Goal: Transaction & Acquisition: Book appointment/travel/reservation

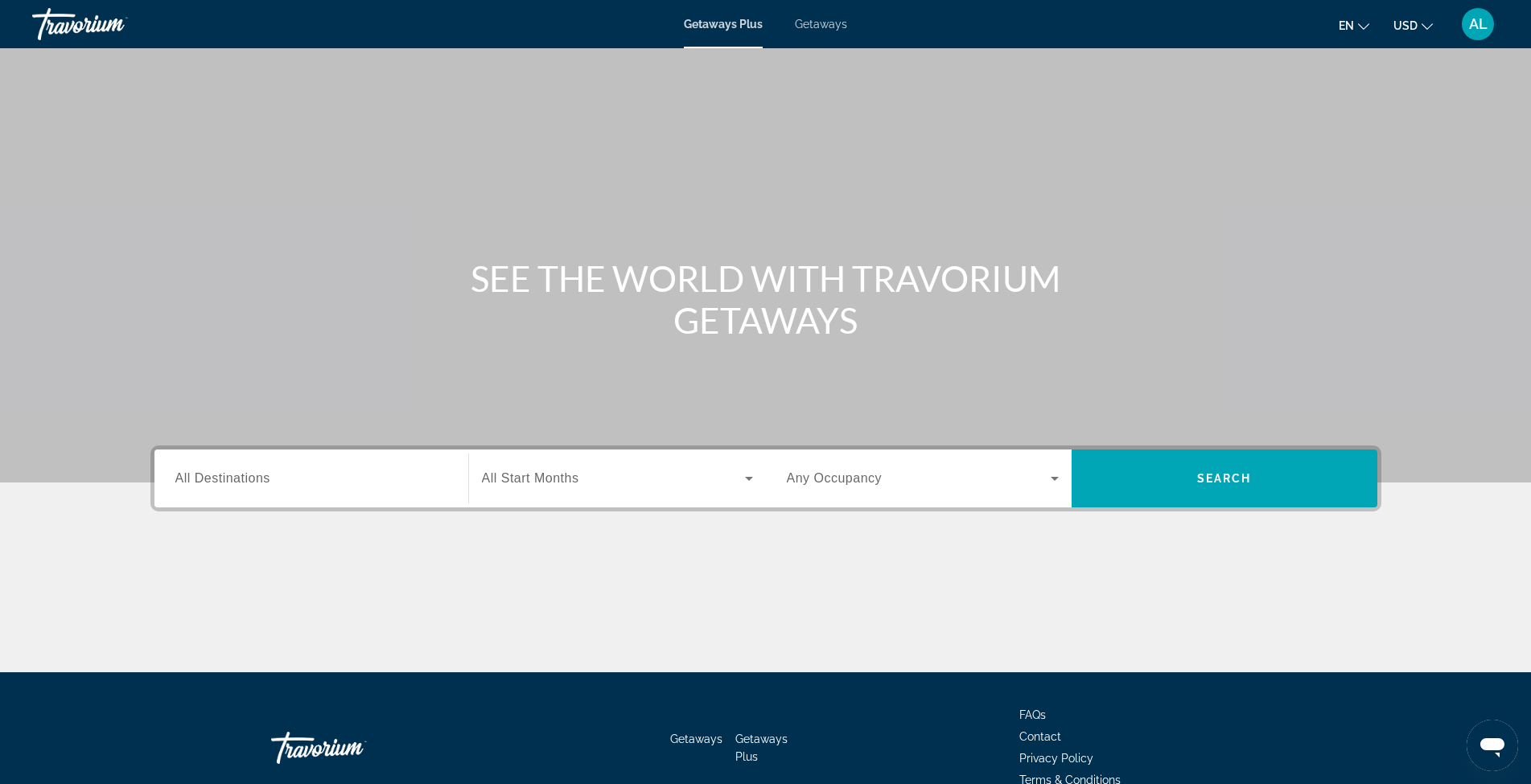
click at [238, 479] on span "All Destinations" at bounding box center [222, 478] width 95 height 14
click at [238, 479] on input "Destination All Destinations" at bounding box center [311, 479] width 272 height 19
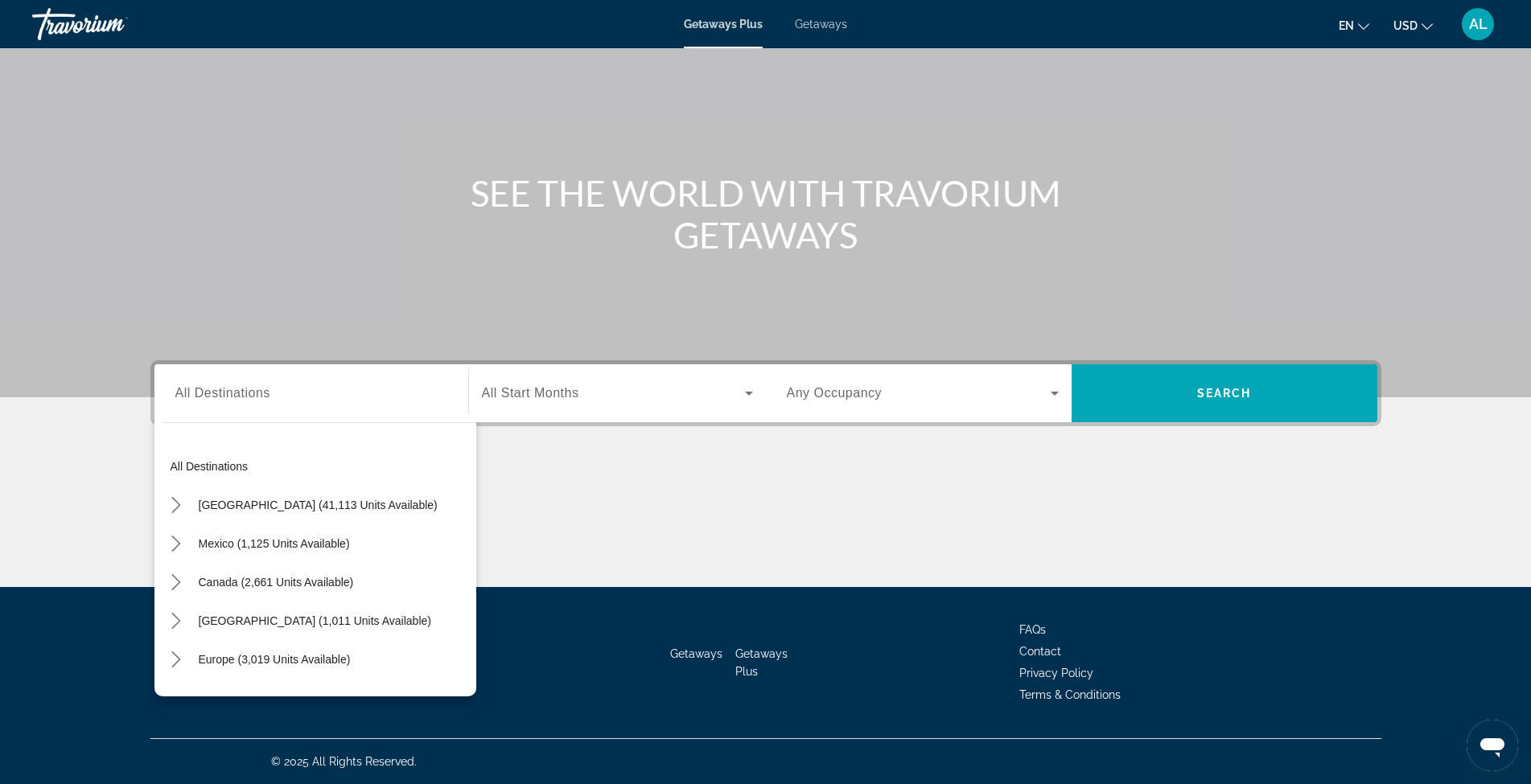
click at [262, 398] on span "All Destinations" at bounding box center [222, 392] width 95 height 14
click at [262, 398] on input "Destination All Destinations" at bounding box center [311, 394] width 272 height 19
click at [208, 395] on input "Destination All Destinations" at bounding box center [311, 394] width 272 height 19
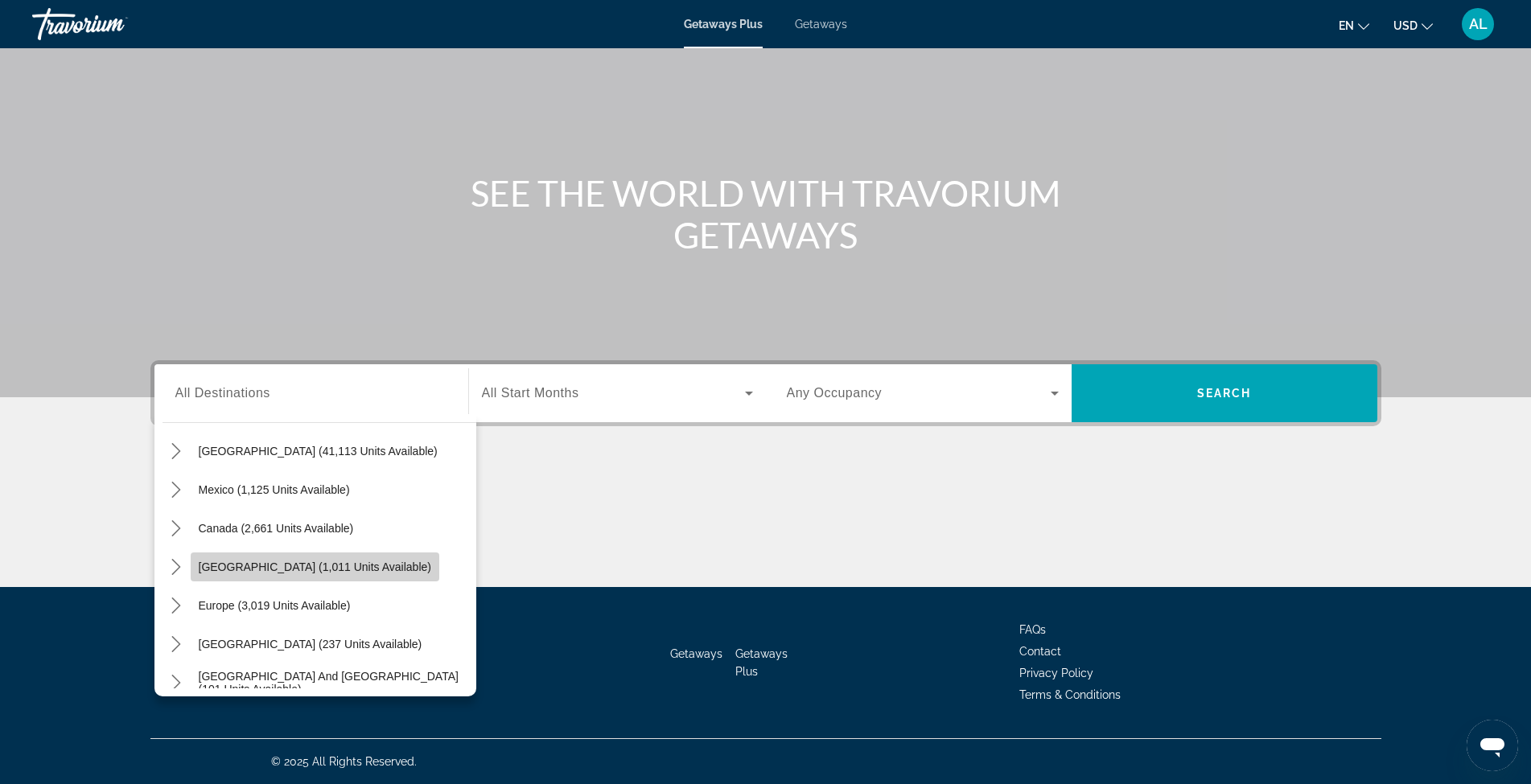
click at [342, 573] on span "Select destination: Caribbean & Atlantic Islands (1,011 units available)" at bounding box center [315, 568] width 249 height 39
type input "**********"
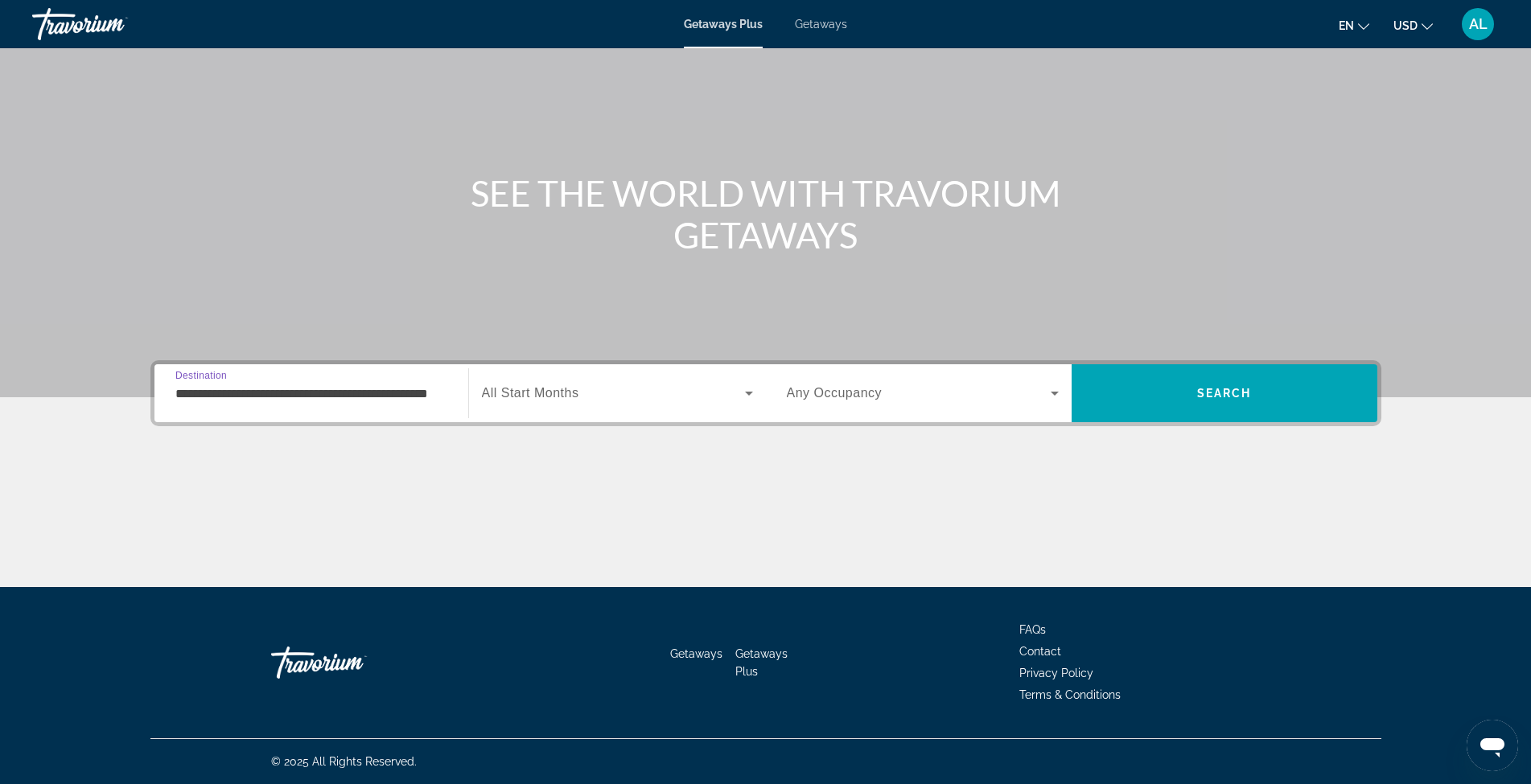
click at [540, 396] on span "All Start Months" at bounding box center [530, 392] width 97 height 14
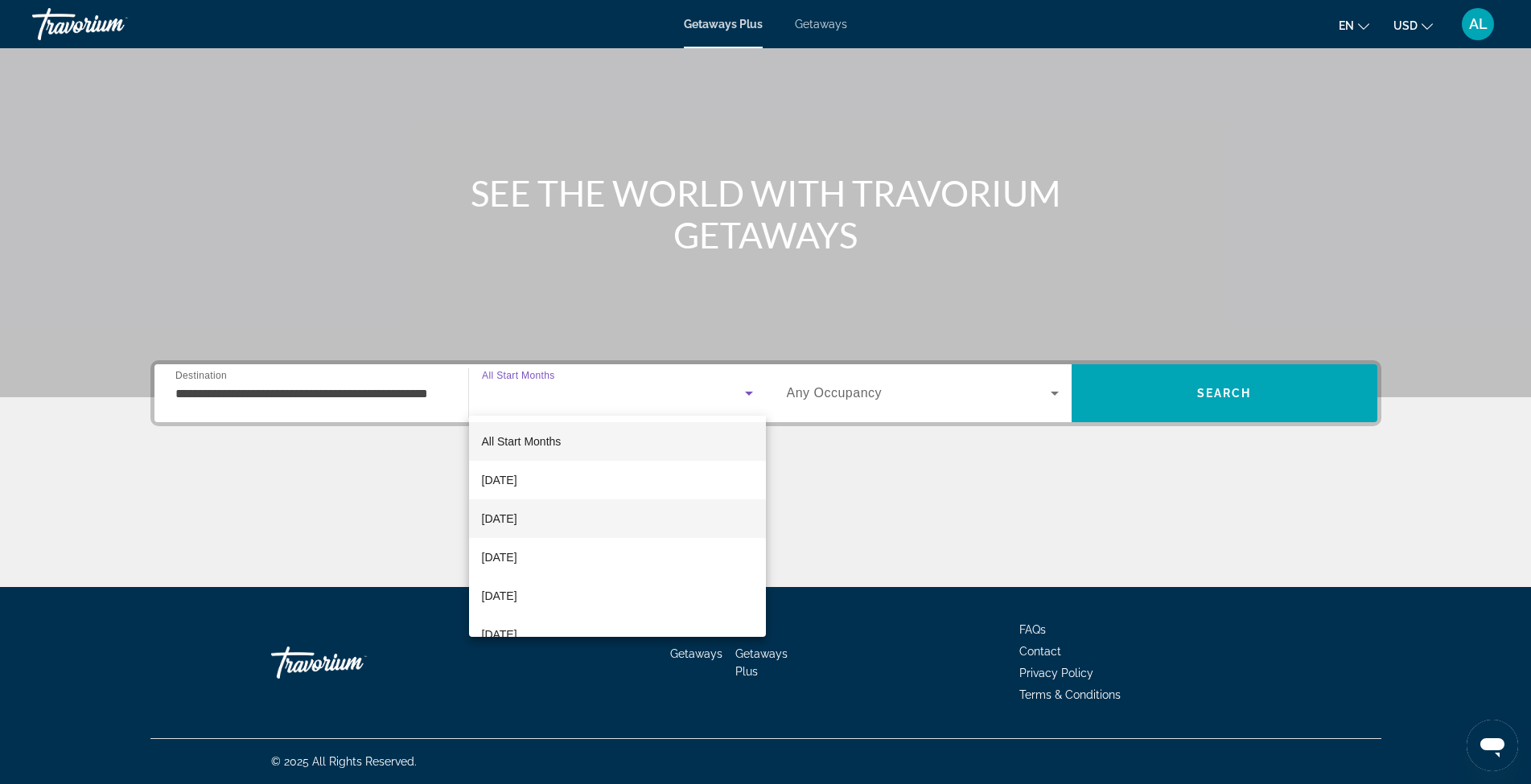
click at [517, 523] on span "[DATE]" at bounding box center [500, 519] width 36 height 19
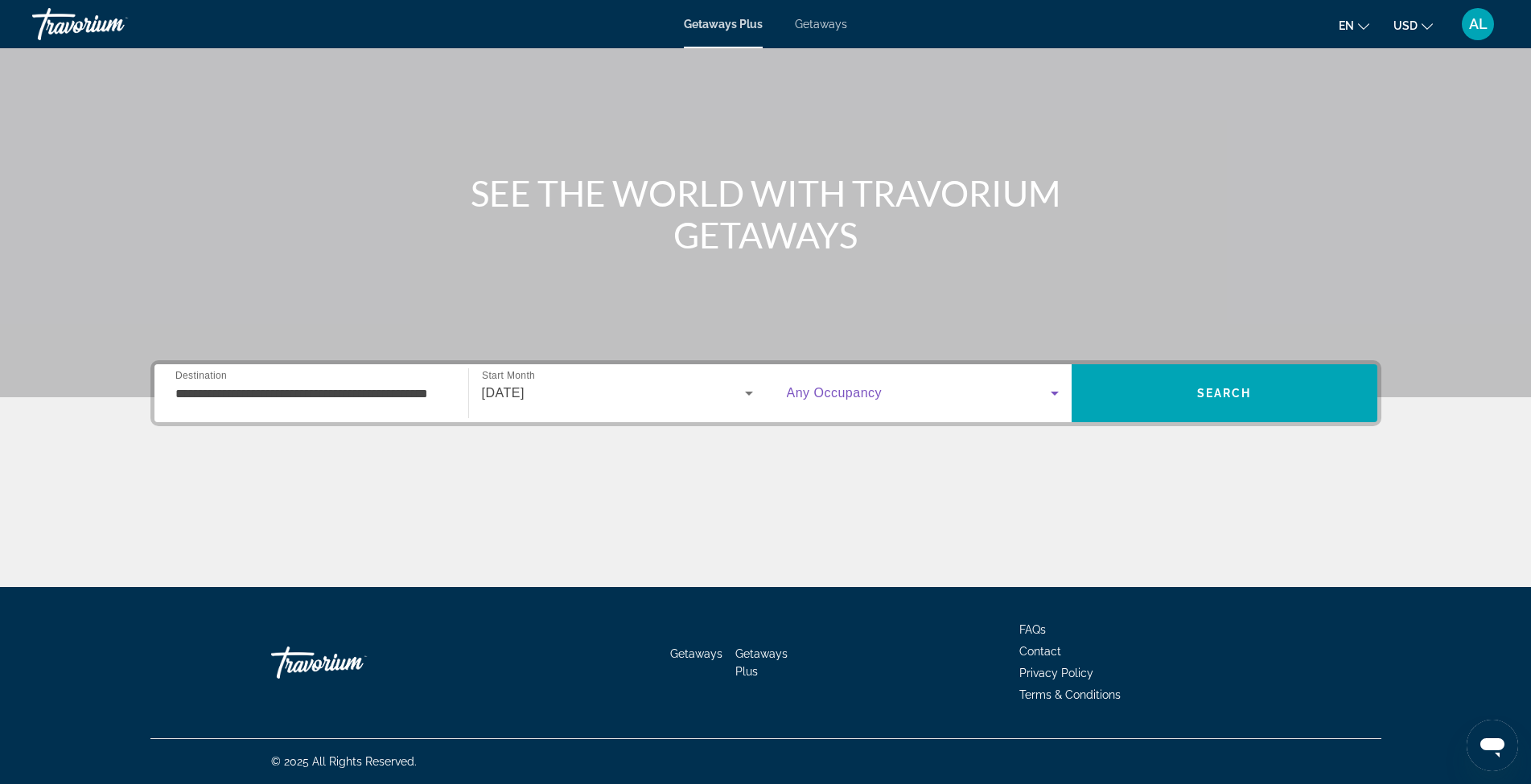
click at [1059, 395] on icon "Search widget" at bounding box center [1055, 393] width 19 height 19
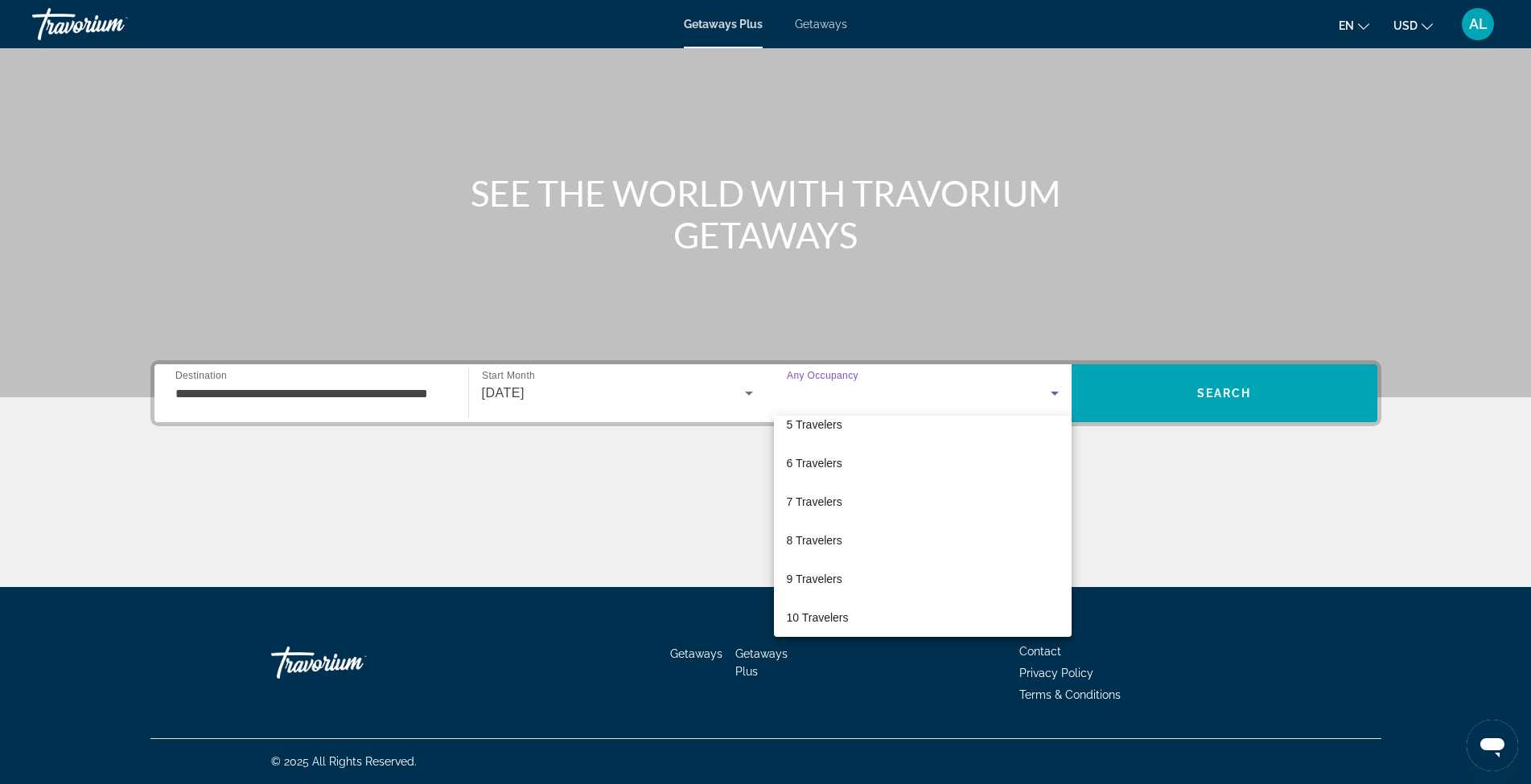
scroll to position [178, 0]
click at [841, 602] on span "10 Travelers" at bounding box center [817, 611] width 62 height 19
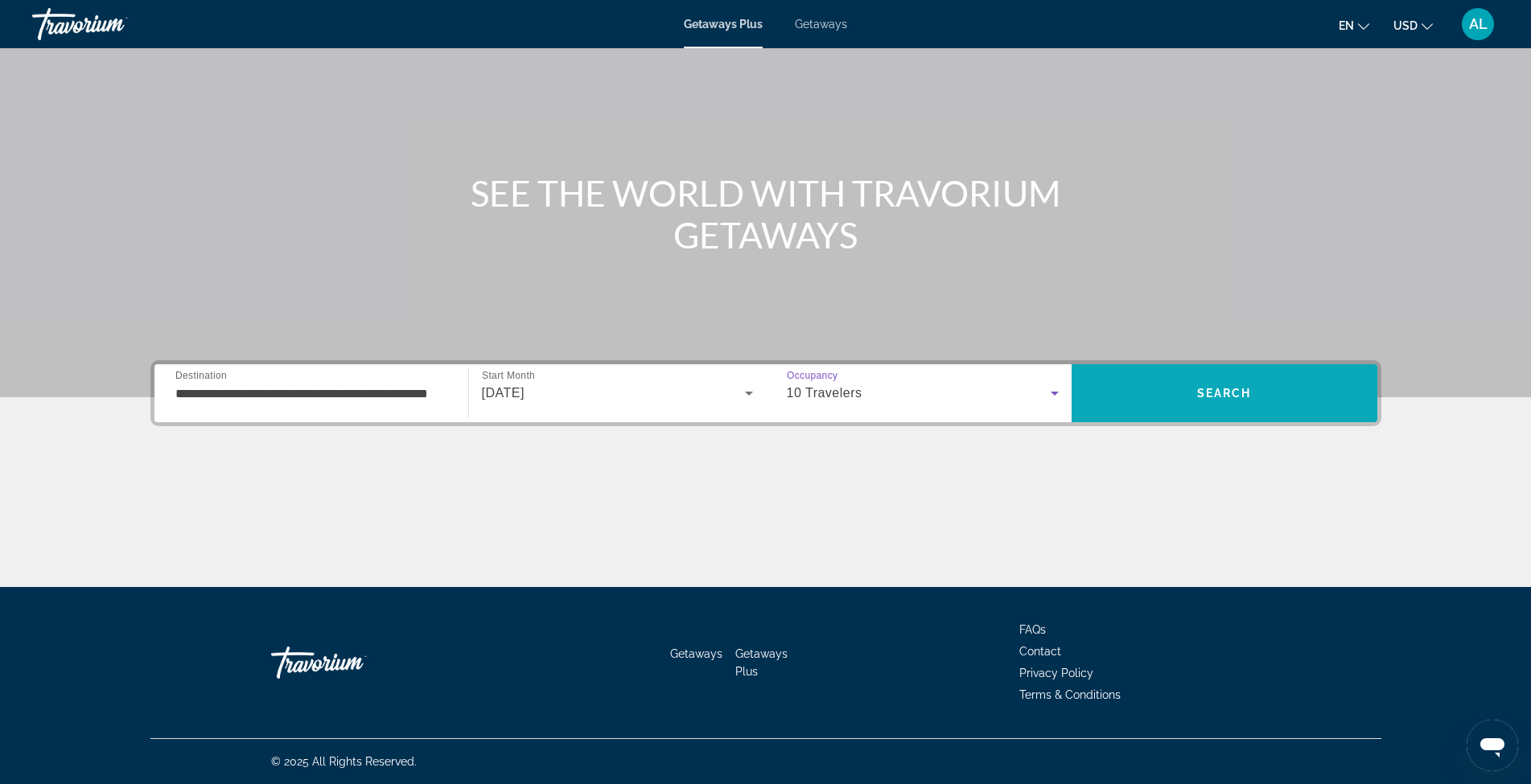
click at [1209, 396] on span "Search" at bounding box center [1224, 393] width 54 height 13
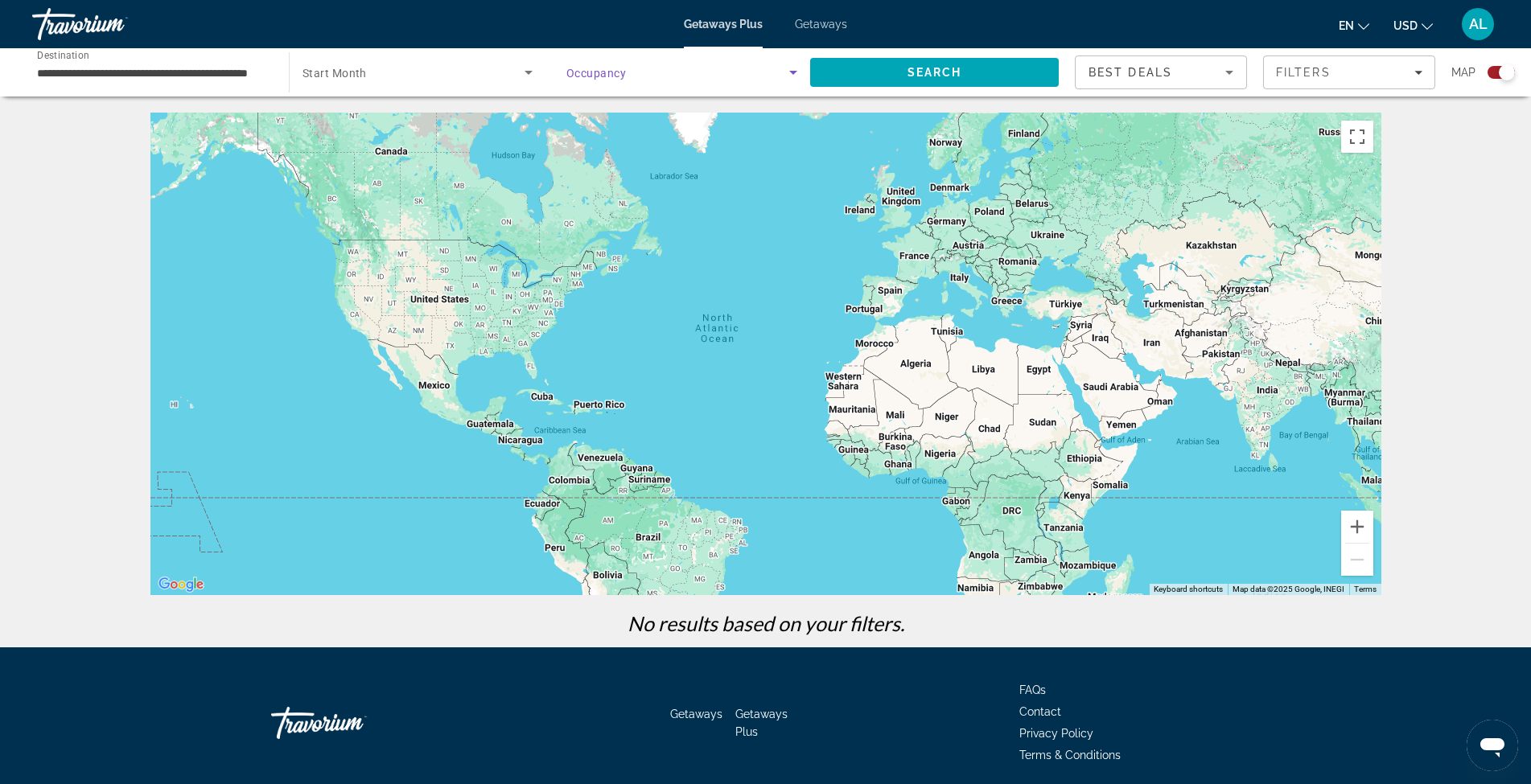
click at [792, 66] on icon "Search widget" at bounding box center [793, 72] width 19 height 19
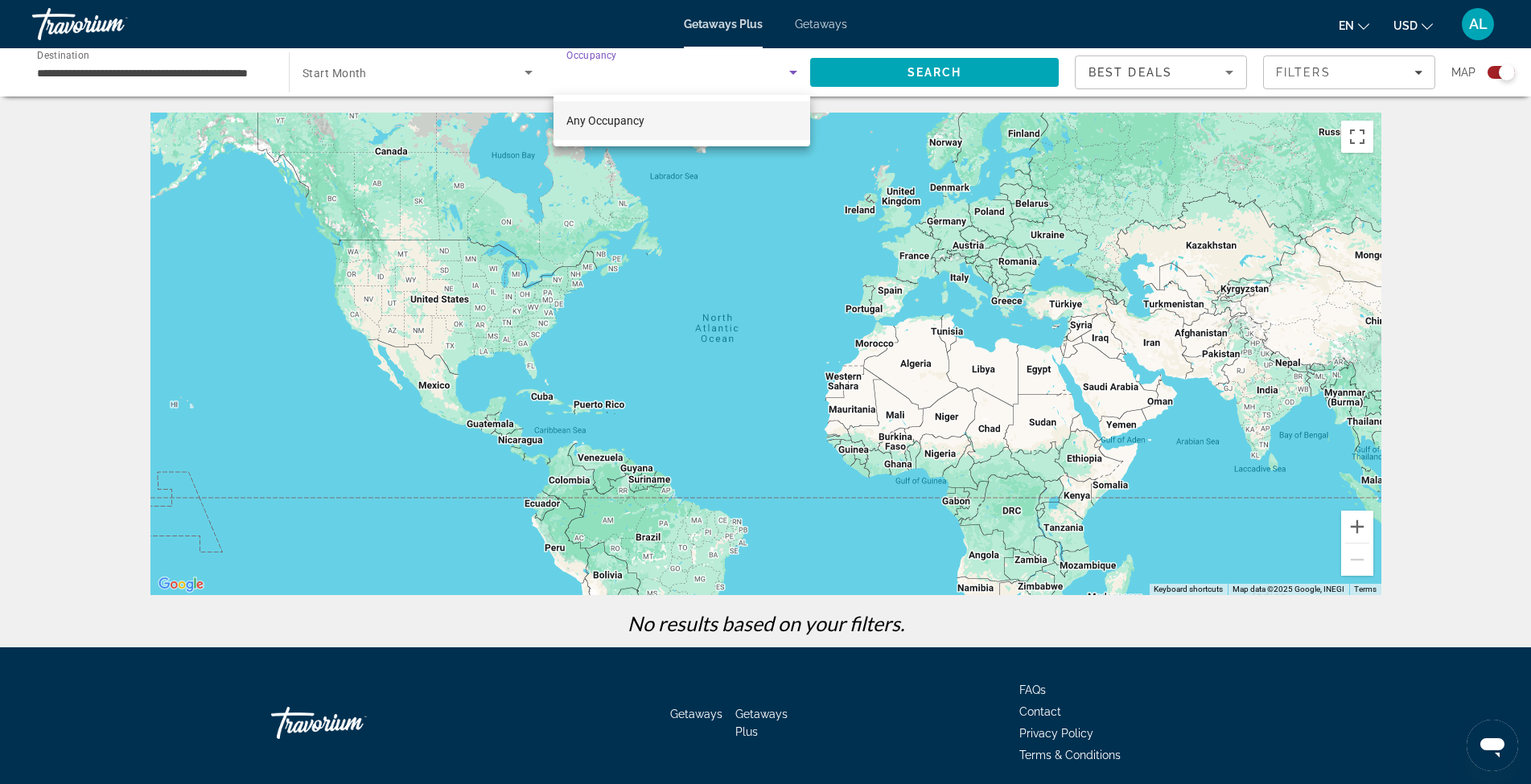
click at [793, 70] on div at bounding box center [766, 392] width 1531 height 784
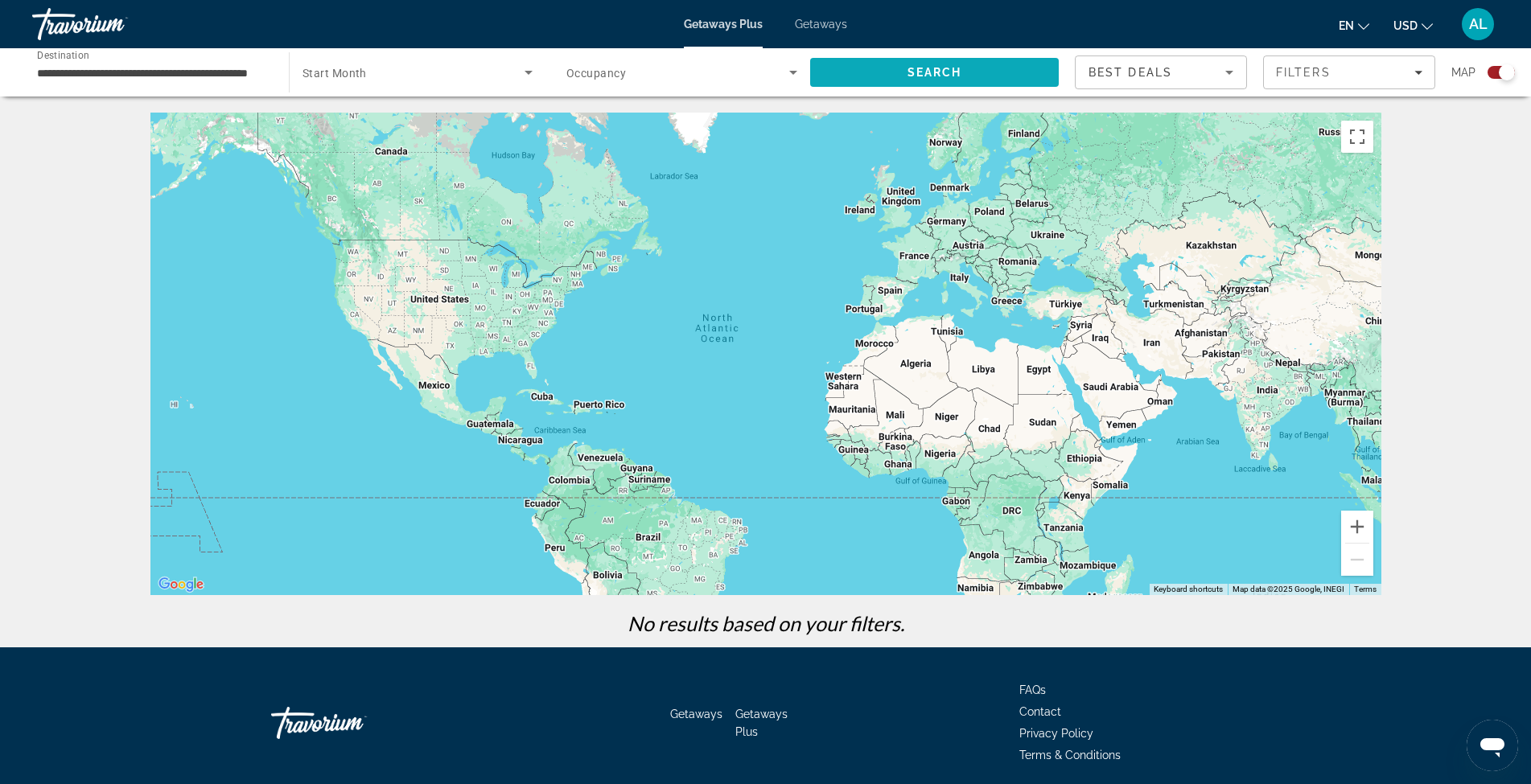
click at [972, 66] on span "Search" at bounding box center [934, 72] width 249 height 39
click at [531, 75] on icon "Search widget" at bounding box center [529, 72] width 19 height 19
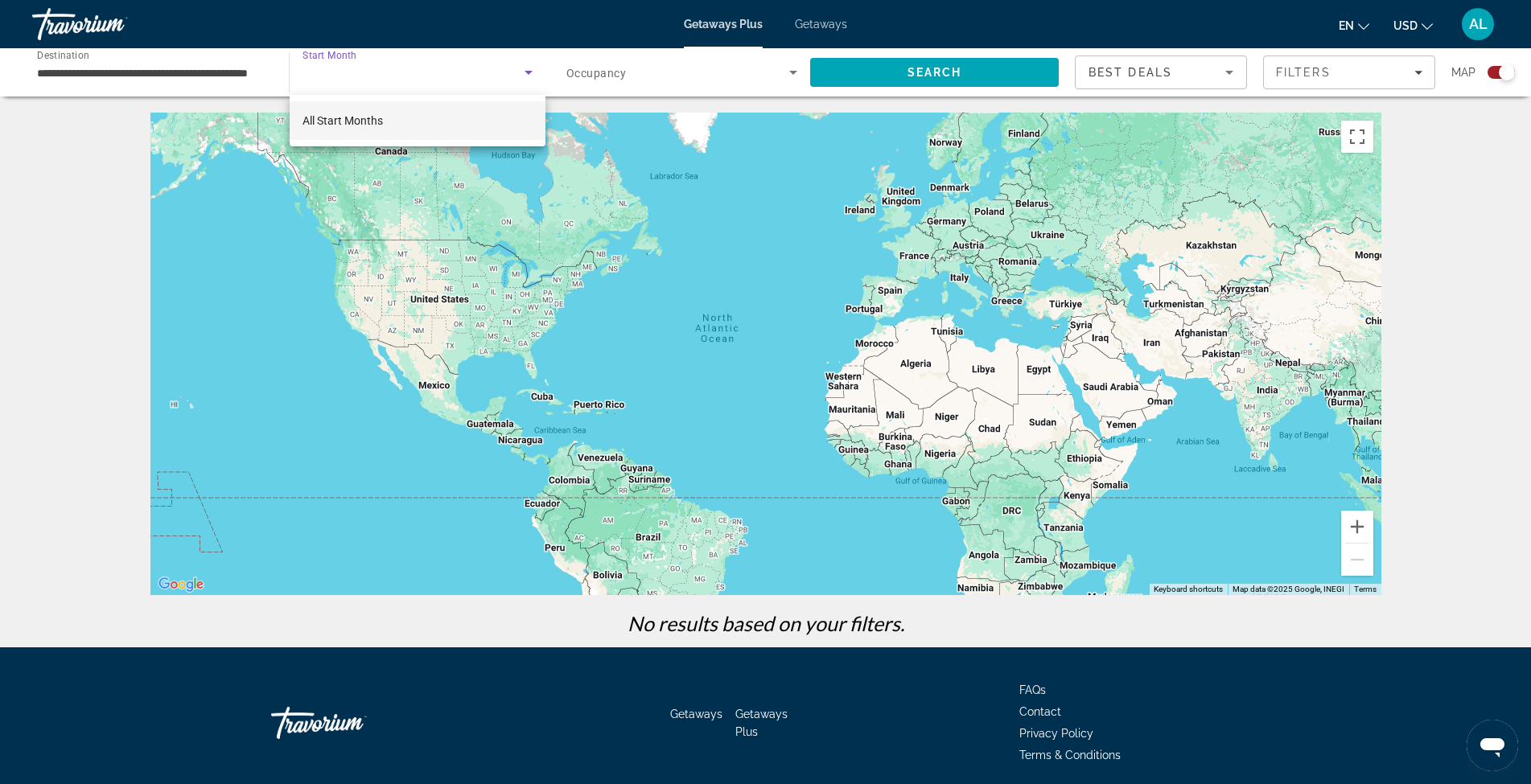
click at [478, 111] on mat-option "All Start Months" at bounding box center [417, 121] width 255 height 39
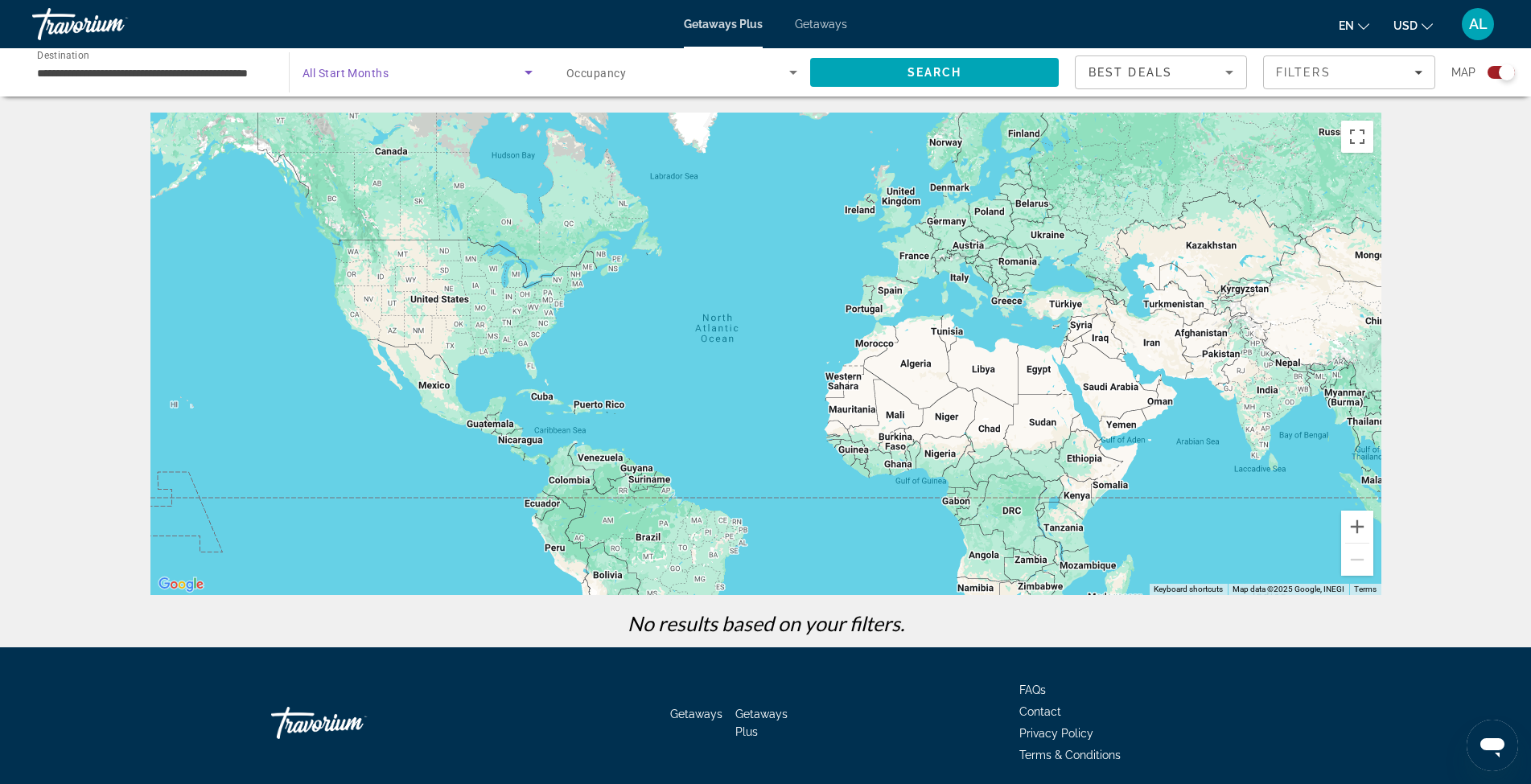
click at [523, 75] on icon "Search widget" at bounding box center [529, 72] width 19 height 19
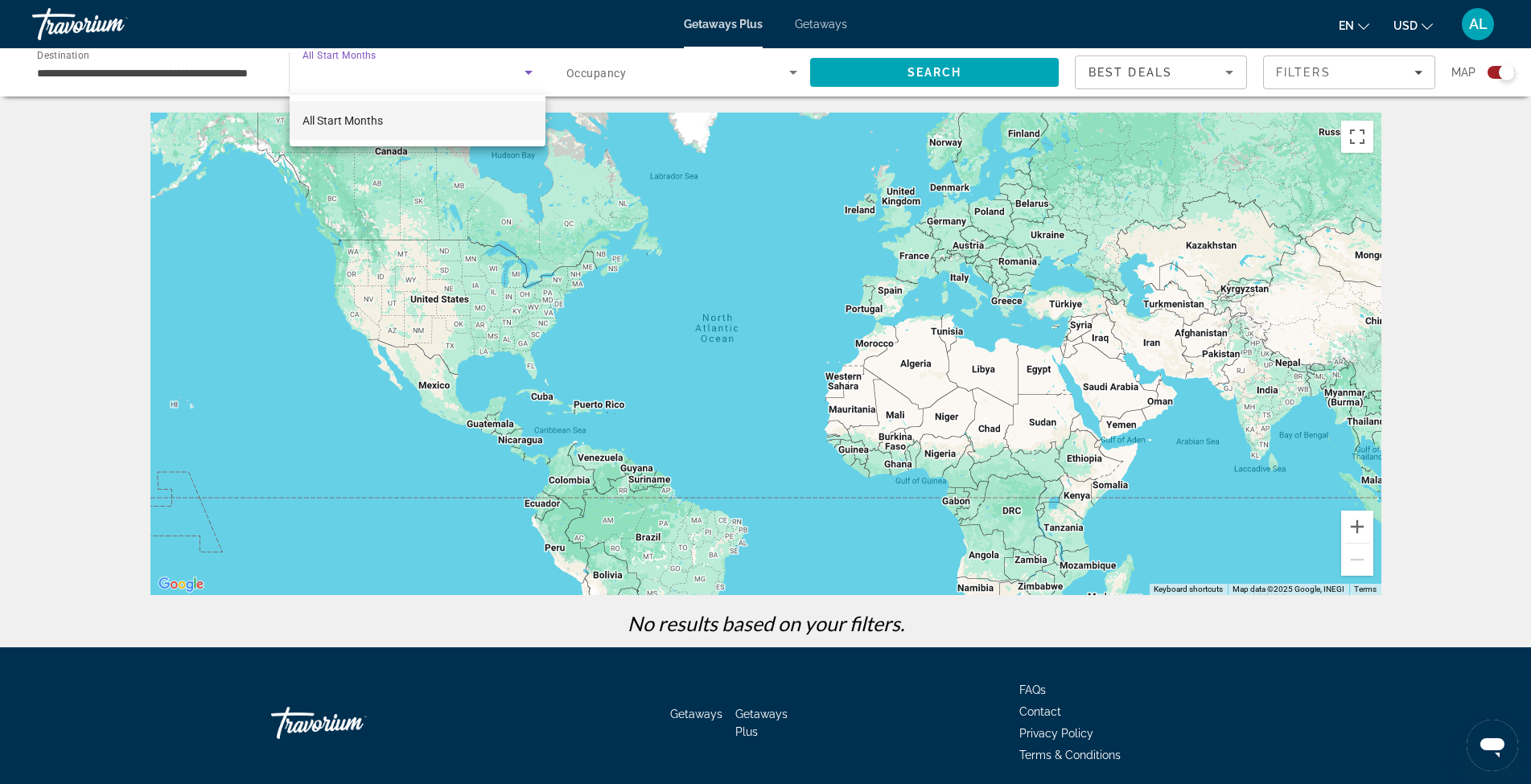
click at [425, 345] on div at bounding box center [766, 392] width 1531 height 784
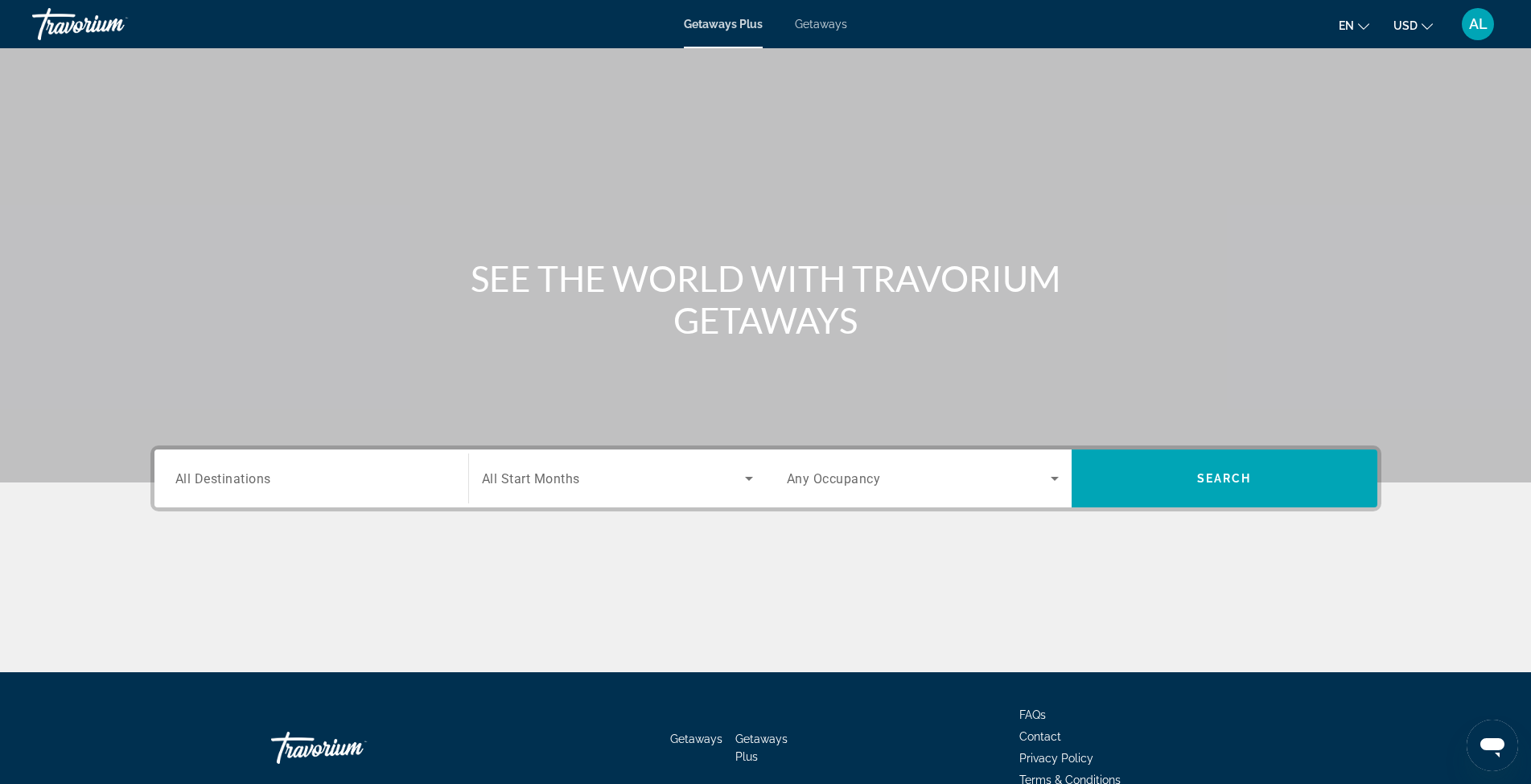
click at [362, 477] on input "Destination All Destinations" at bounding box center [311, 479] width 272 height 19
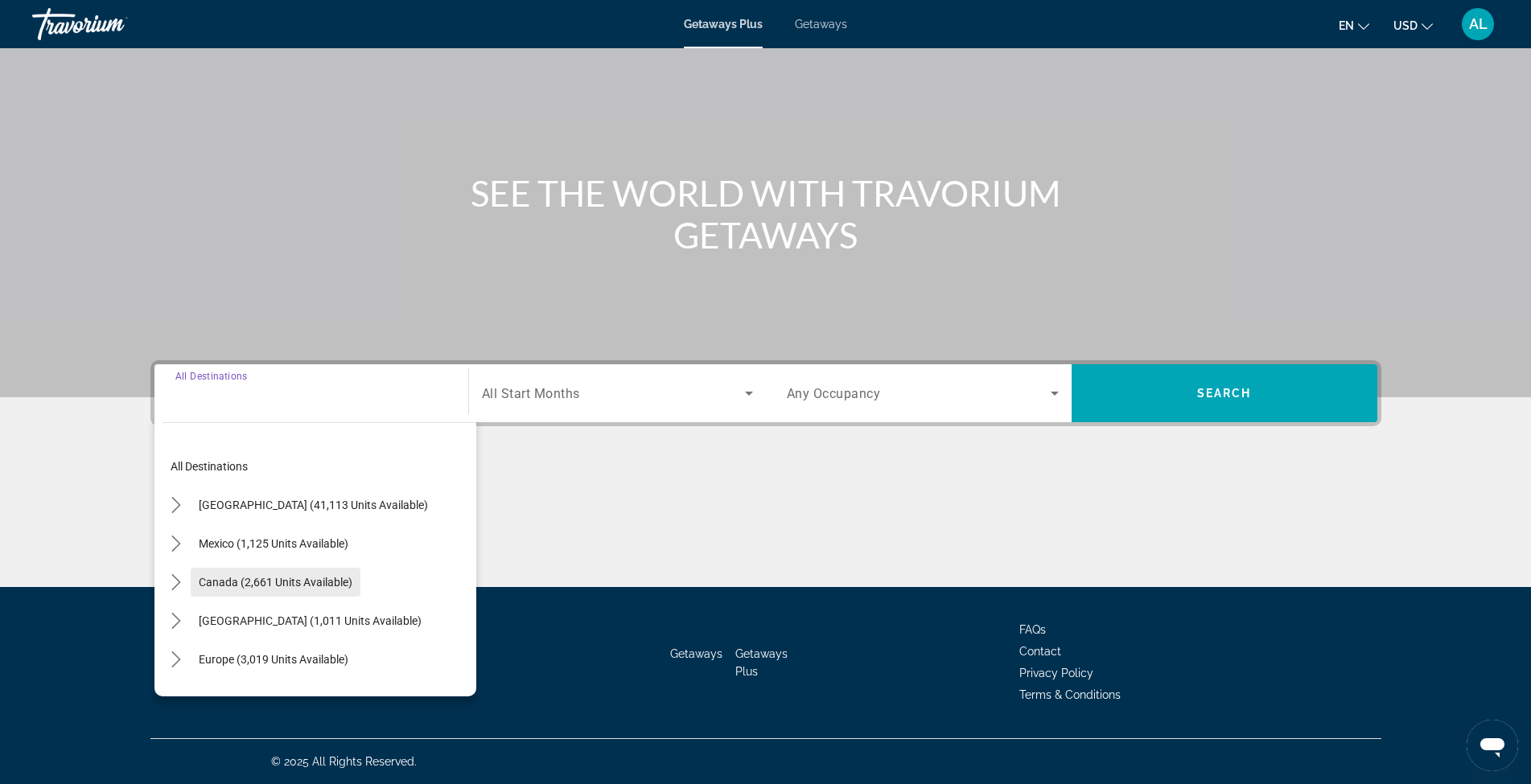
scroll to position [54, 0]
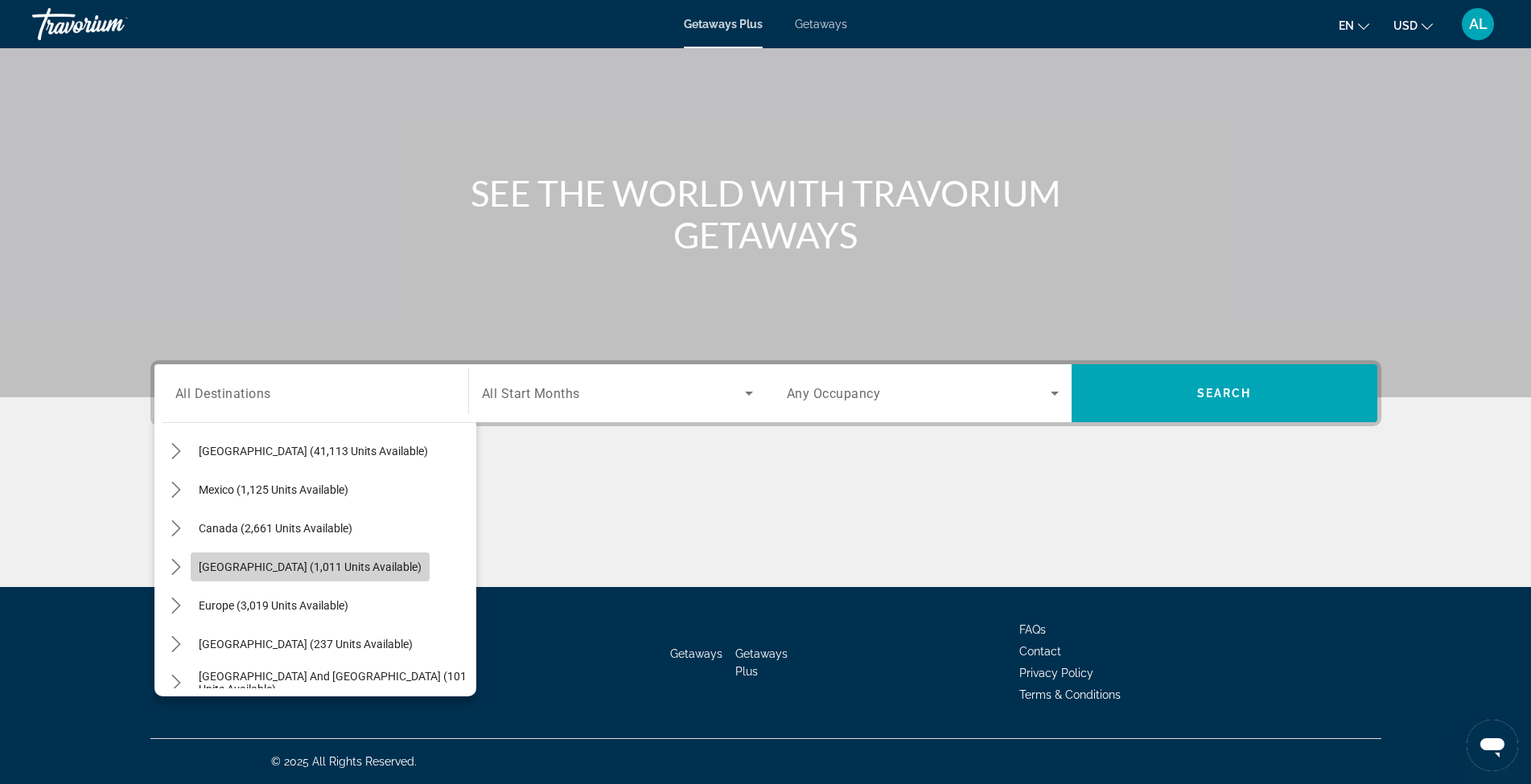
click at [329, 564] on span "[GEOGRAPHIC_DATA] (1,011 units available)" at bounding box center [310, 567] width 223 height 13
type input "**********"
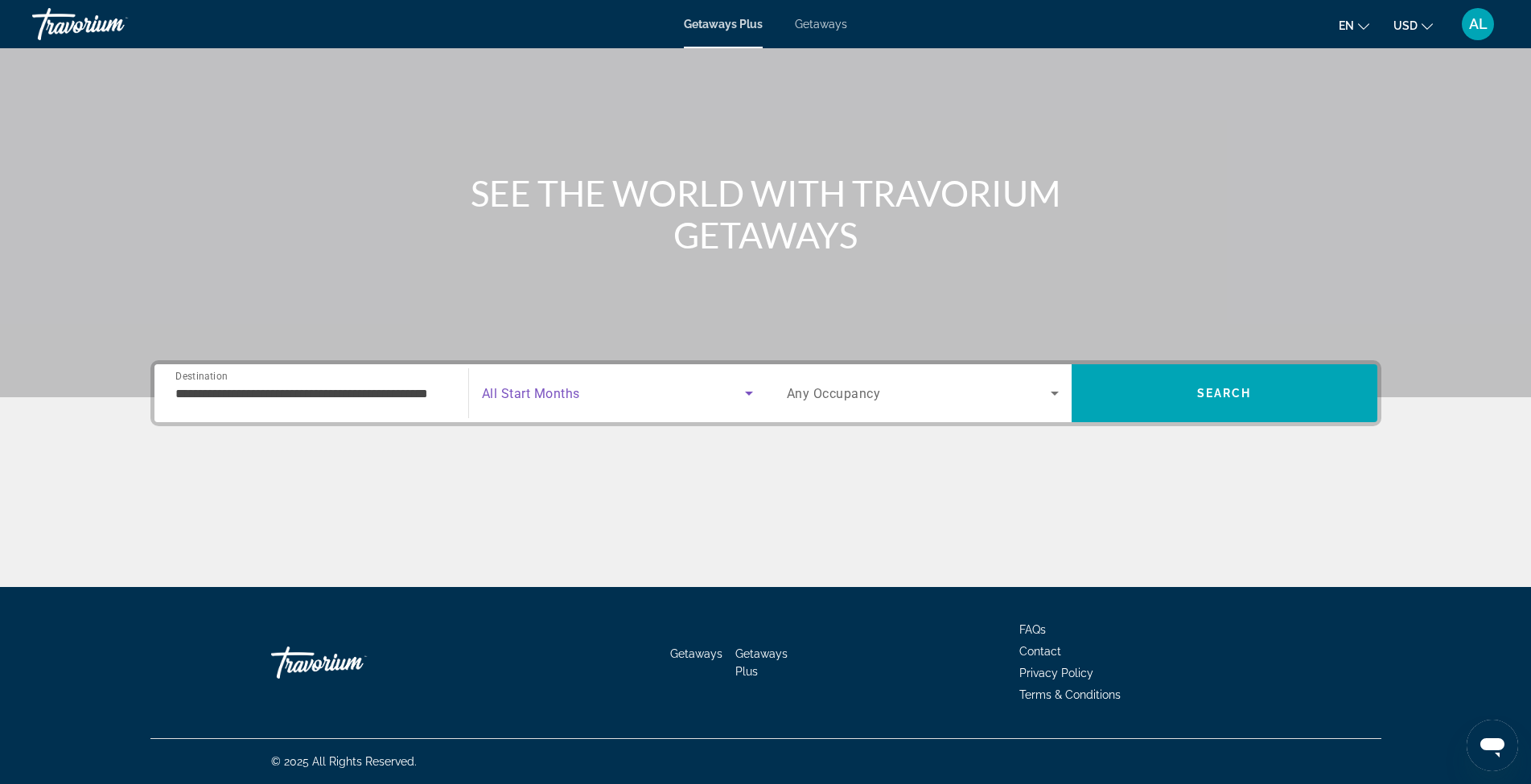
click at [749, 391] on icon "Search widget" at bounding box center [749, 393] width 19 height 19
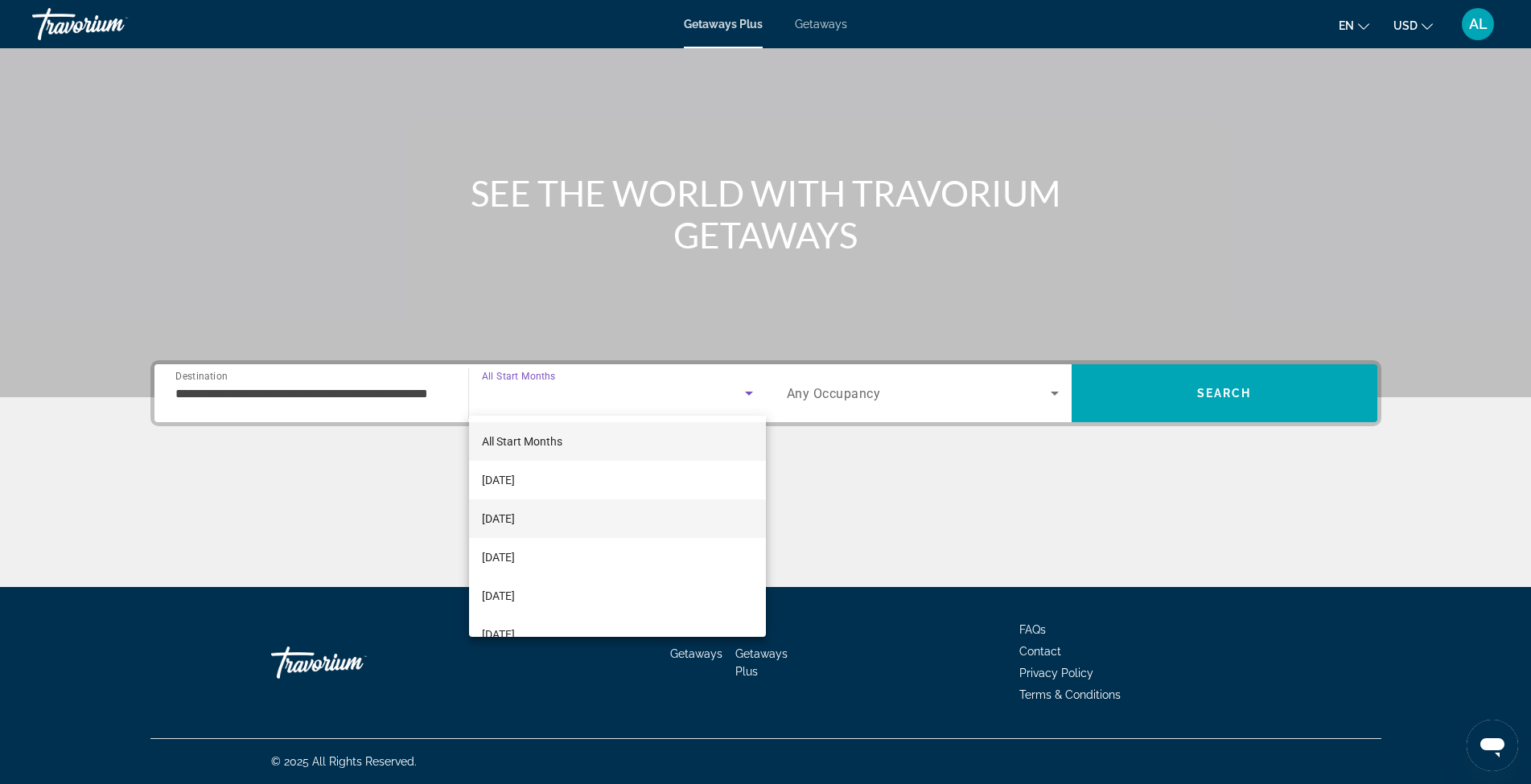
click at [515, 516] on span "[DATE]" at bounding box center [498, 519] width 33 height 19
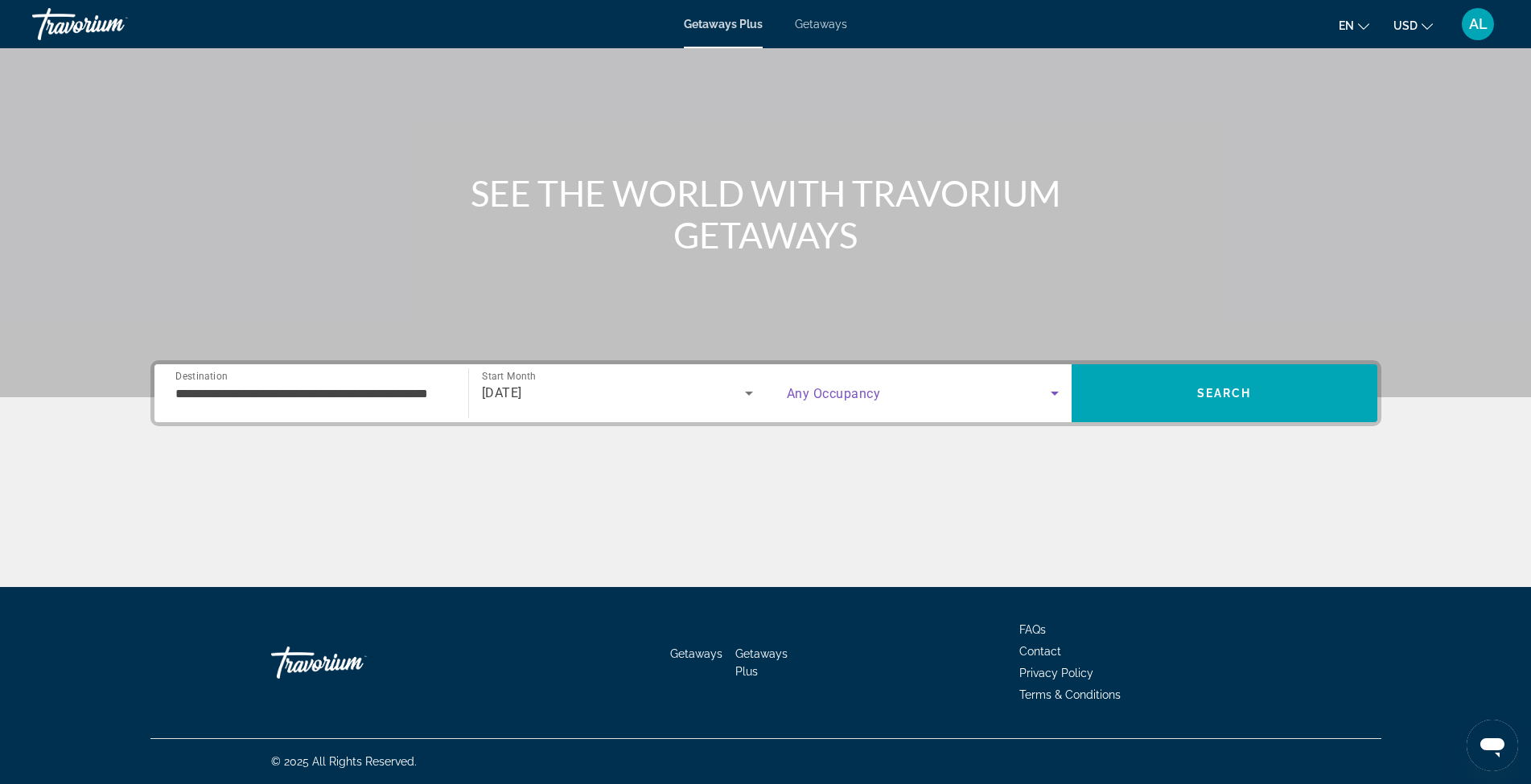
click at [1048, 399] on icon "Search widget" at bounding box center [1055, 393] width 19 height 19
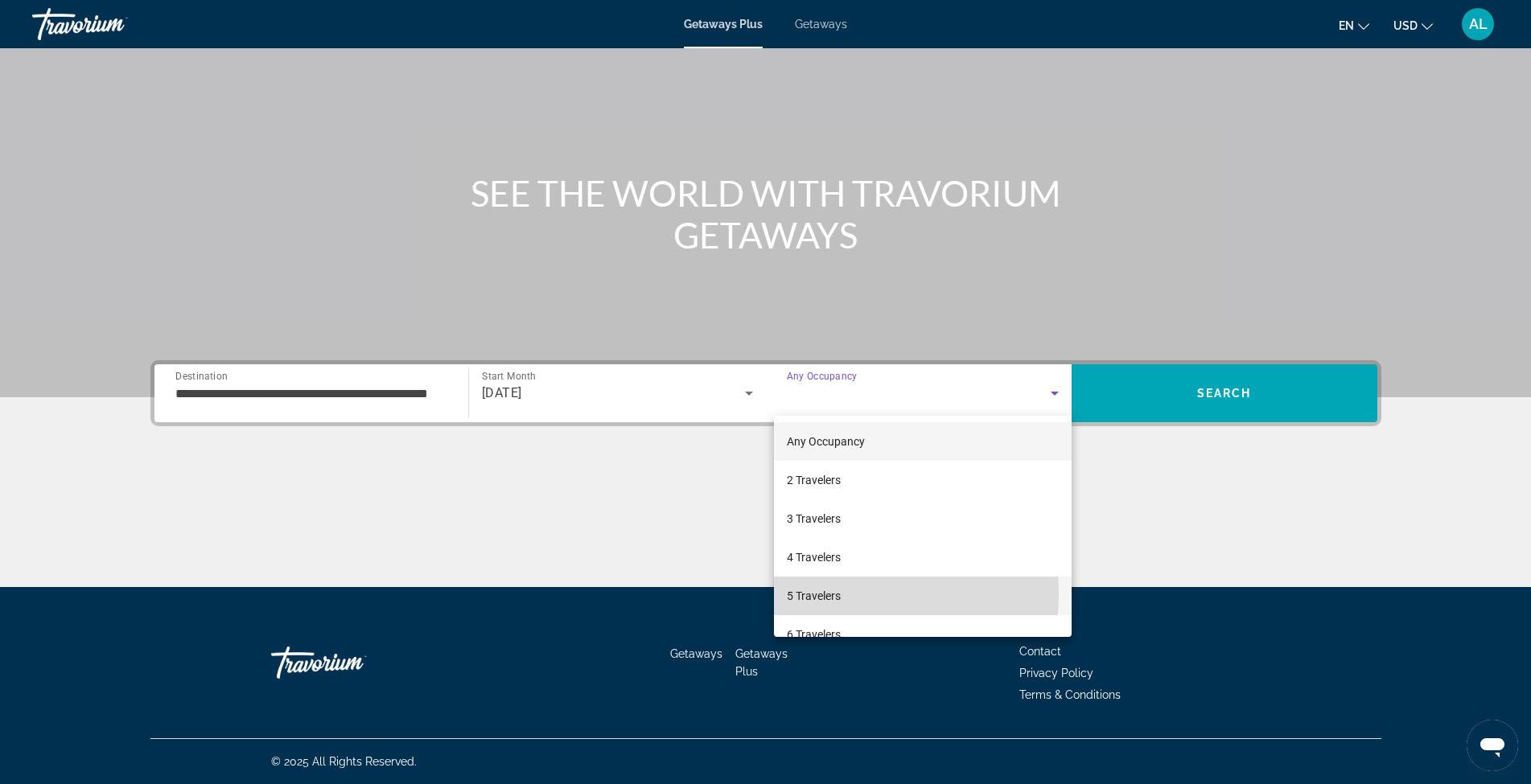
click at [804, 593] on span "5 Travelers" at bounding box center [813, 596] width 54 height 19
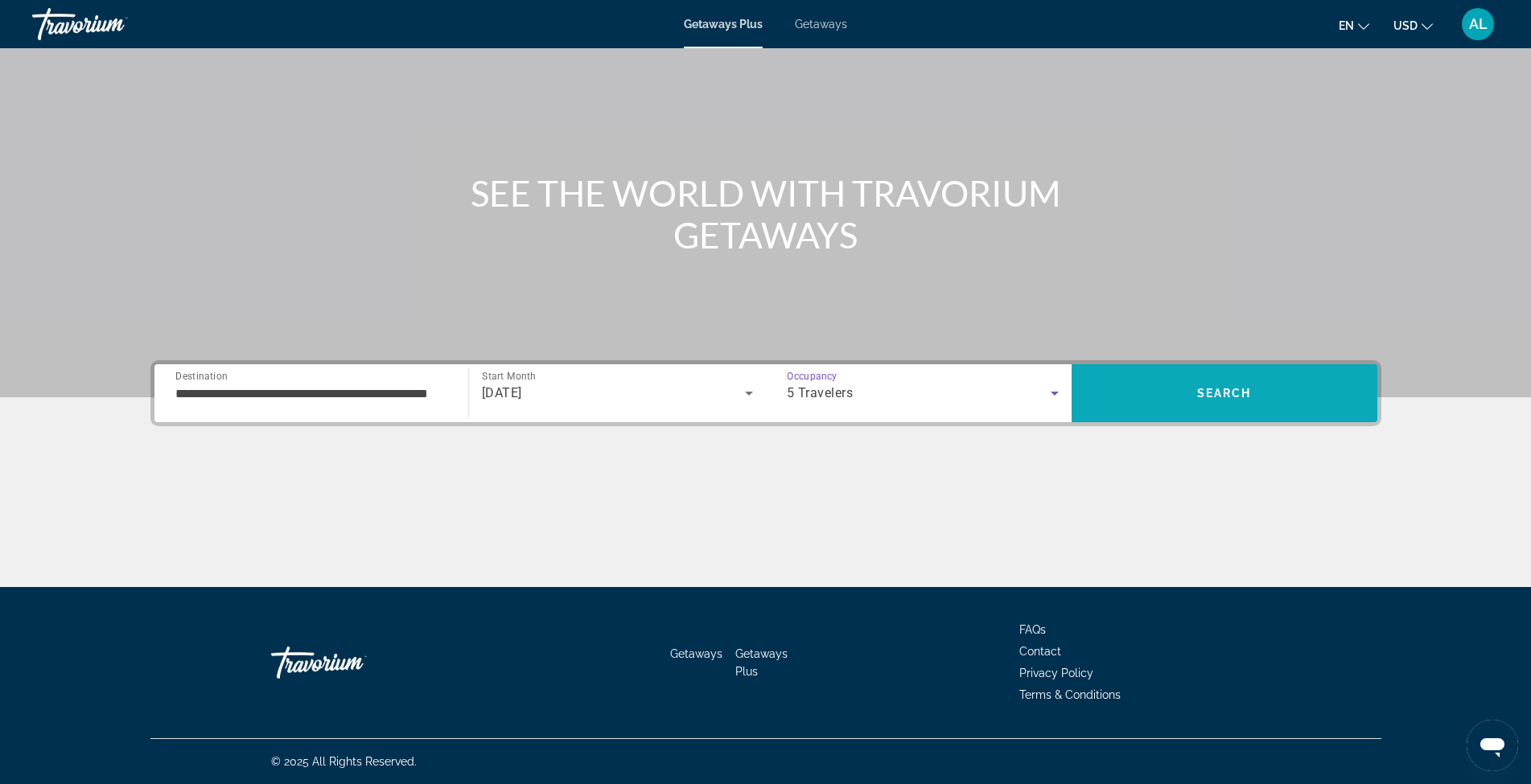
click at [1166, 392] on span "Search" at bounding box center [1224, 393] width 306 height 39
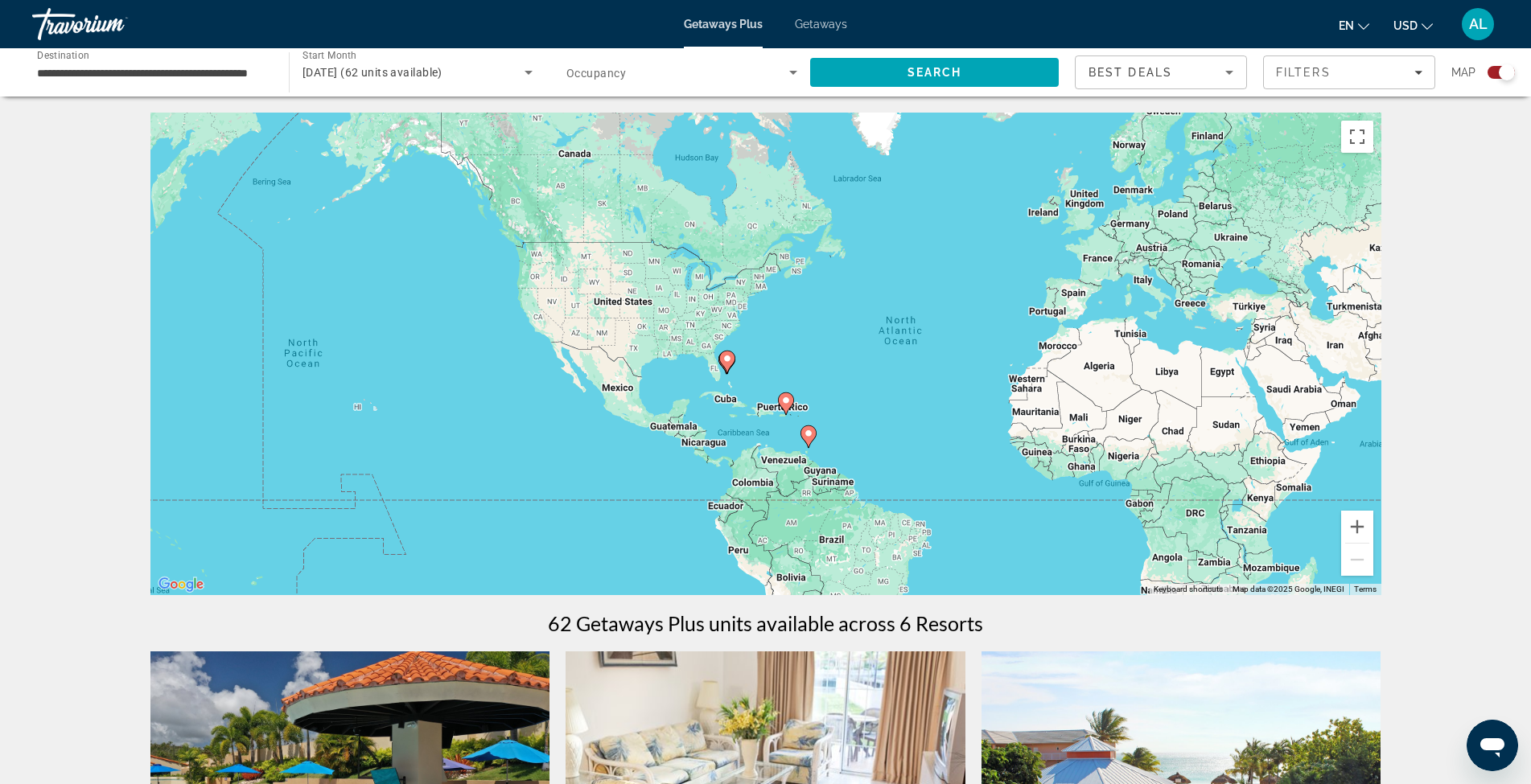
drag, startPoint x: 667, startPoint y: 386, endPoint x: 844, endPoint y: 391, distance: 177.1
click at [844, 391] on div "To activate drag with keyboard, press Alt + Enter. Once in keyboard drag state,…" at bounding box center [766, 353] width 1231 height 482
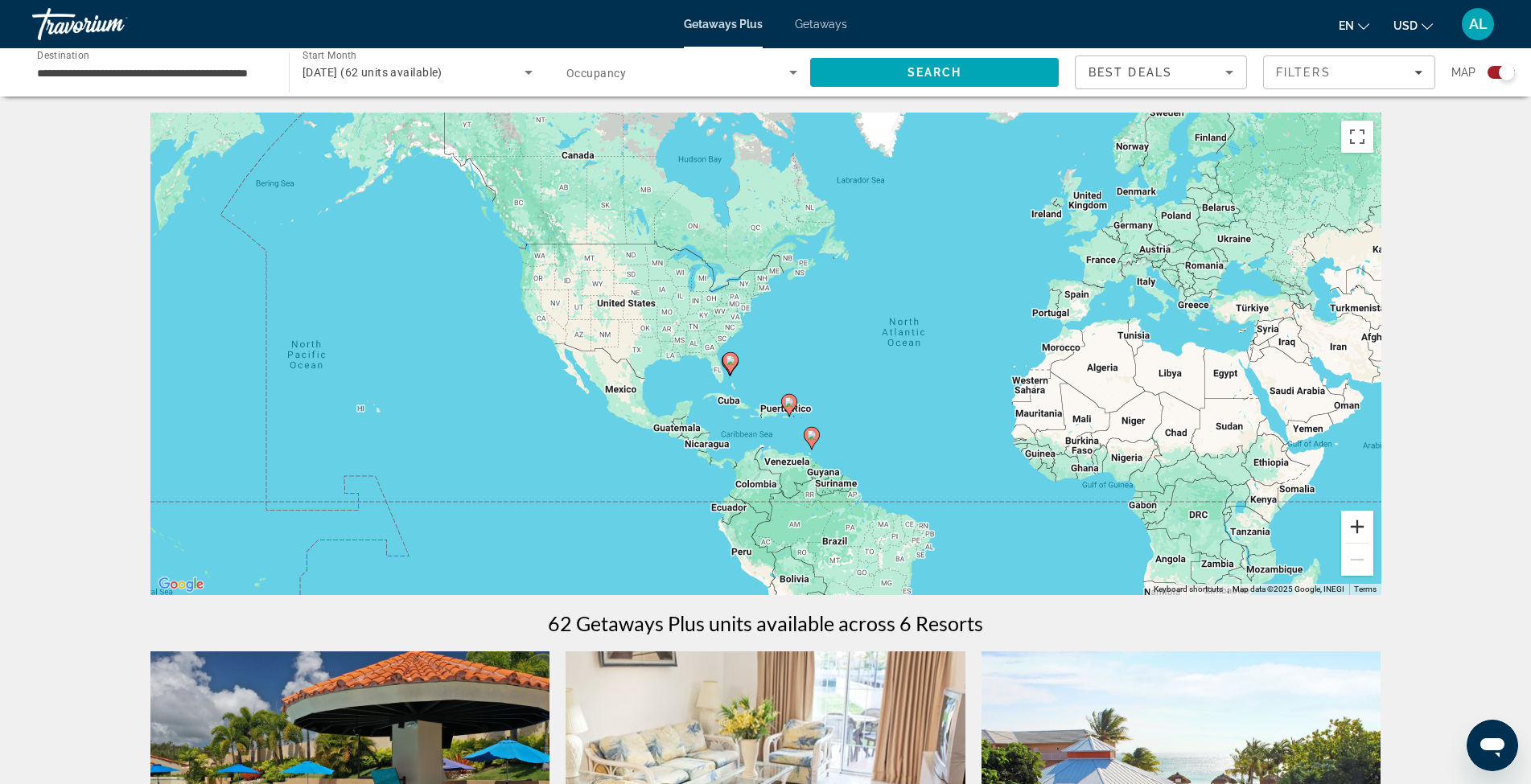
click at [1356, 532] on button "Zoom in" at bounding box center [1357, 527] width 32 height 32
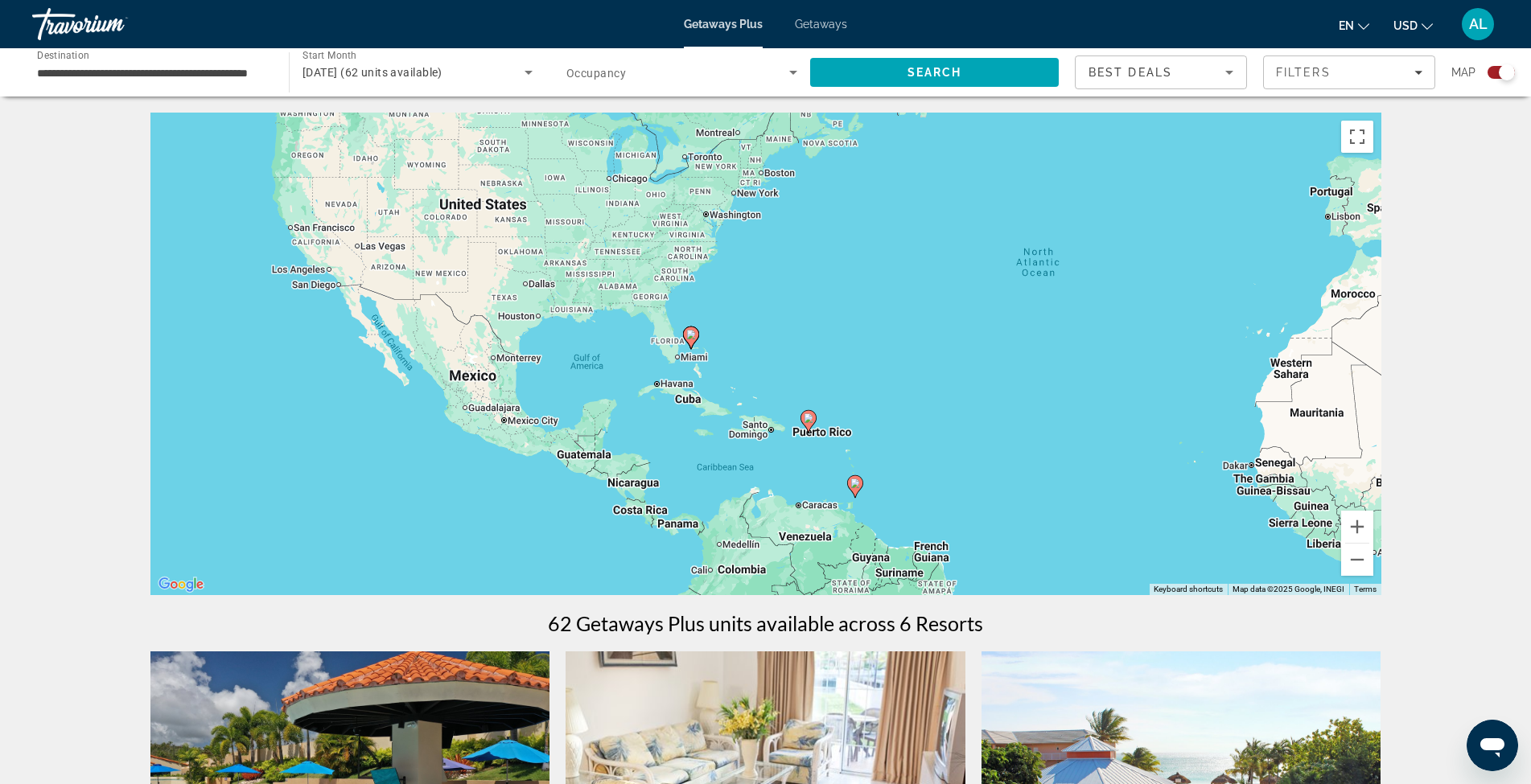
drag, startPoint x: 908, startPoint y: 374, endPoint x: 904, endPoint y: 326, distance: 48.2
click at [904, 326] on div "To activate drag with keyboard, press Alt + Enter. Once in keyboard drag state,…" at bounding box center [766, 353] width 1231 height 482
click at [1355, 523] on button "Zoom in" at bounding box center [1357, 527] width 32 height 32
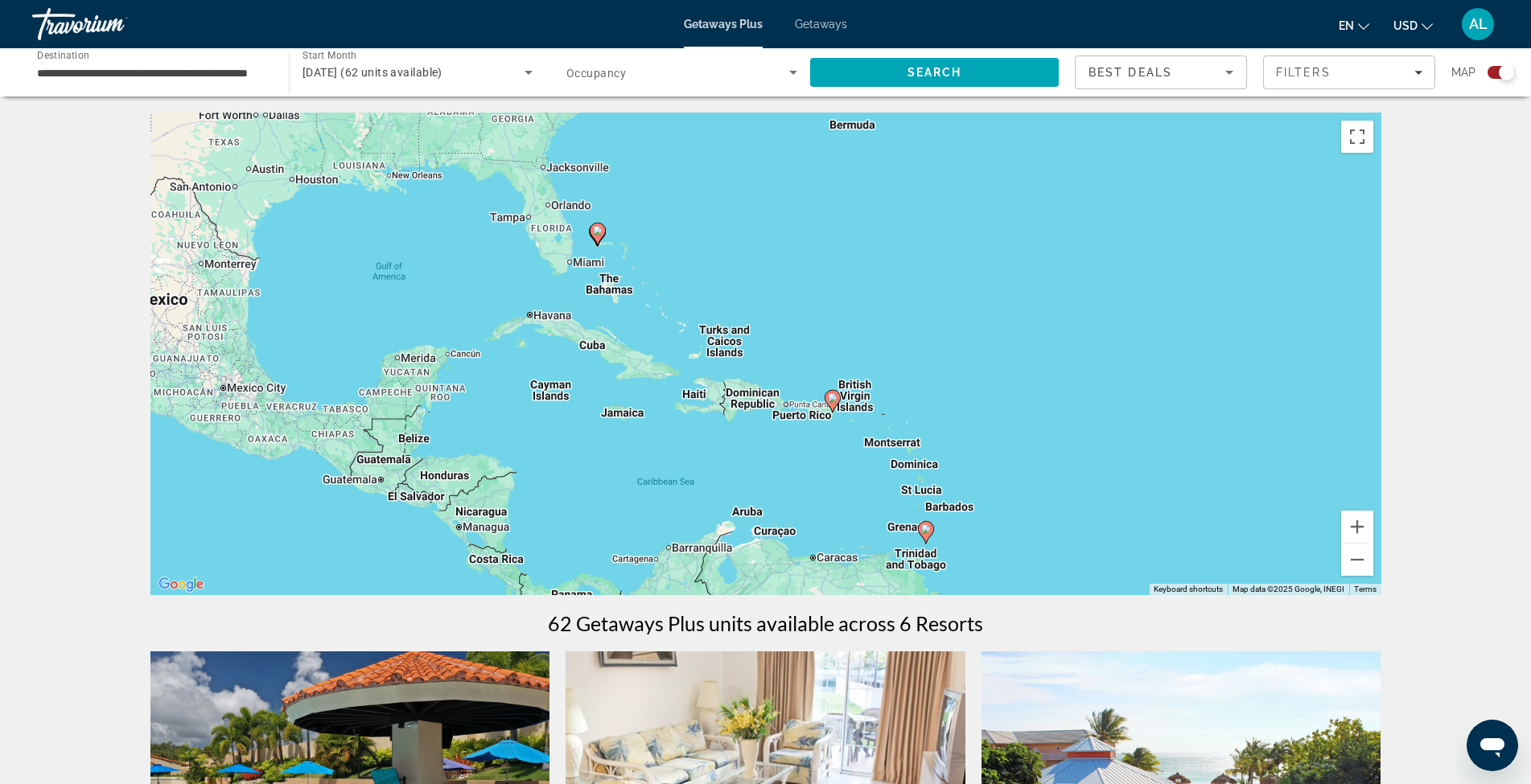
drag, startPoint x: 1083, startPoint y: 459, endPoint x: 1066, endPoint y: 367, distance: 93.6
click at [1066, 367] on div "To activate drag with keyboard, press Alt + Enter. Once in keyboard drag state,…" at bounding box center [766, 353] width 1231 height 482
click at [594, 232] on image "Main content" at bounding box center [598, 231] width 10 height 10
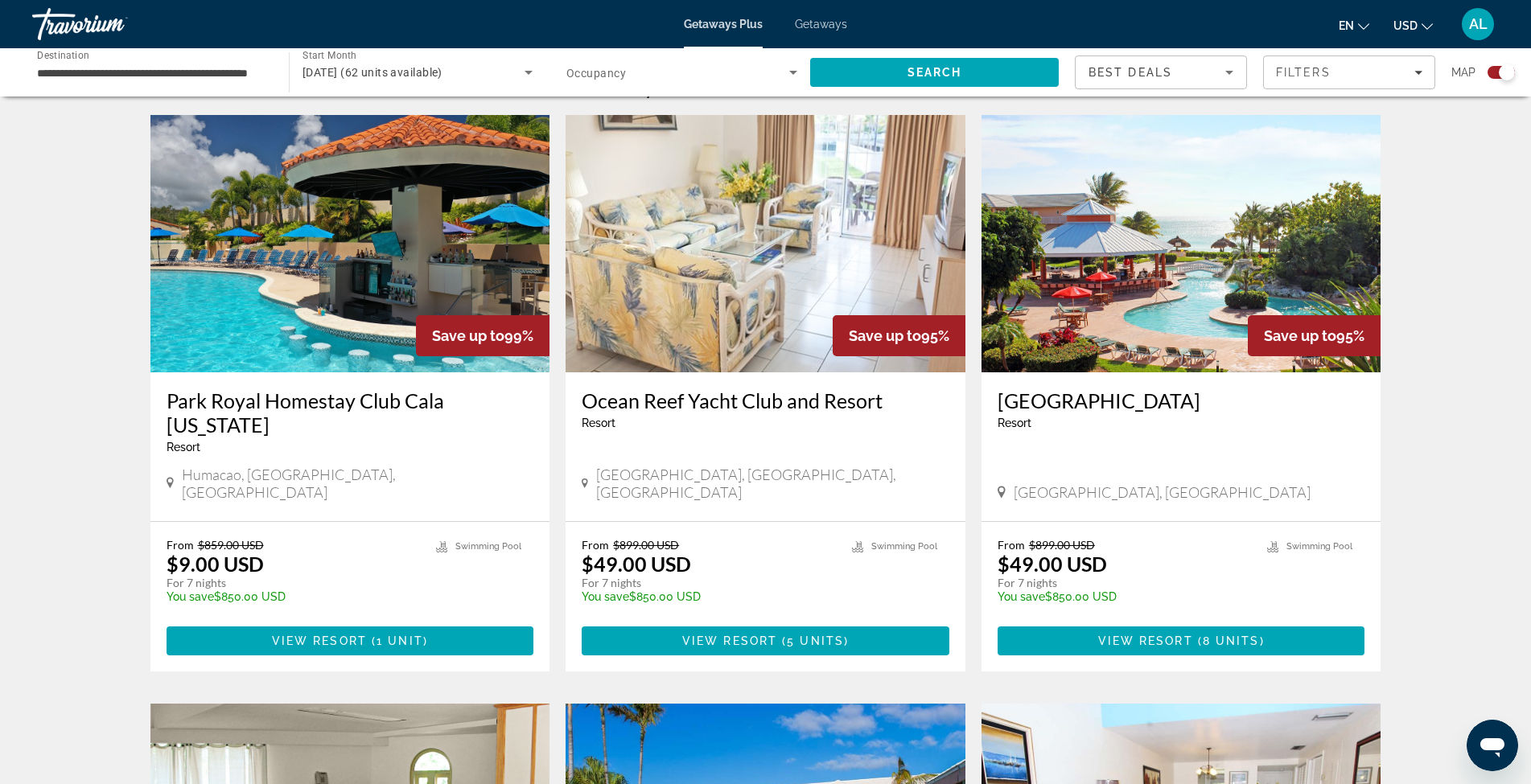
scroll to position [482, 0]
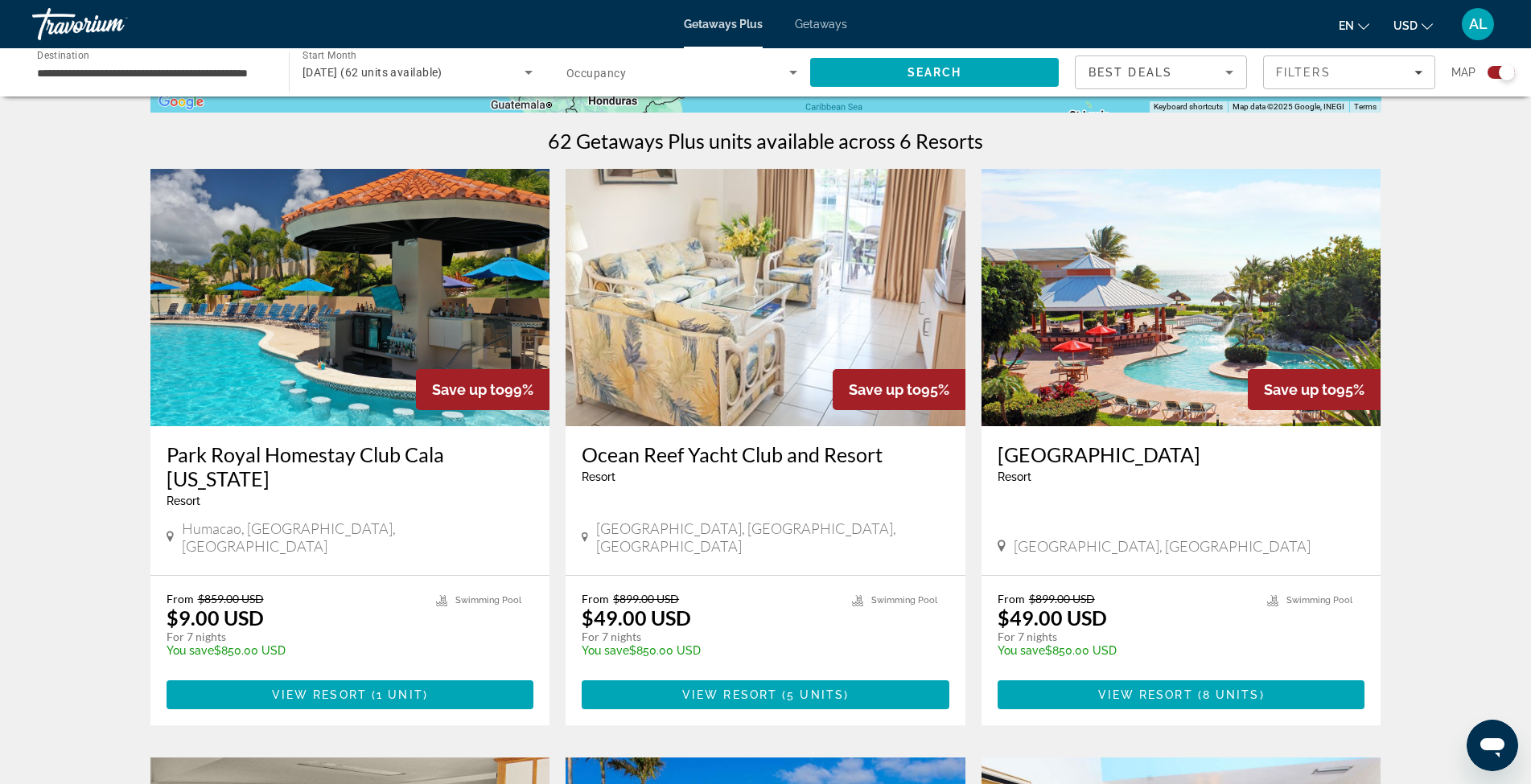
click at [1125, 349] on img "Main content" at bounding box center [1181, 297] width 400 height 257
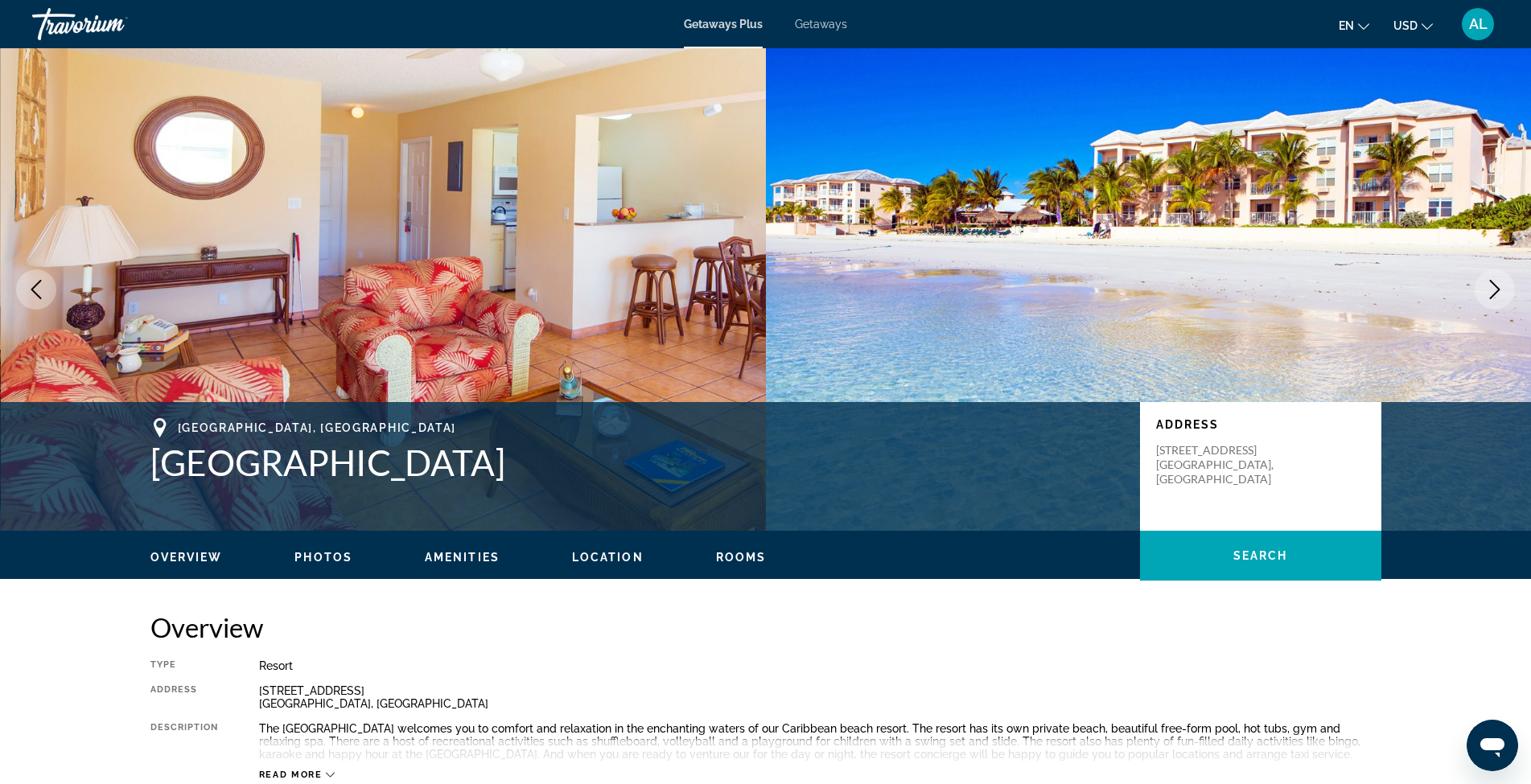
click at [1488, 285] on icon "Next image" at bounding box center [1495, 289] width 19 height 19
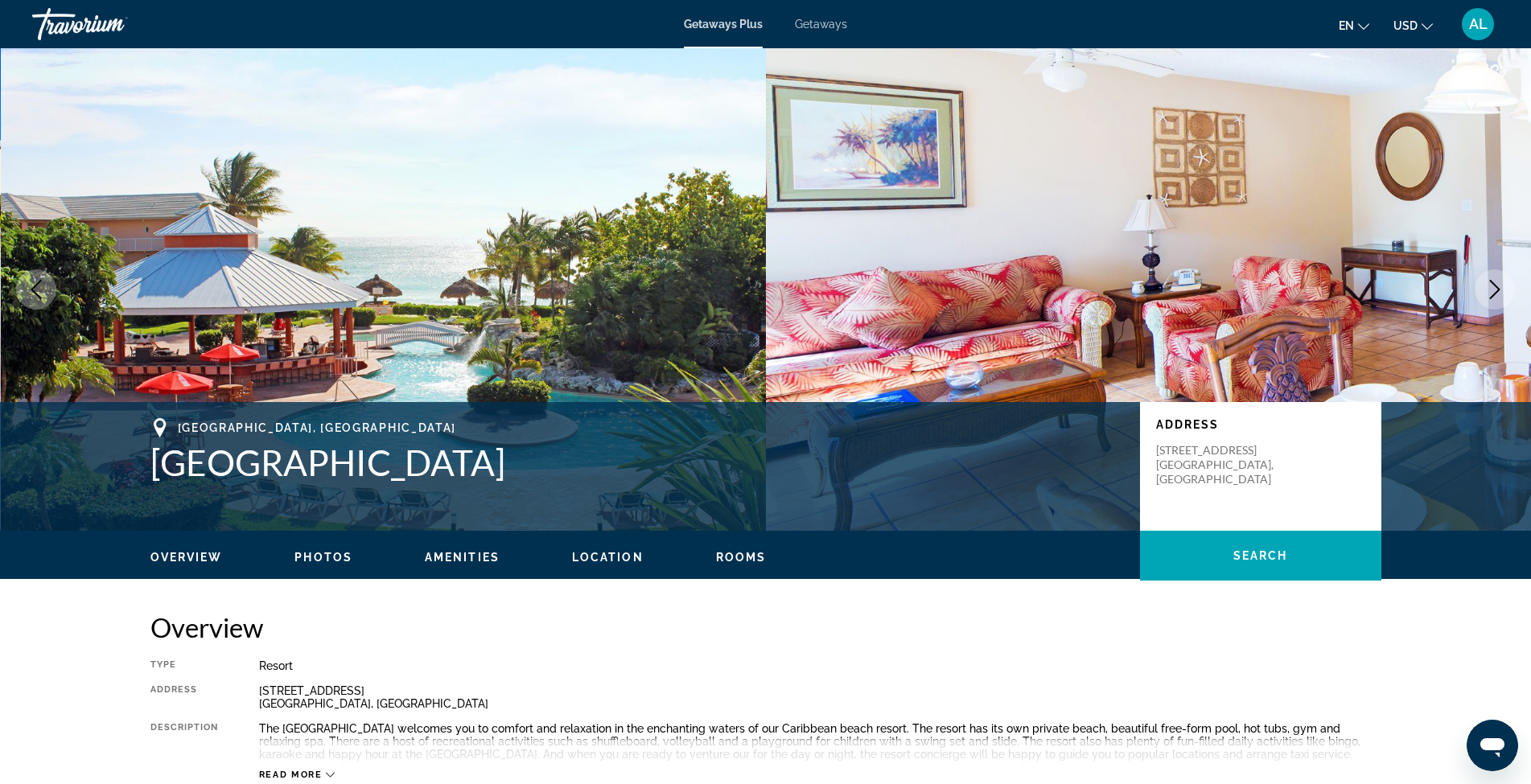
click at [1488, 287] on icon "Next image" at bounding box center [1495, 289] width 19 height 19
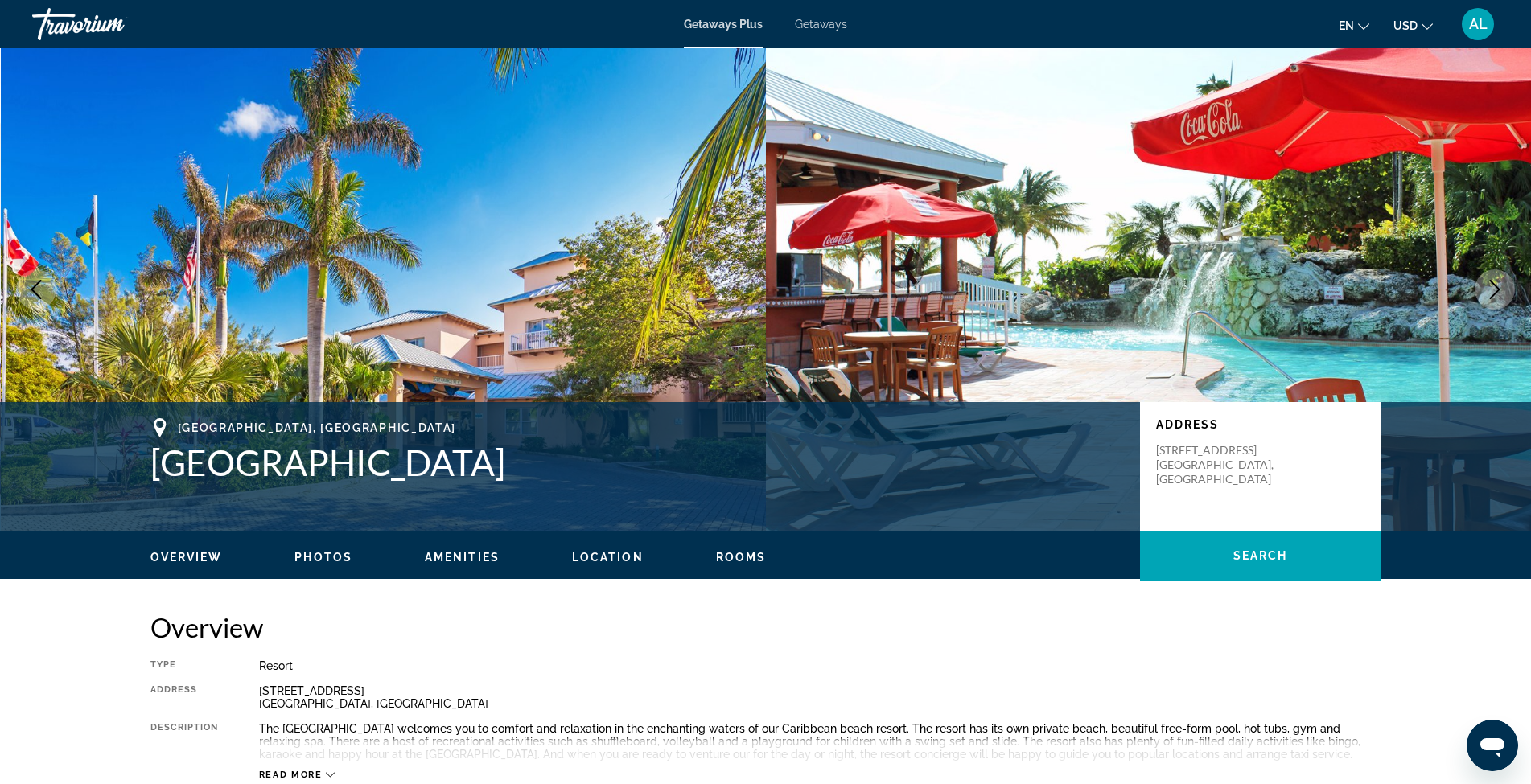
click at [1488, 287] on icon "Next image" at bounding box center [1495, 289] width 19 height 19
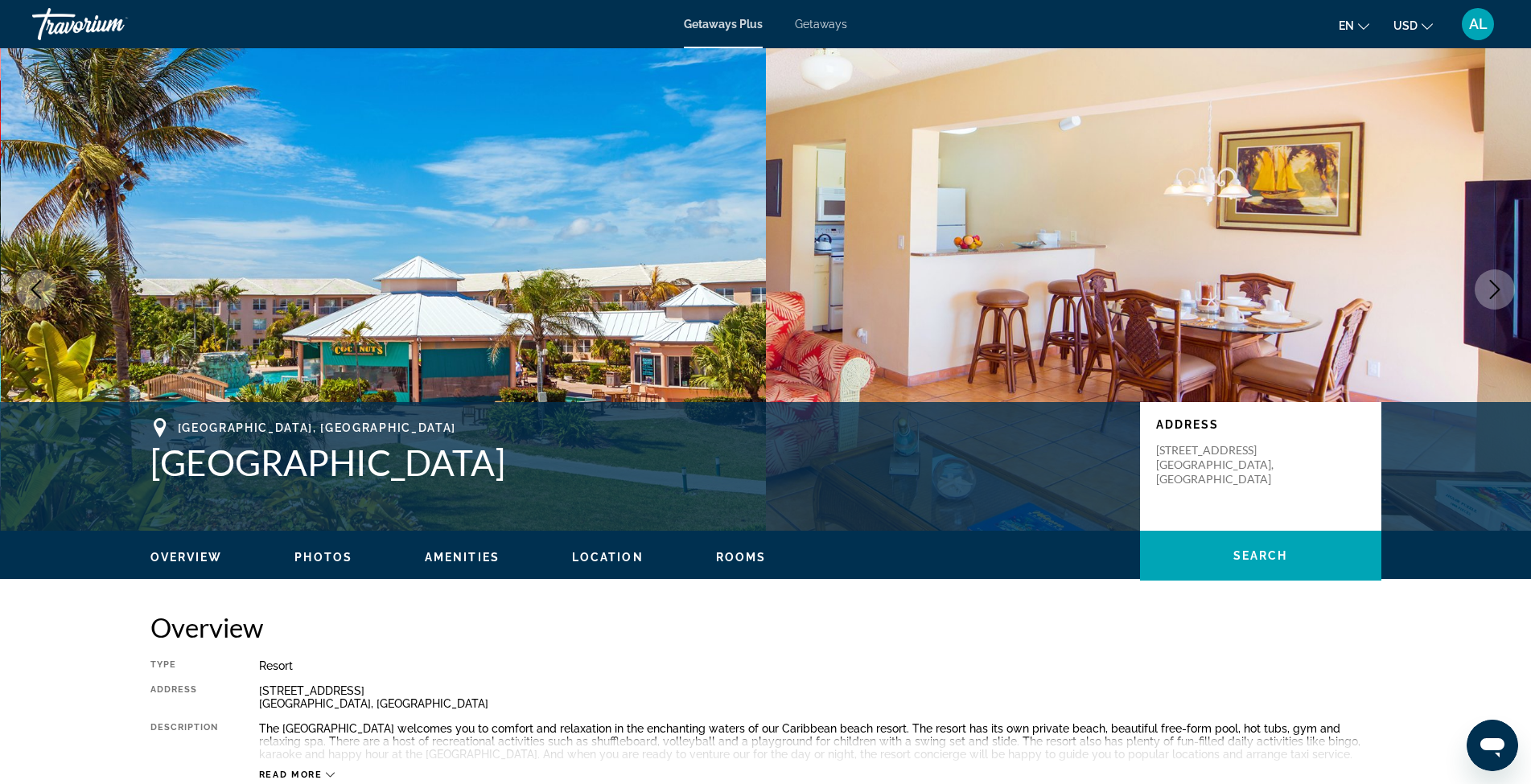
click at [1488, 287] on icon "Next image" at bounding box center [1495, 289] width 19 height 19
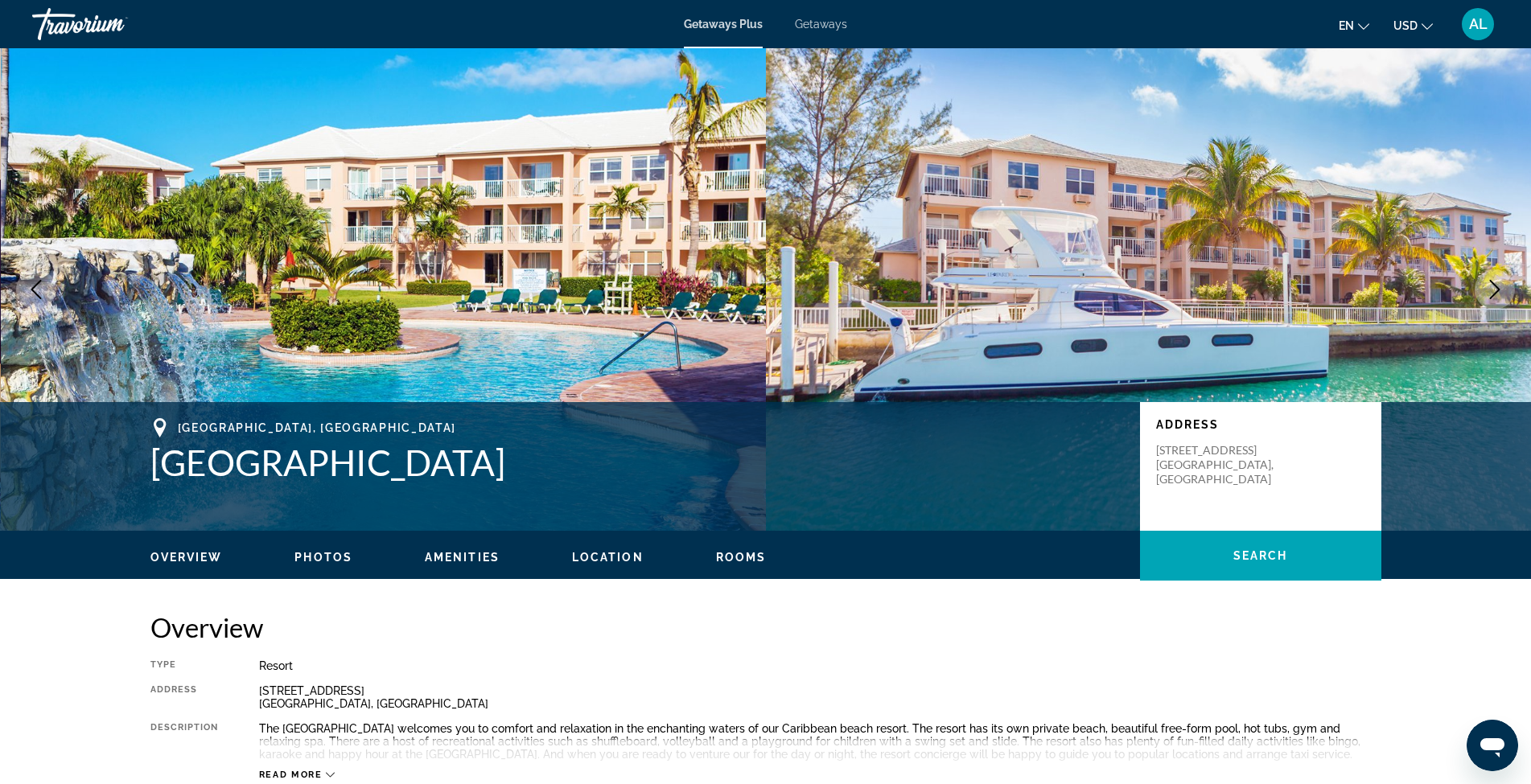
click at [1488, 287] on icon "Next image" at bounding box center [1495, 289] width 19 height 19
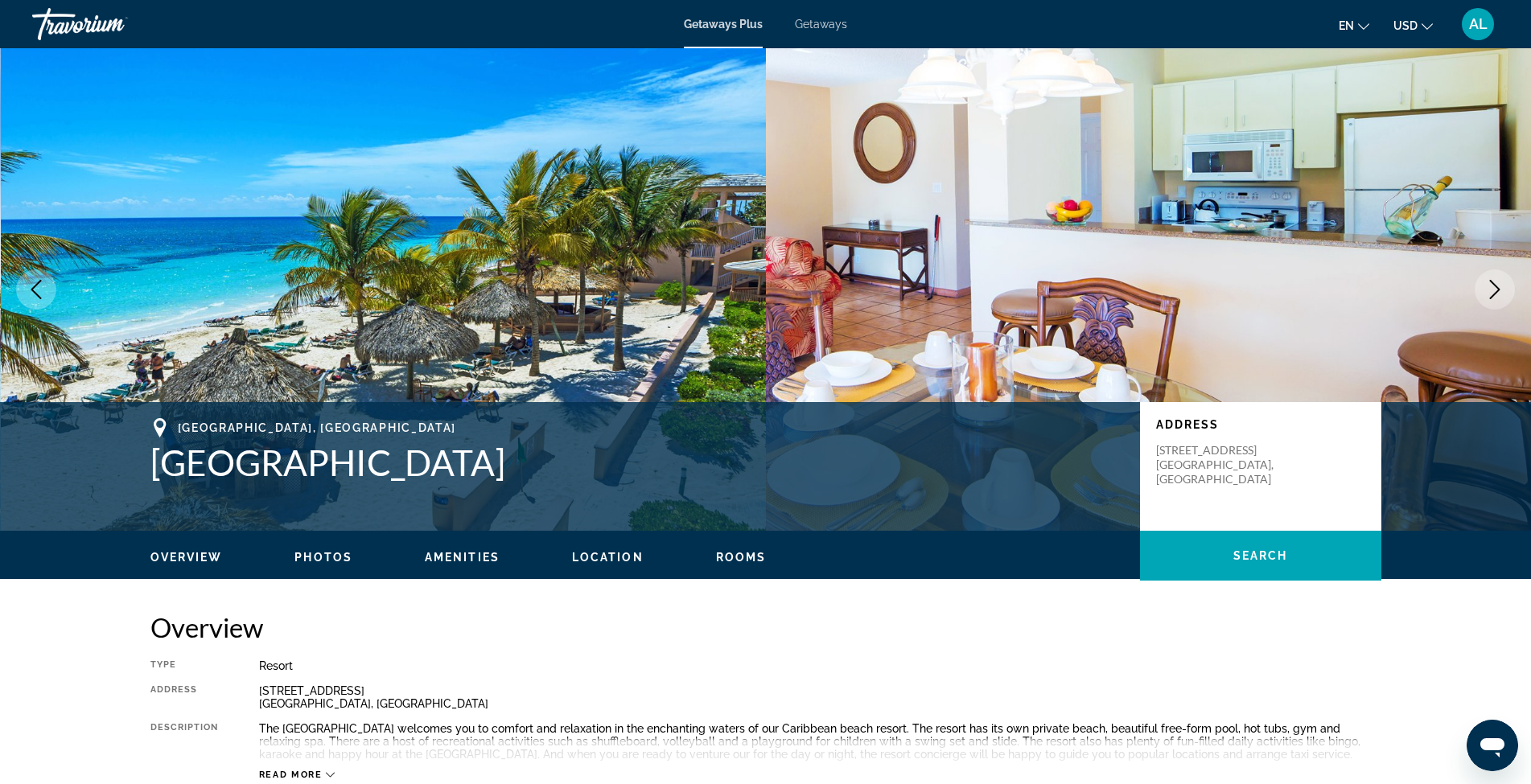
click at [1488, 287] on icon "Next image" at bounding box center [1495, 289] width 19 height 19
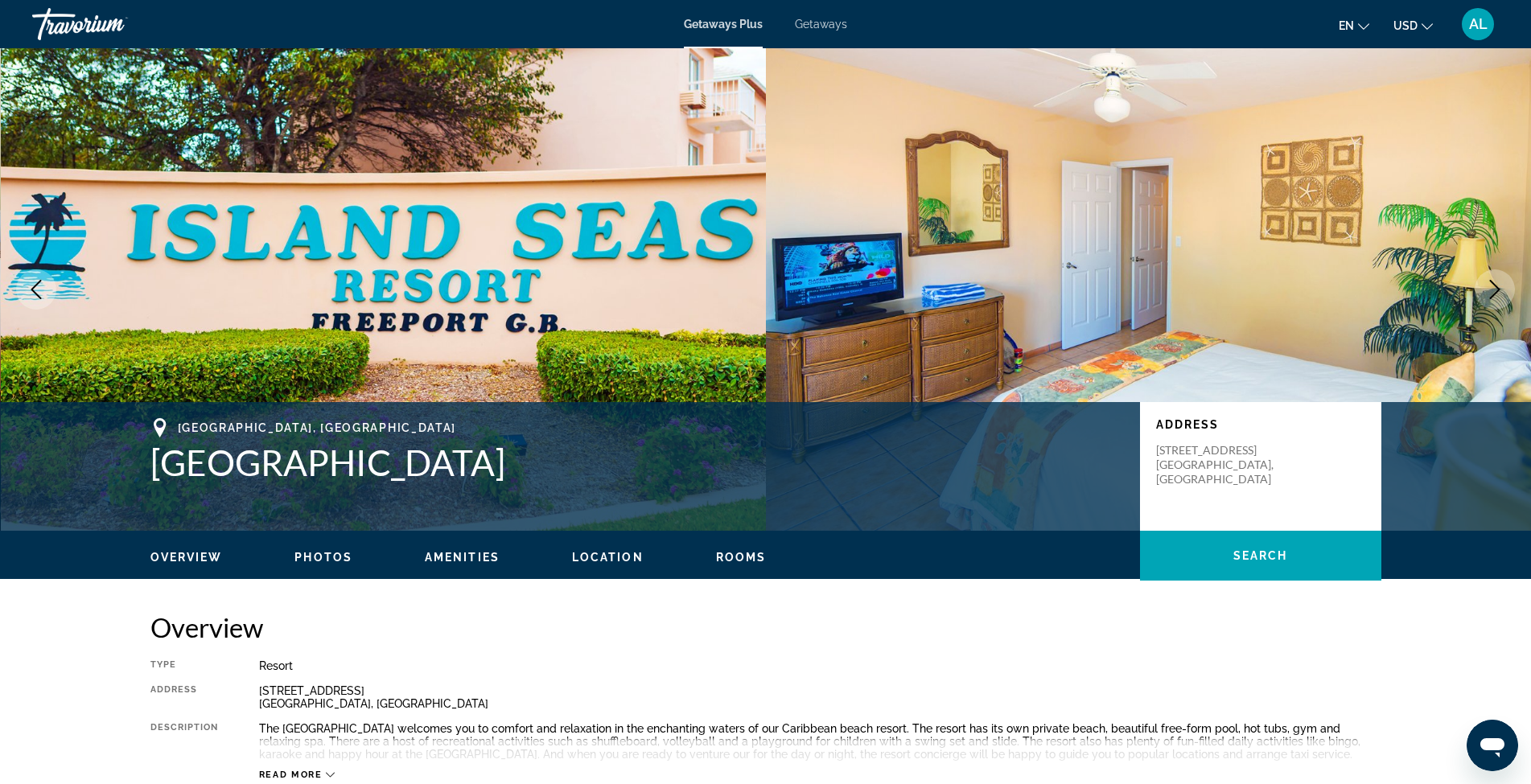
click at [1488, 287] on icon "Next image" at bounding box center [1495, 289] width 19 height 19
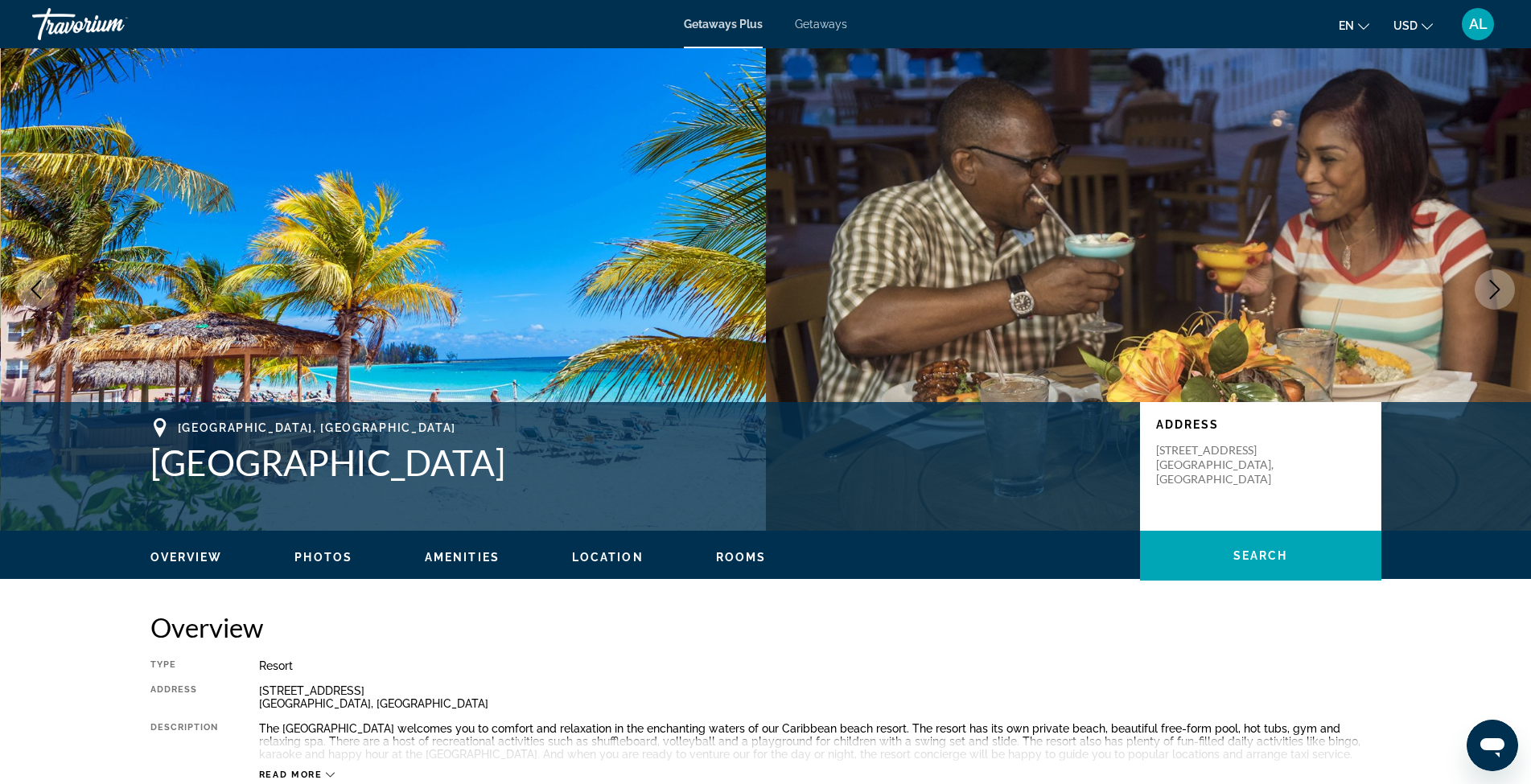
click at [1488, 287] on icon "Next image" at bounding box center [1495, 289] width 19 height 19
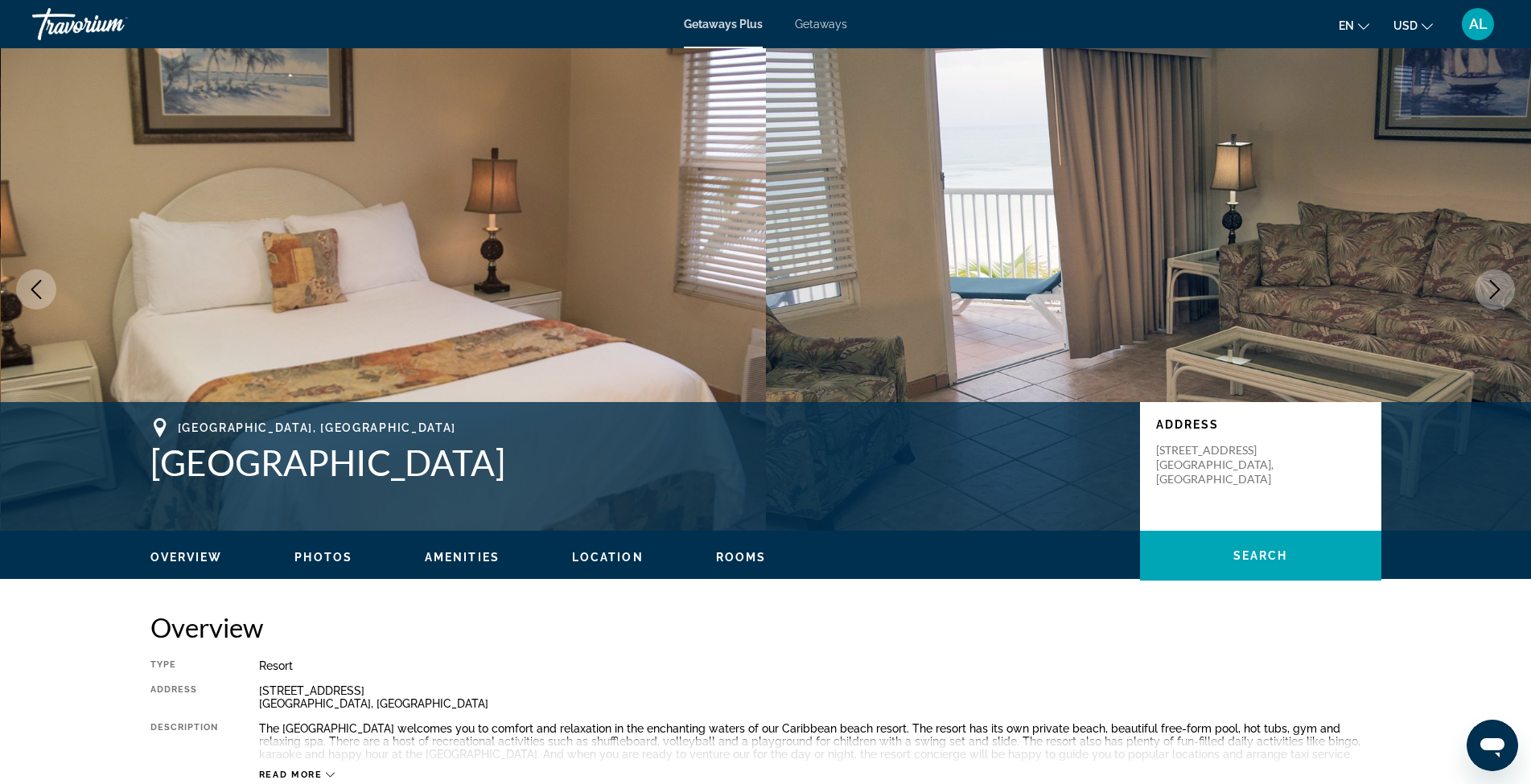
click at [1488, 287] on icon "Next image" at bounding box center [1495, 289] width 19 height 19
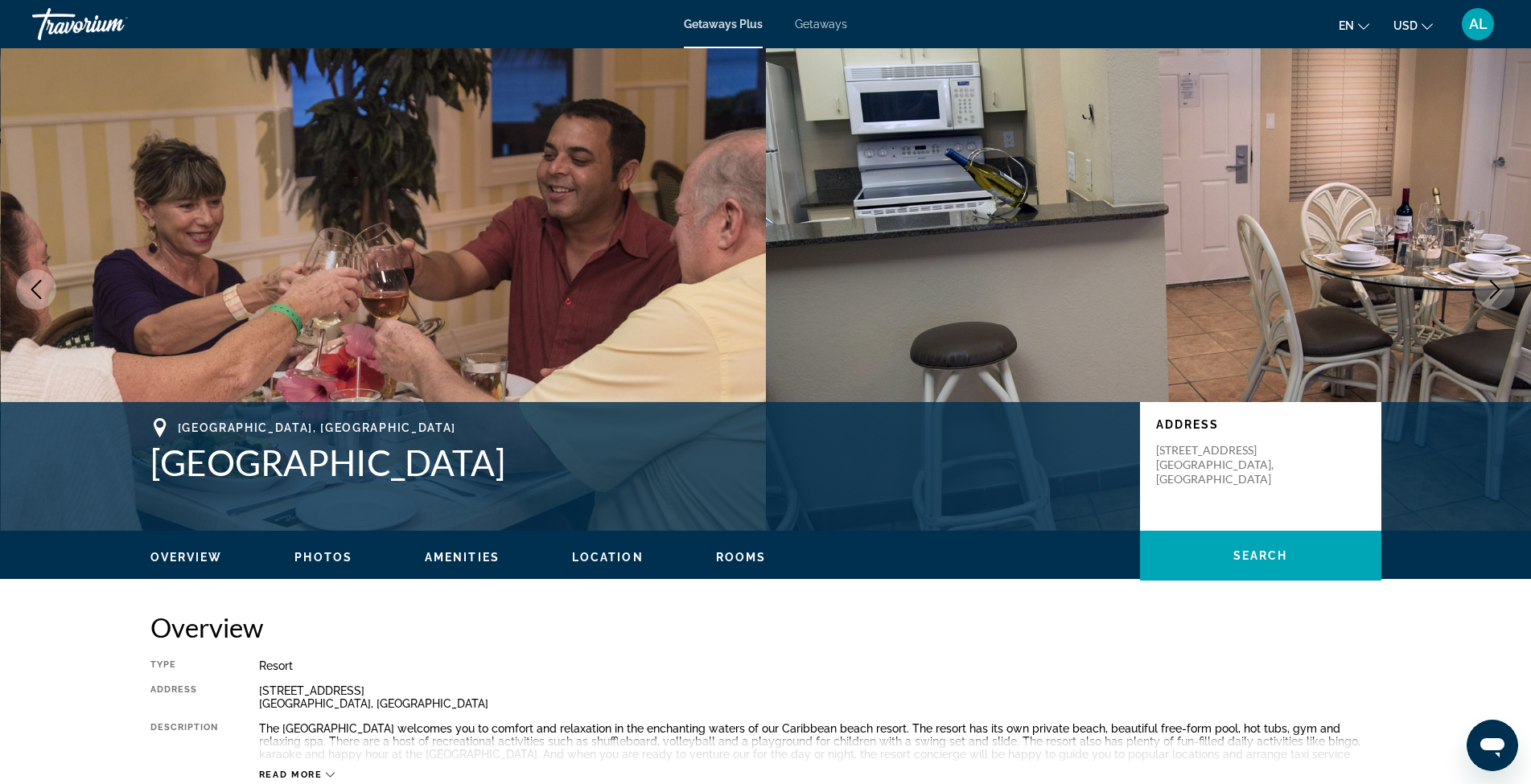
click at [1488, 287] on icon "Next image" at bounding box center [1495, 289] width 19 height 19
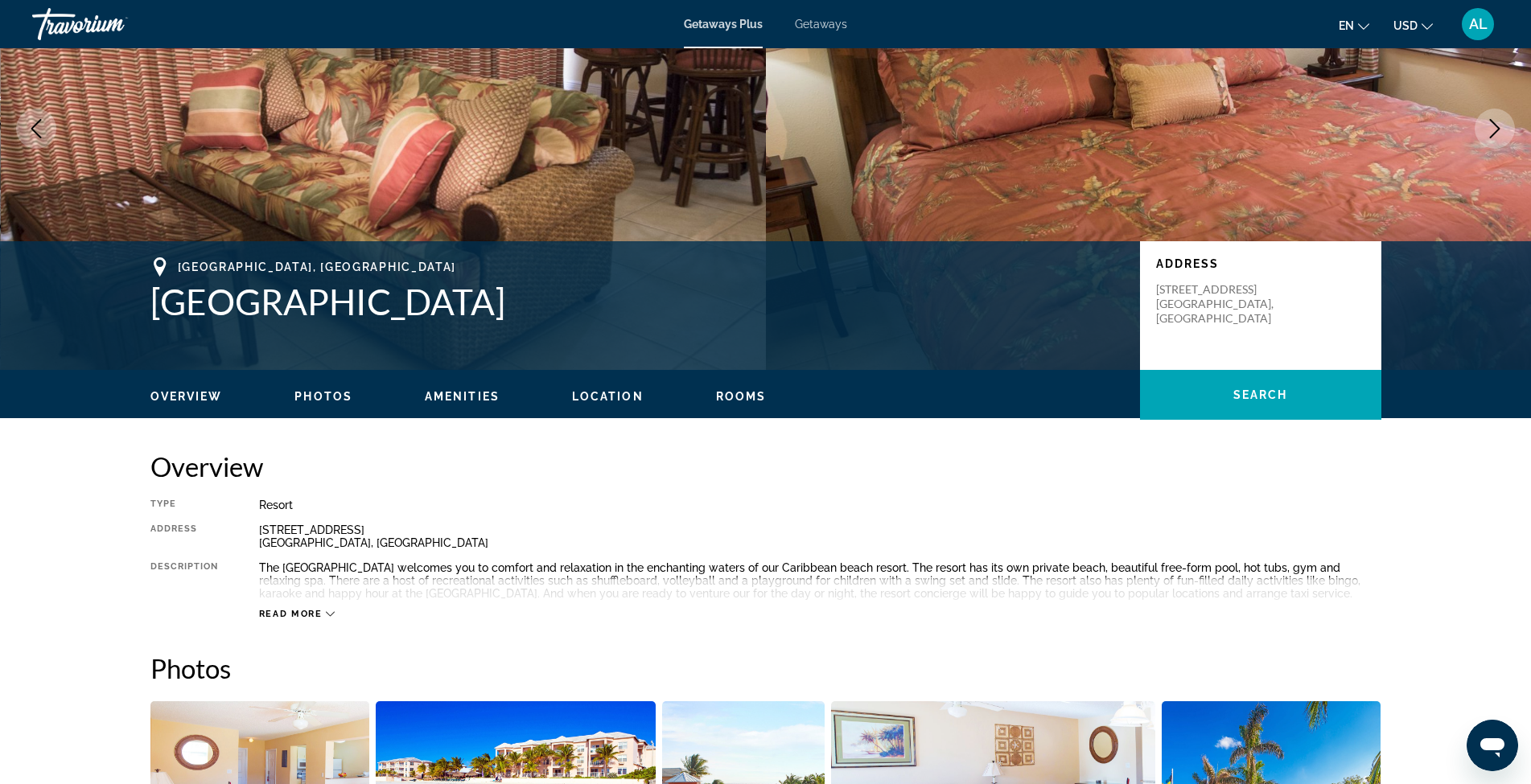
scroll to position [268, 0]
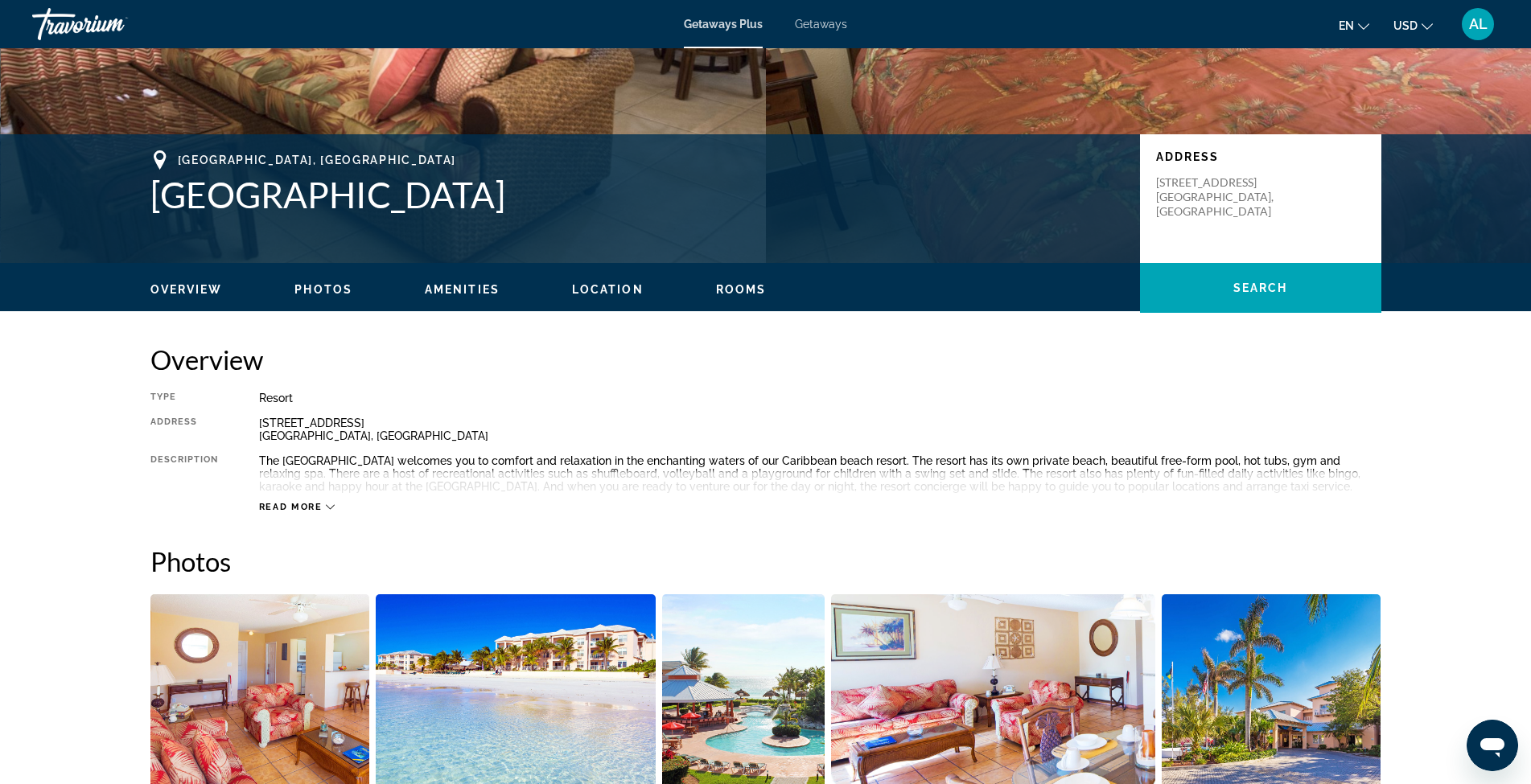
click at [328, 508] on icon "Main content" at bounding box center [330, 507] width 9 height 9
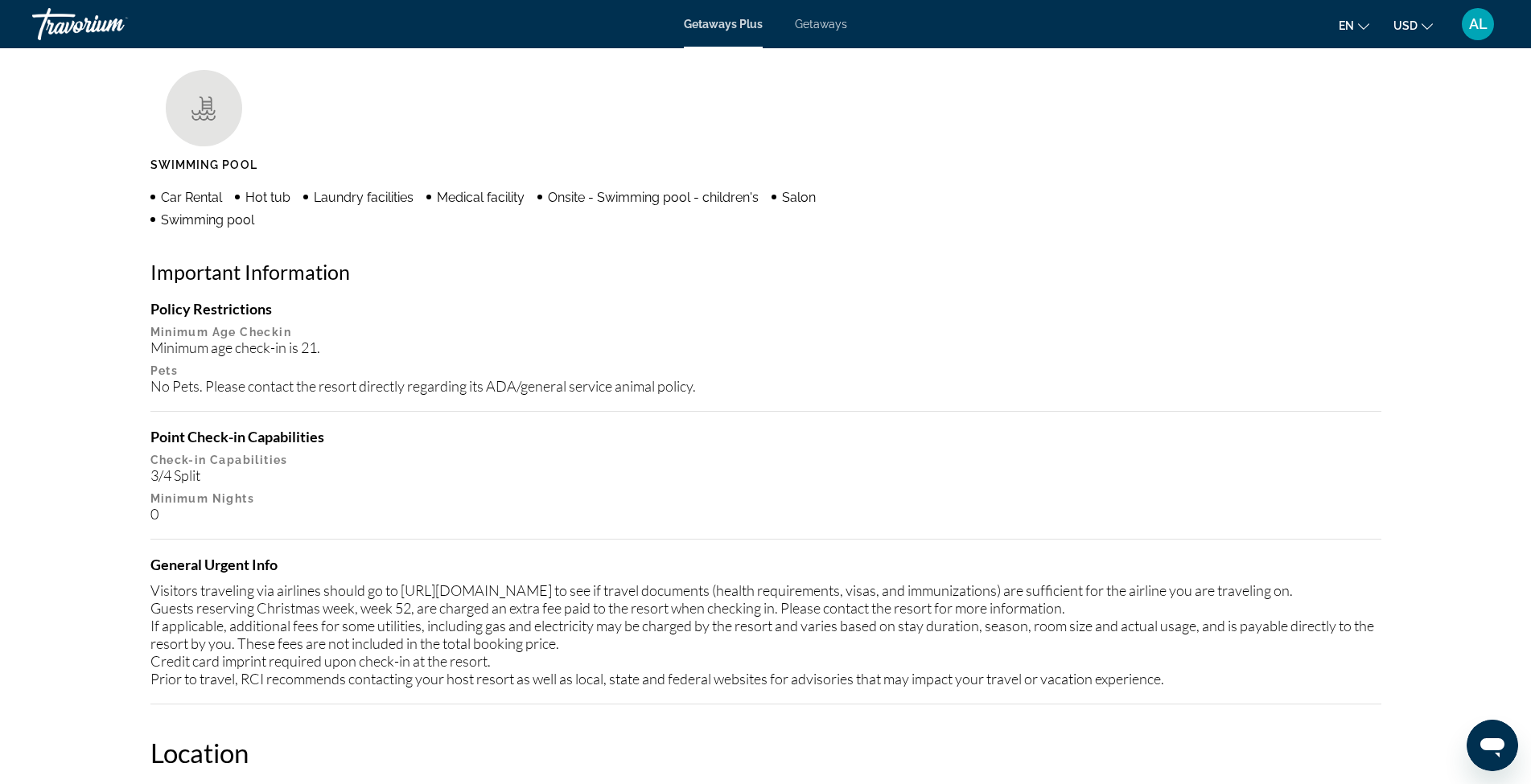
scroll to position [1126, 0]
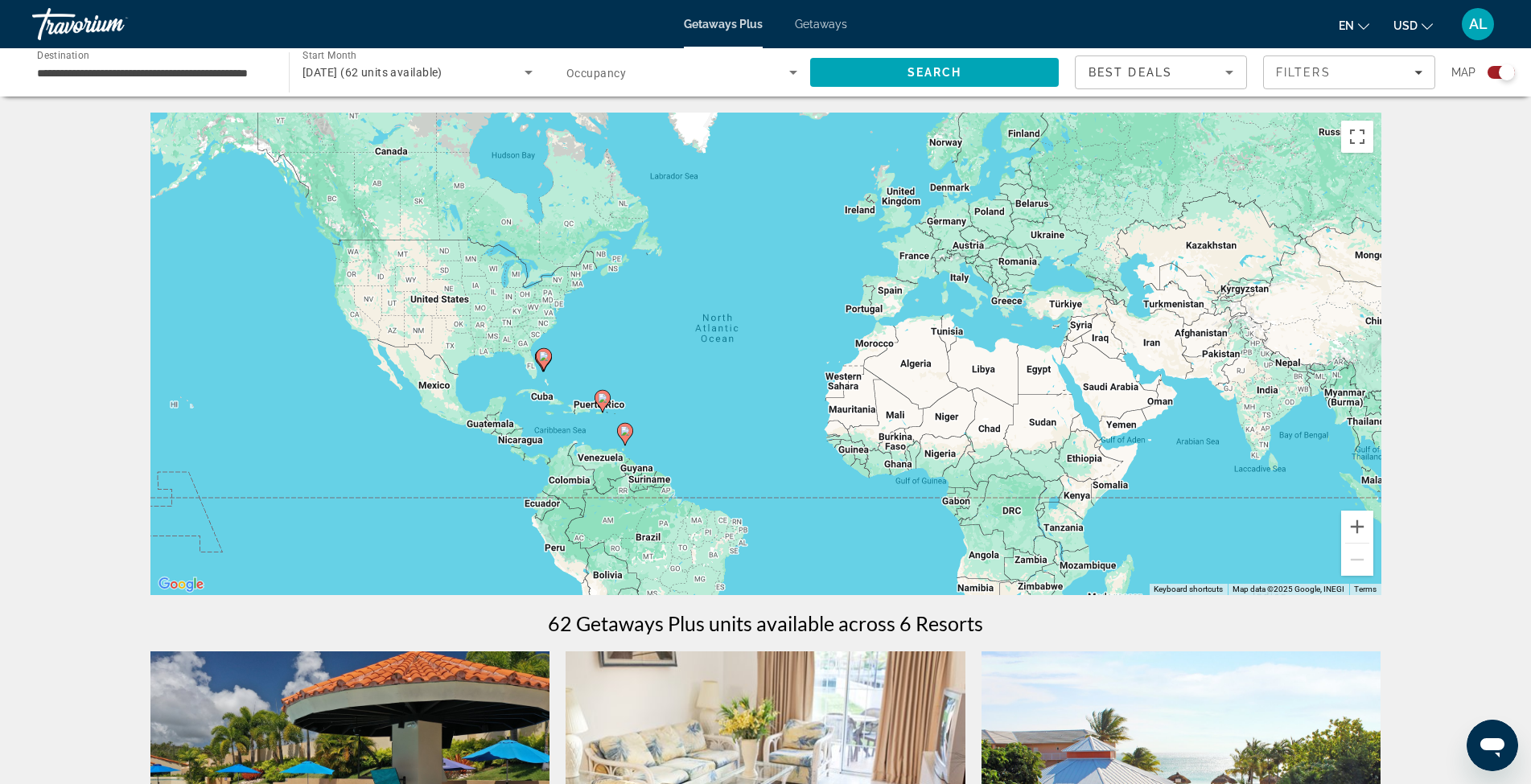
click at [796, 74] on icon "Search widget" at bounding box center [793, 72] width 19 height 19
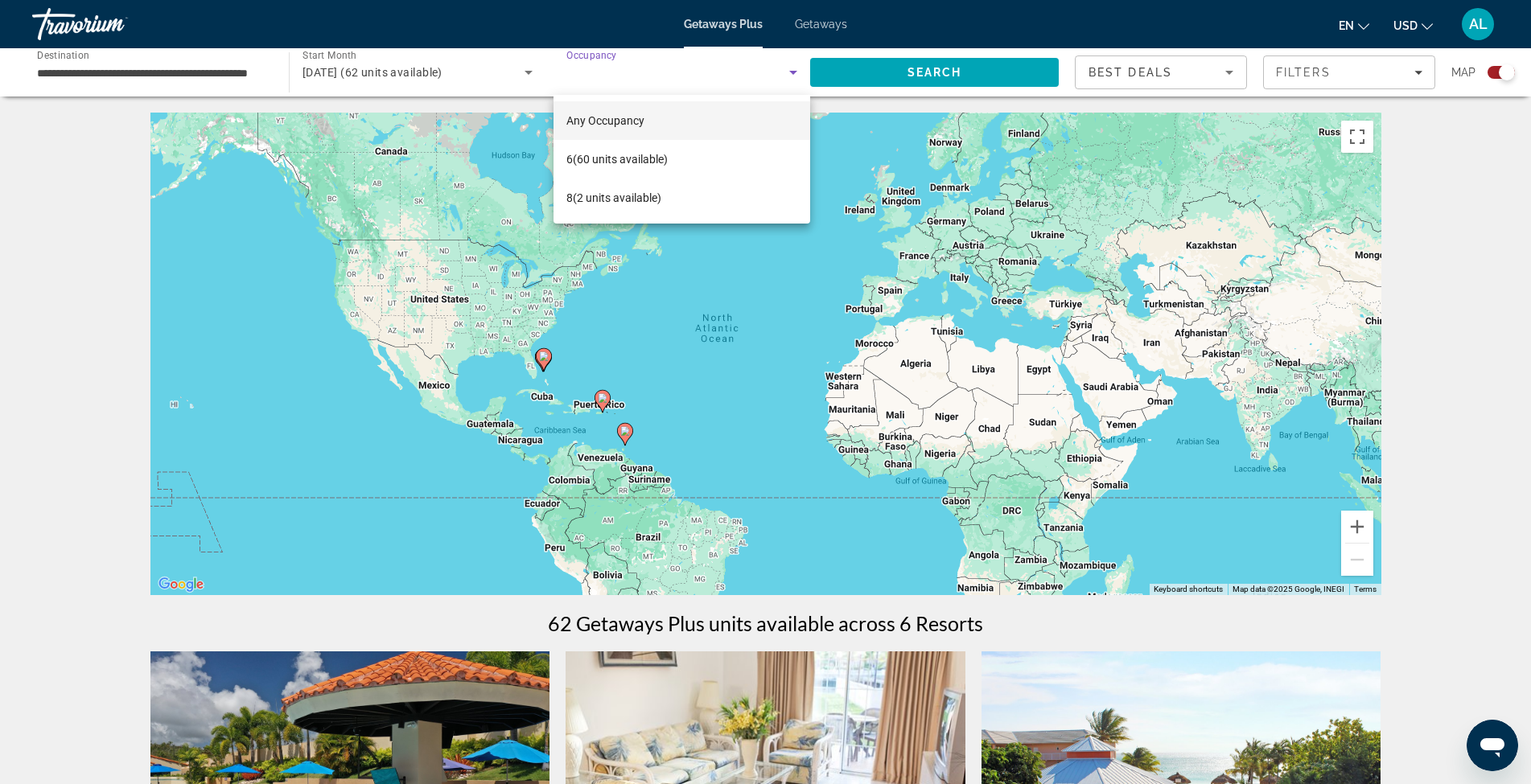
click at [896, 67] on div at bounding box center [766, 392] width 1531 height 784
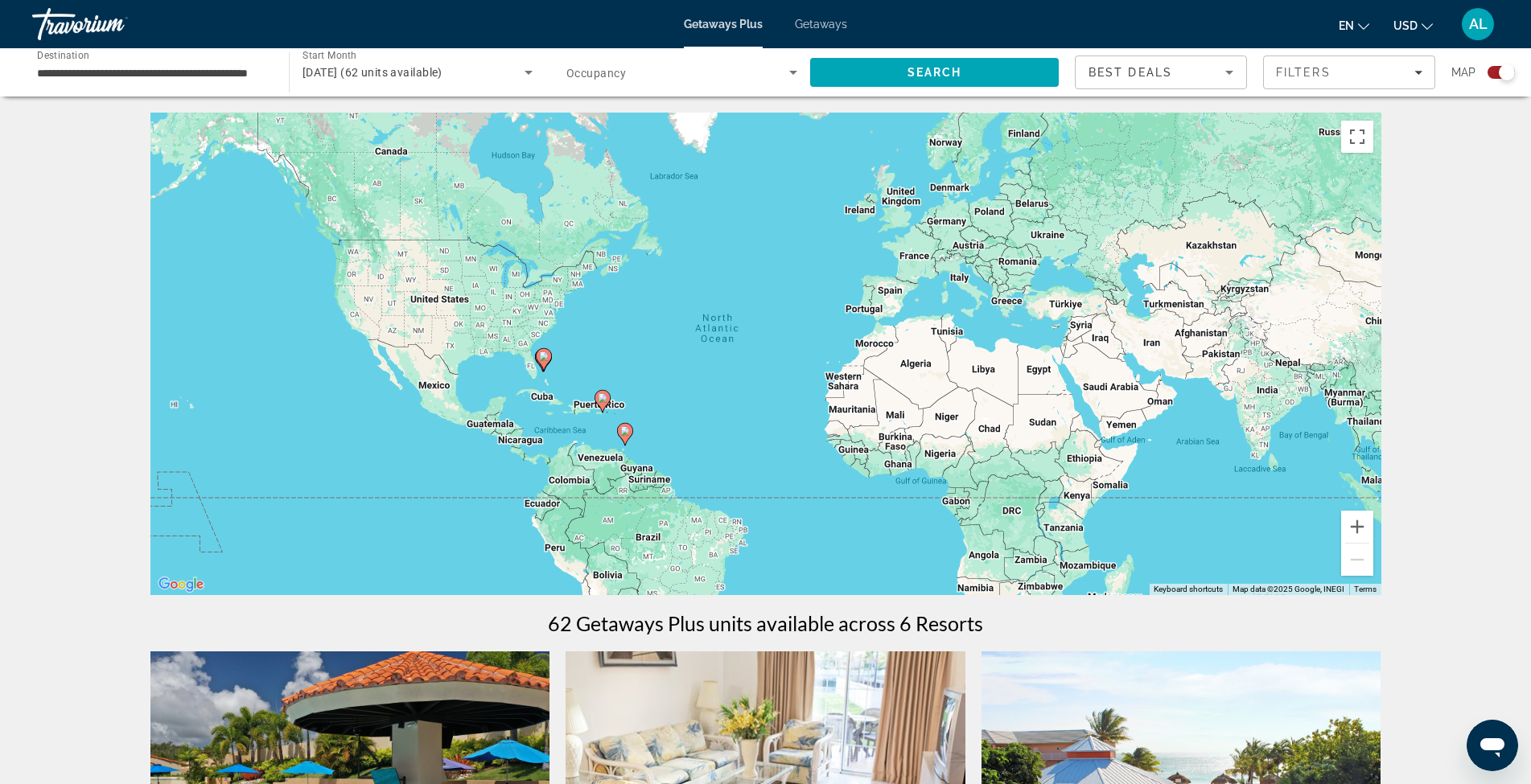
scroll to position [54, 0]
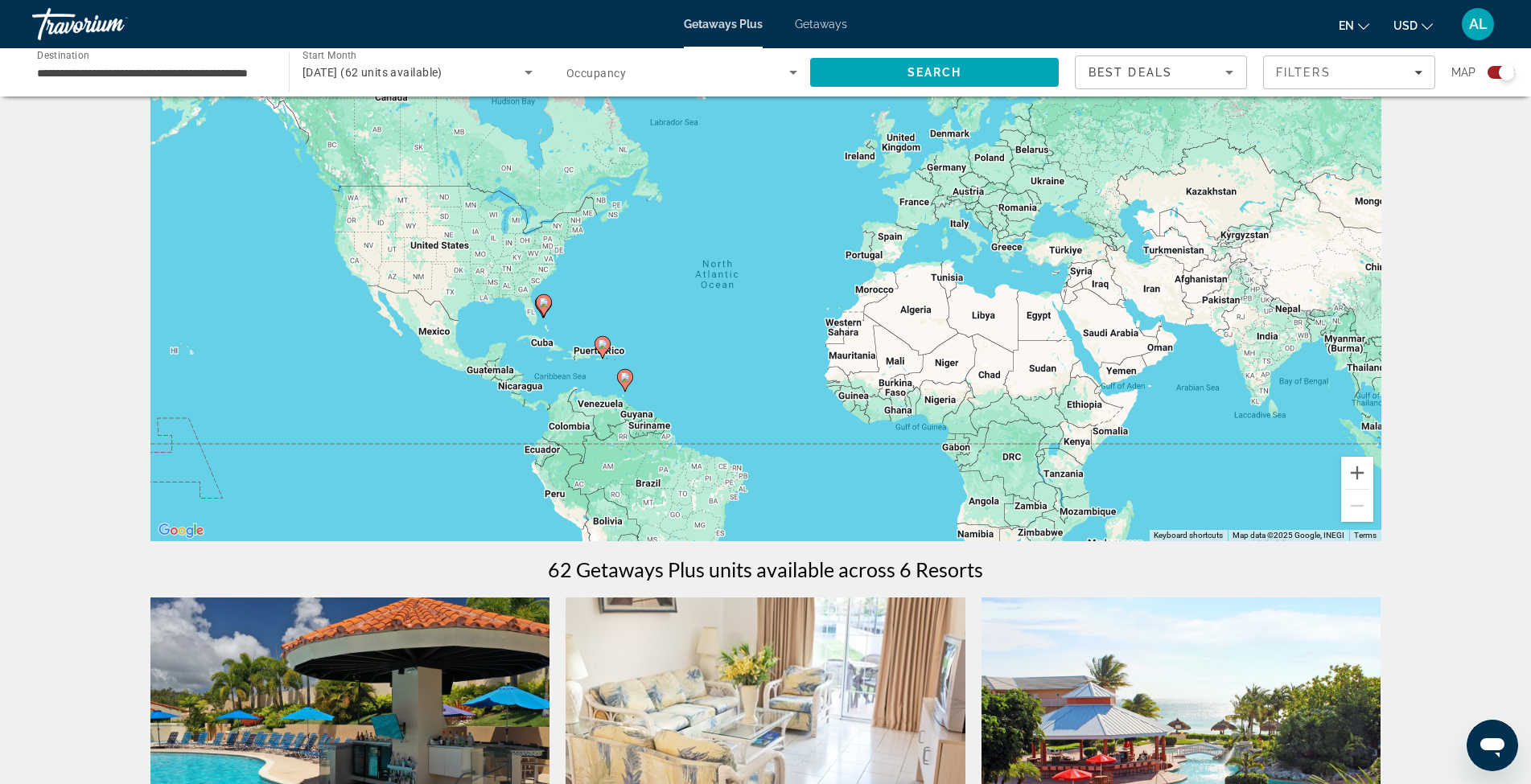
click at [607, 343] on image "Main content" at bounding box center [603, 345] width 10 height 10
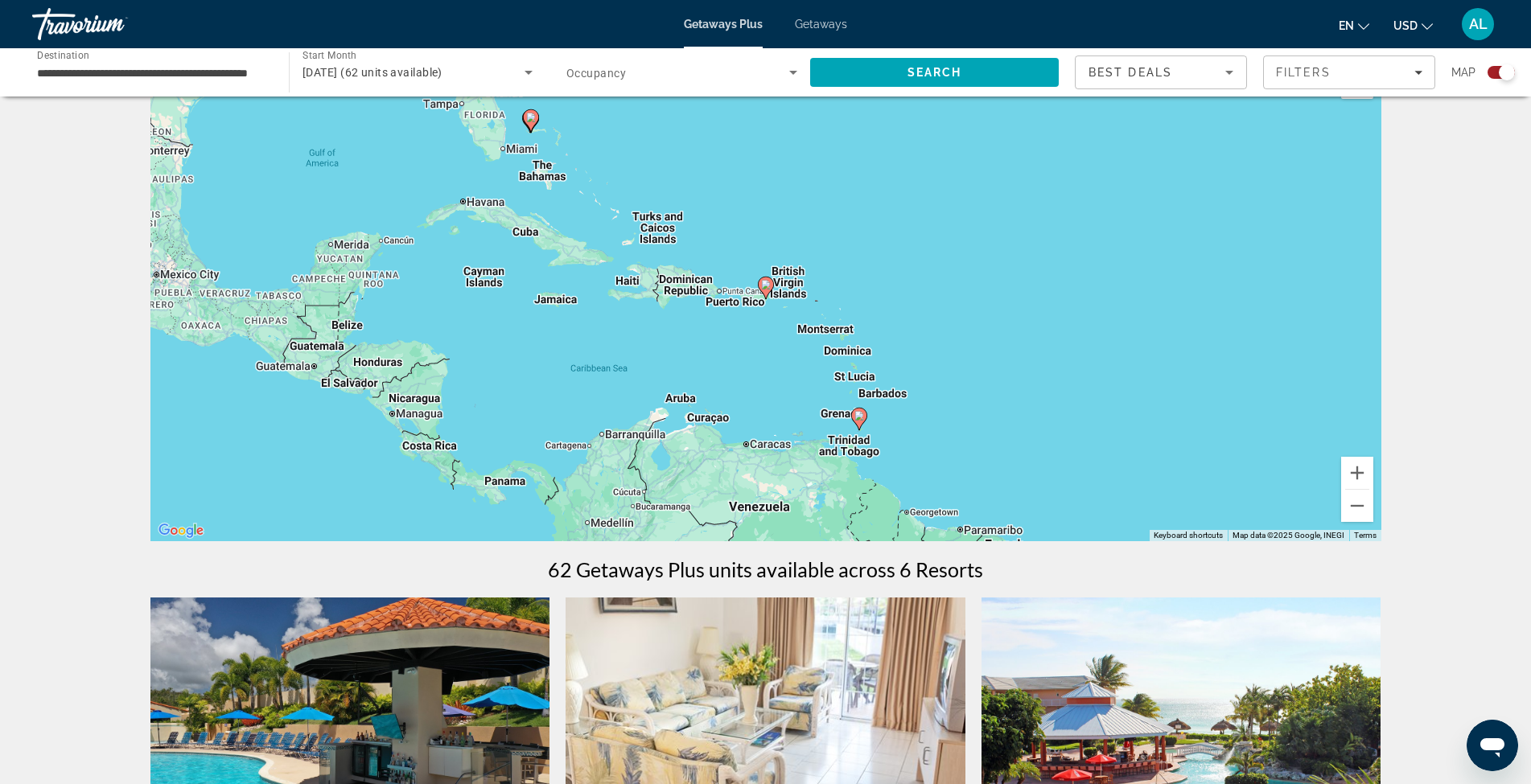
click at [763, 293] on icon "Main content" at bounding box center [765, 288] width 15 height 21
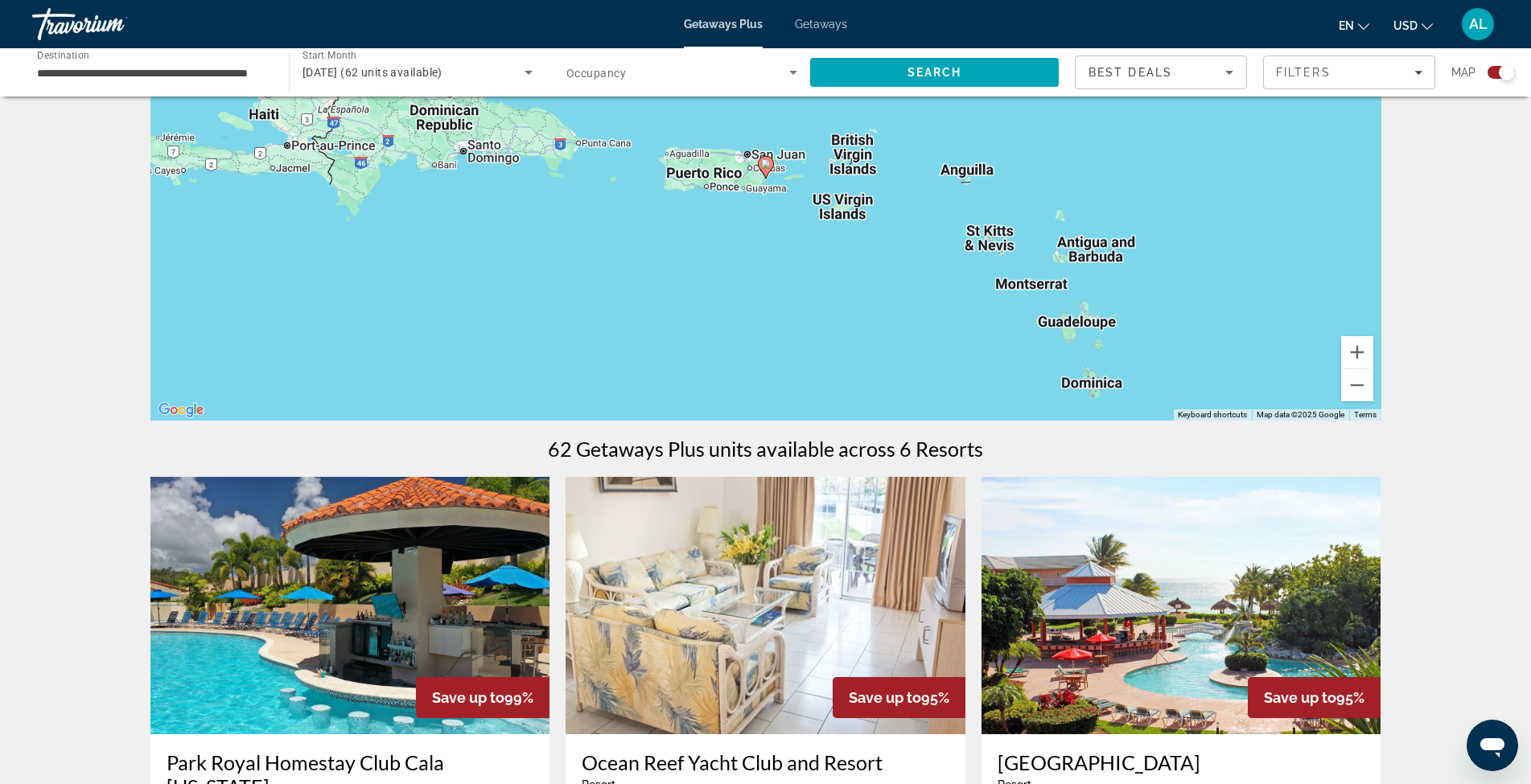
scroll to position [121, 0]
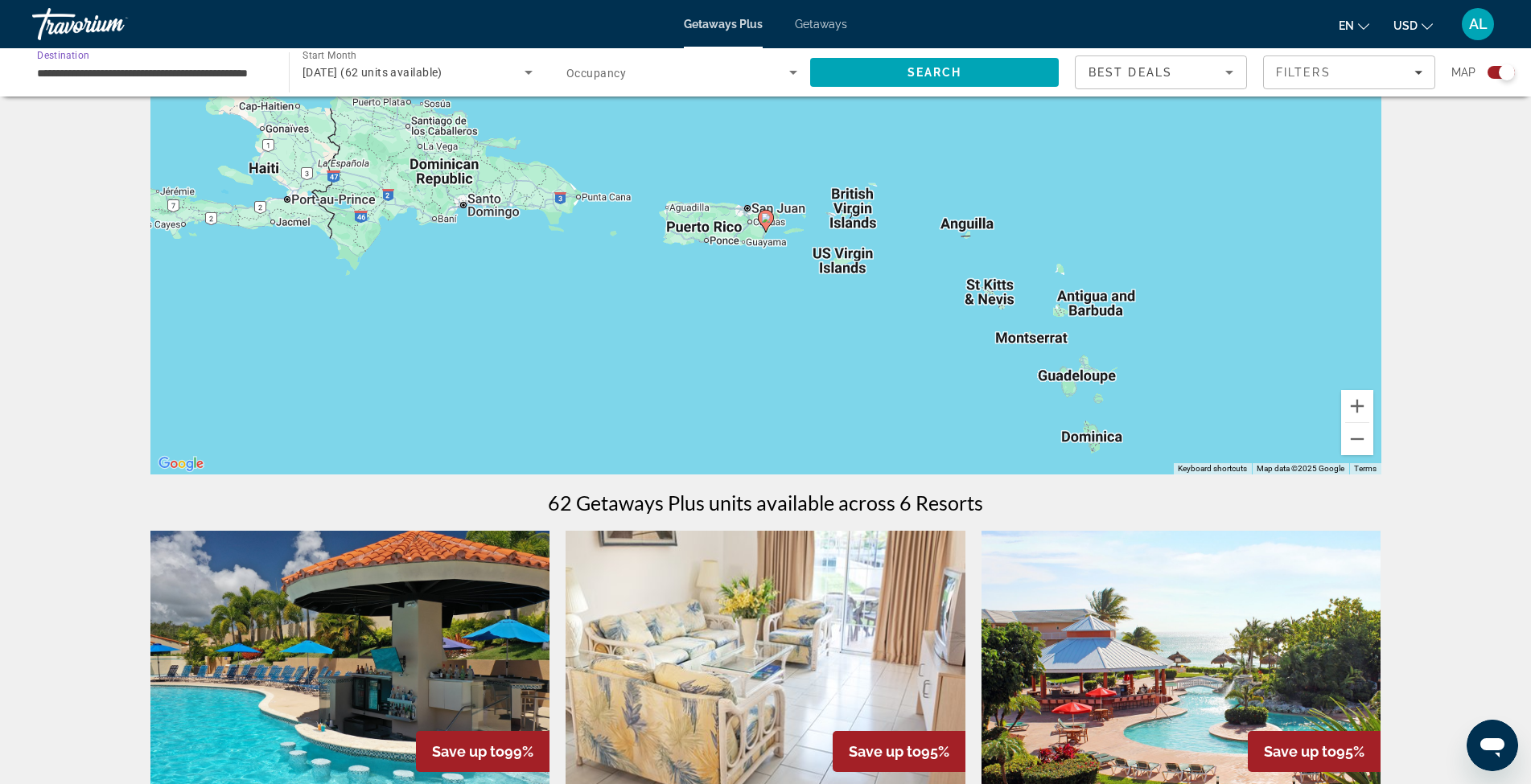
click at [206, 79] on input "**********" at bounding box center [152, 73] width 231 height 19
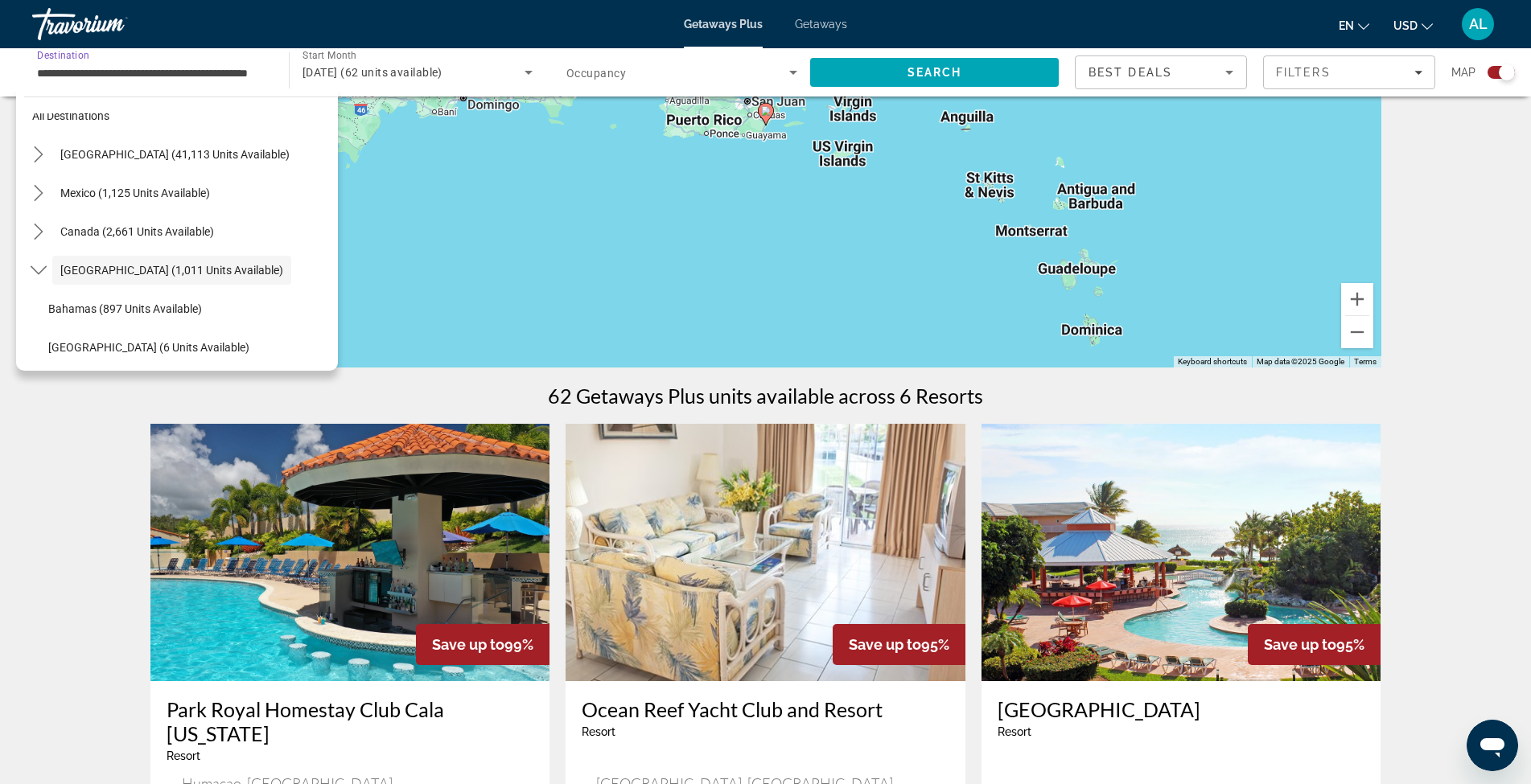
scroll to position [0, 0]
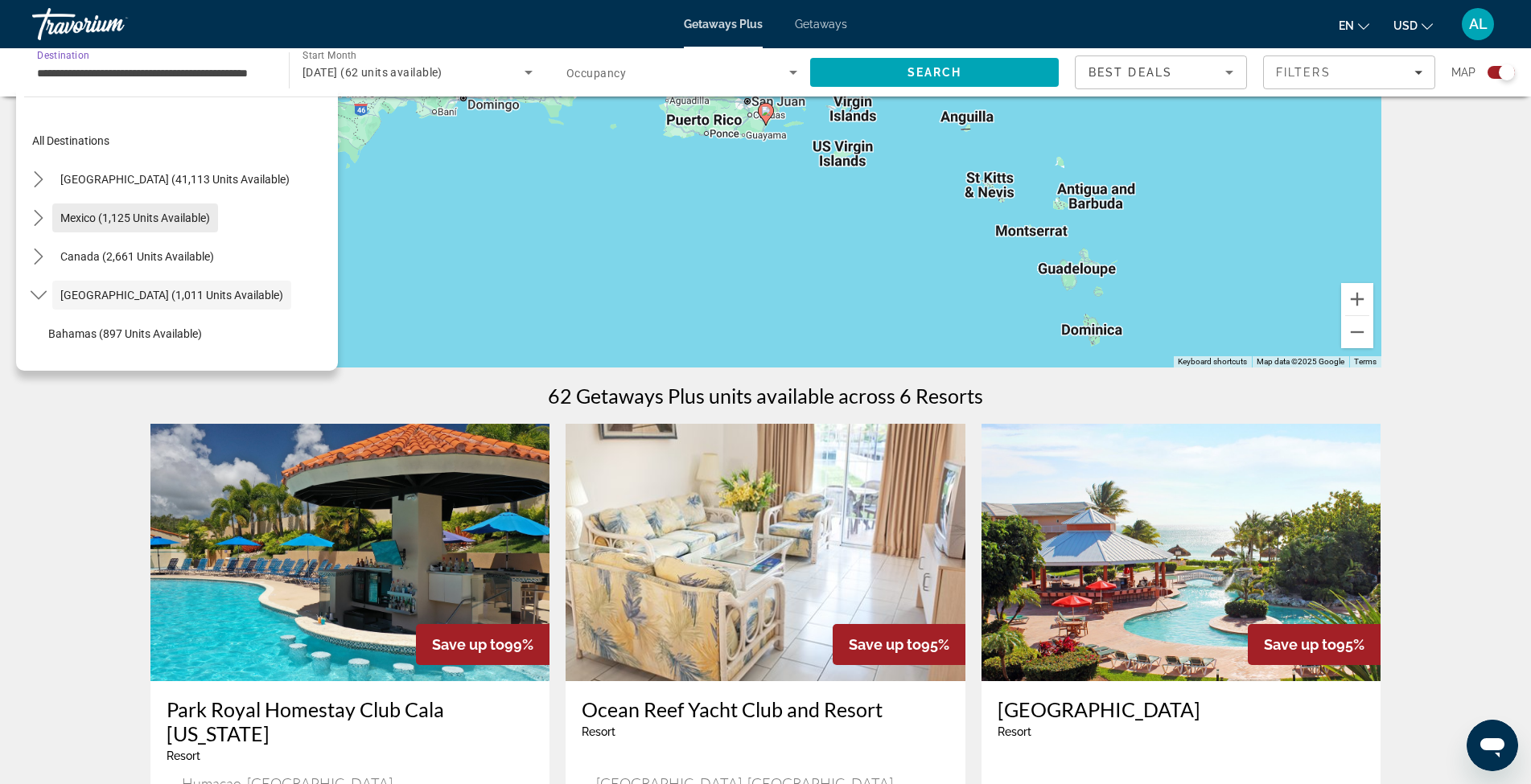
click at [187, 214] on span "Mexico (1,125 units available)" at bounding box center [135, 218] width 149 height 13
type input "**********"
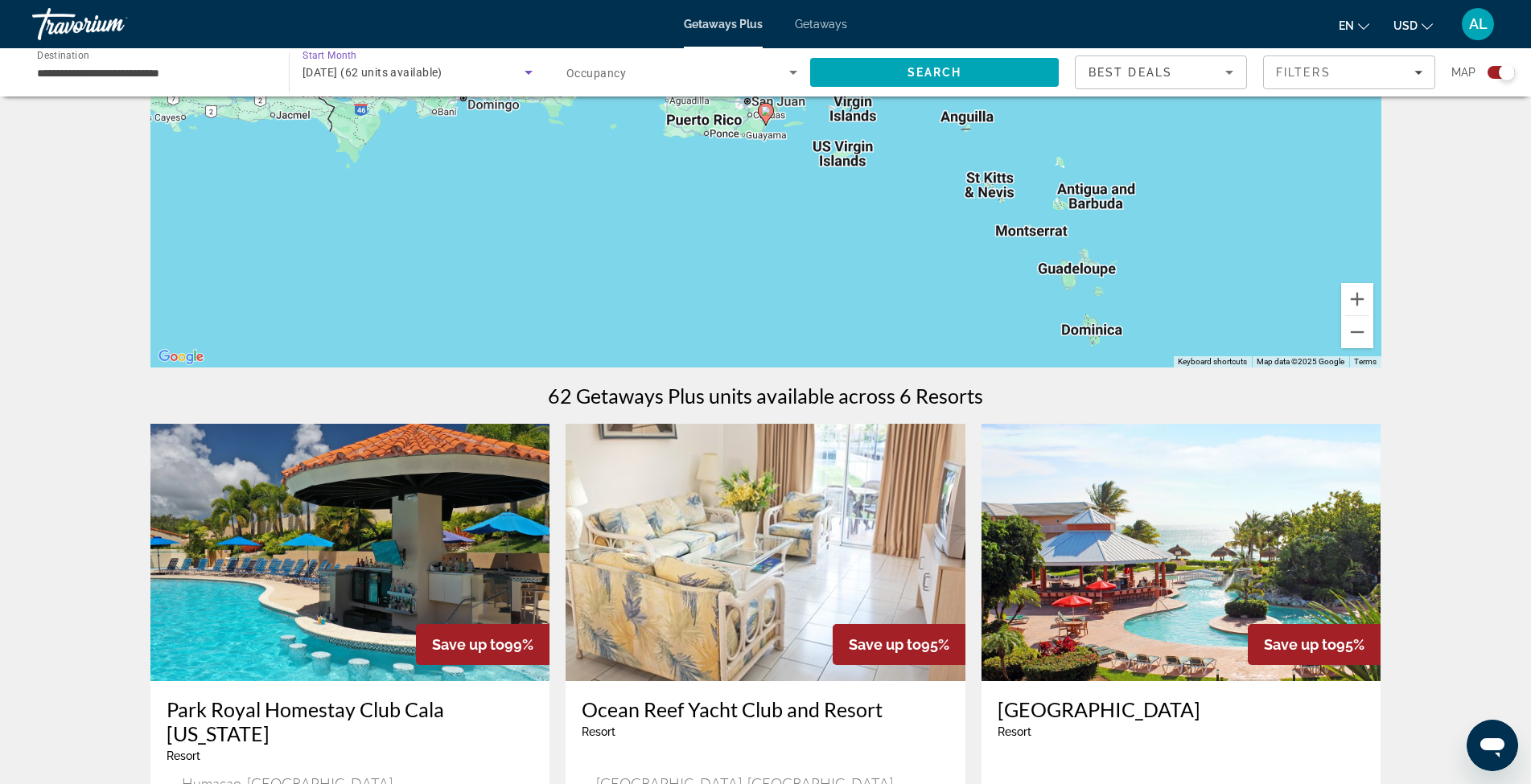
click at [526, 72] on icon "Search widget" at bounding box center [529, 72] width 8 height 4
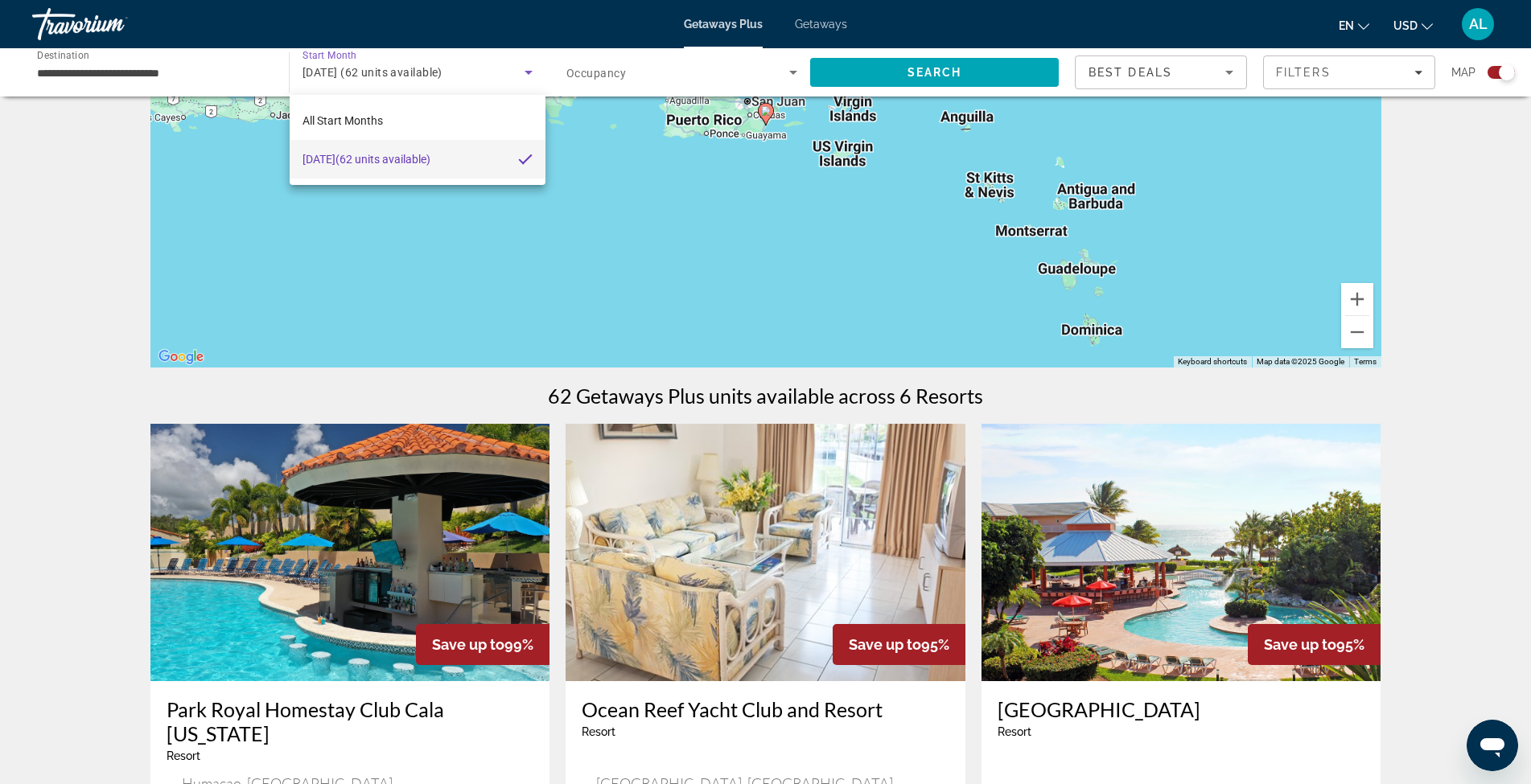
click at [790, 74] on div at bounding box center [766, 392] width 1531 height 784
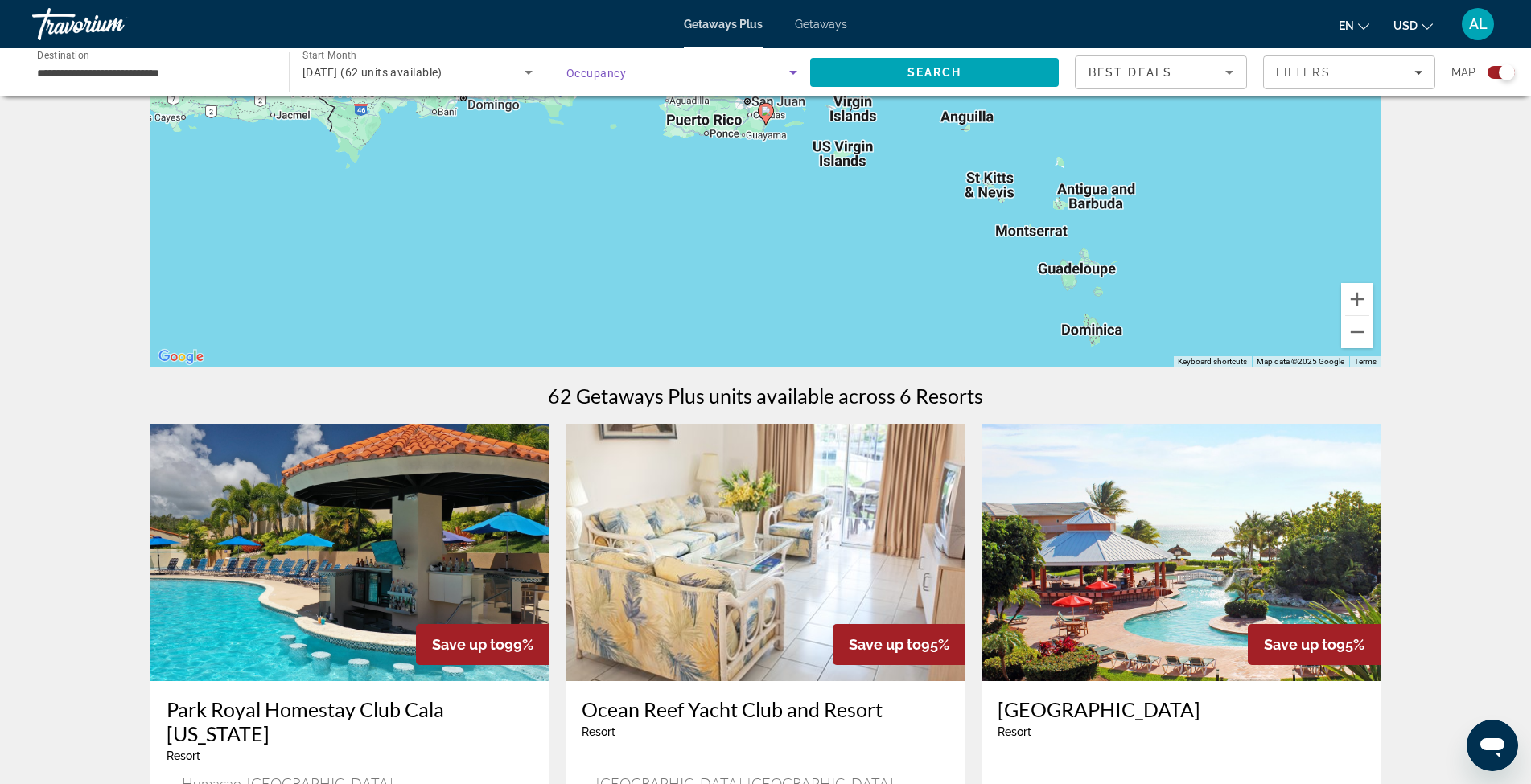
click at [792, 66] on icon "Search widget" at bounding box center [793, 72] width 19 height 19
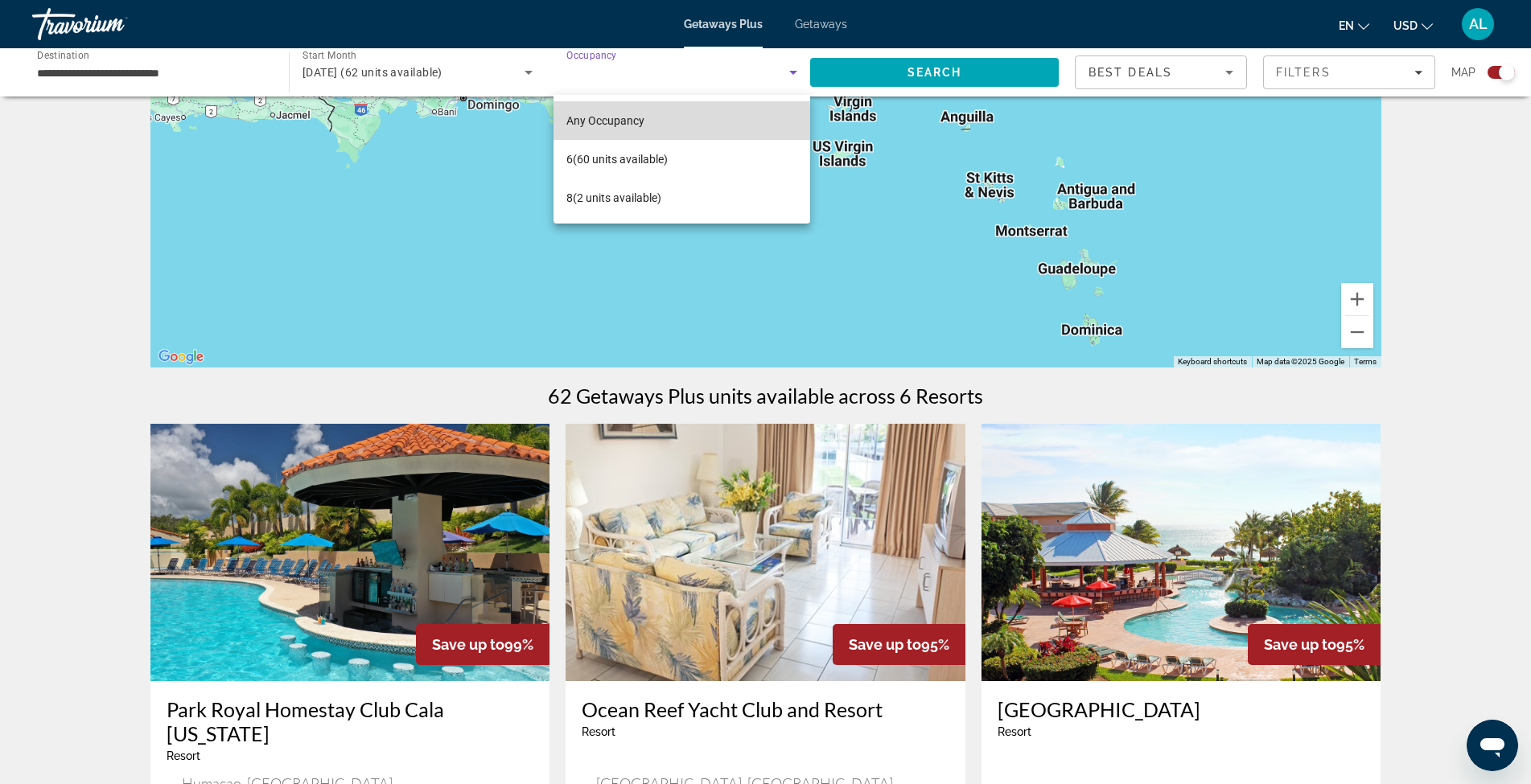
click at [624, 116] on span "Any Occupancy" at bounding box center [605, 121] width 78 height 13
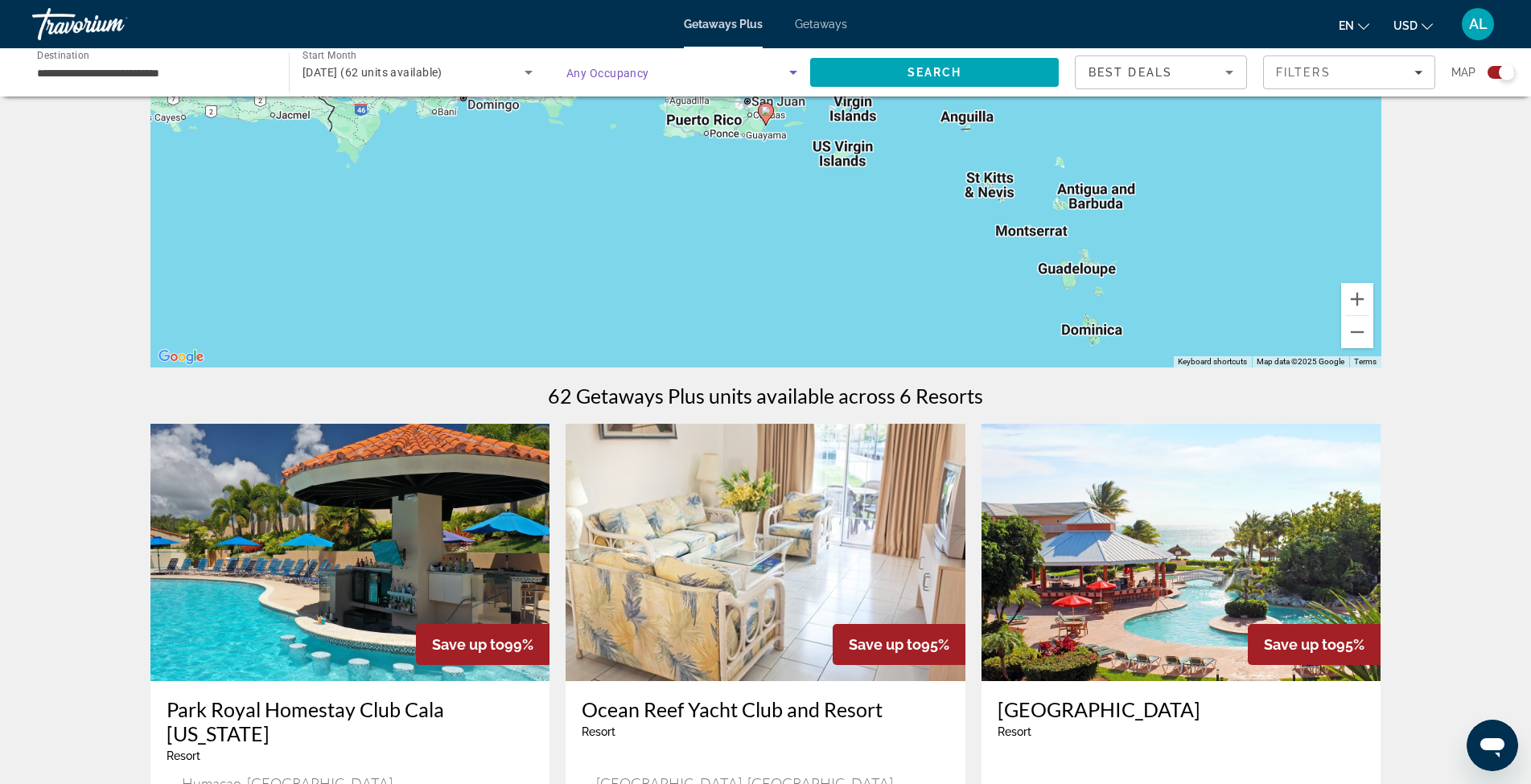
click at [788, 74] on icon "Search widget" at bounding box center [793, 72] width 19 height 19
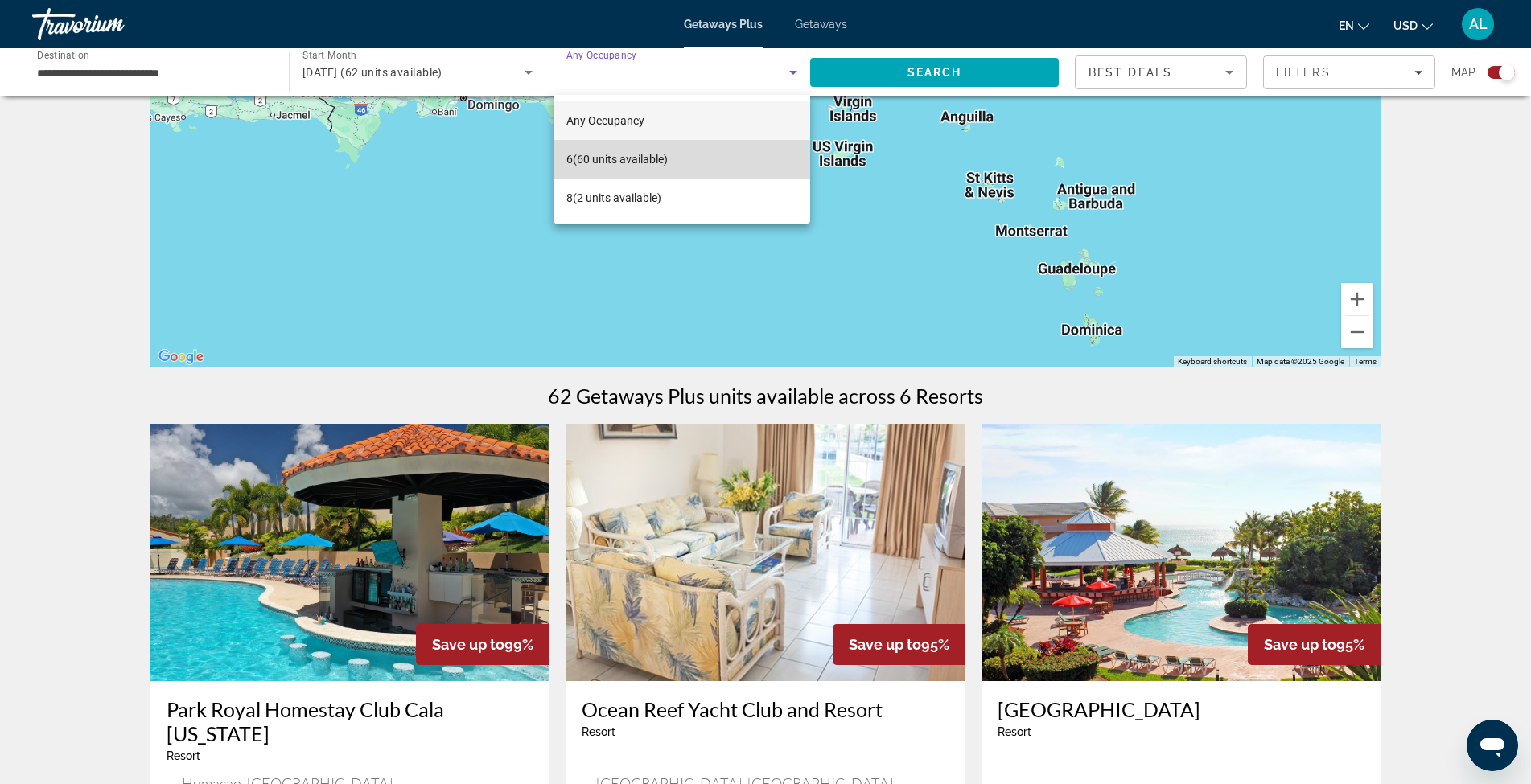
click at [657, 157] on span "6 (60 units available)" at bounding box center [616, 159] width 101 height 19
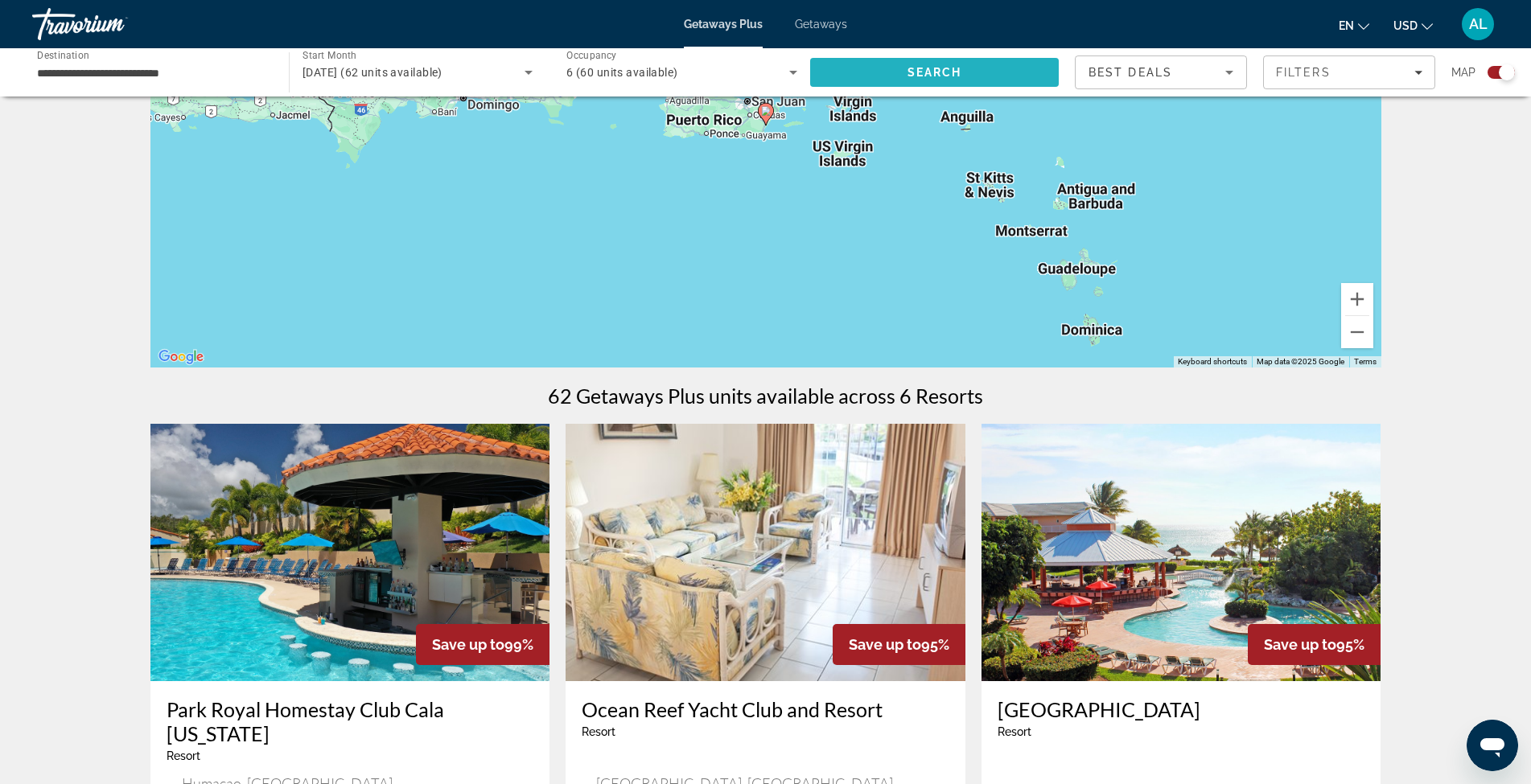
click at [965, 61] on span "Search" at bounding box center [934, 72] width 249 height 39
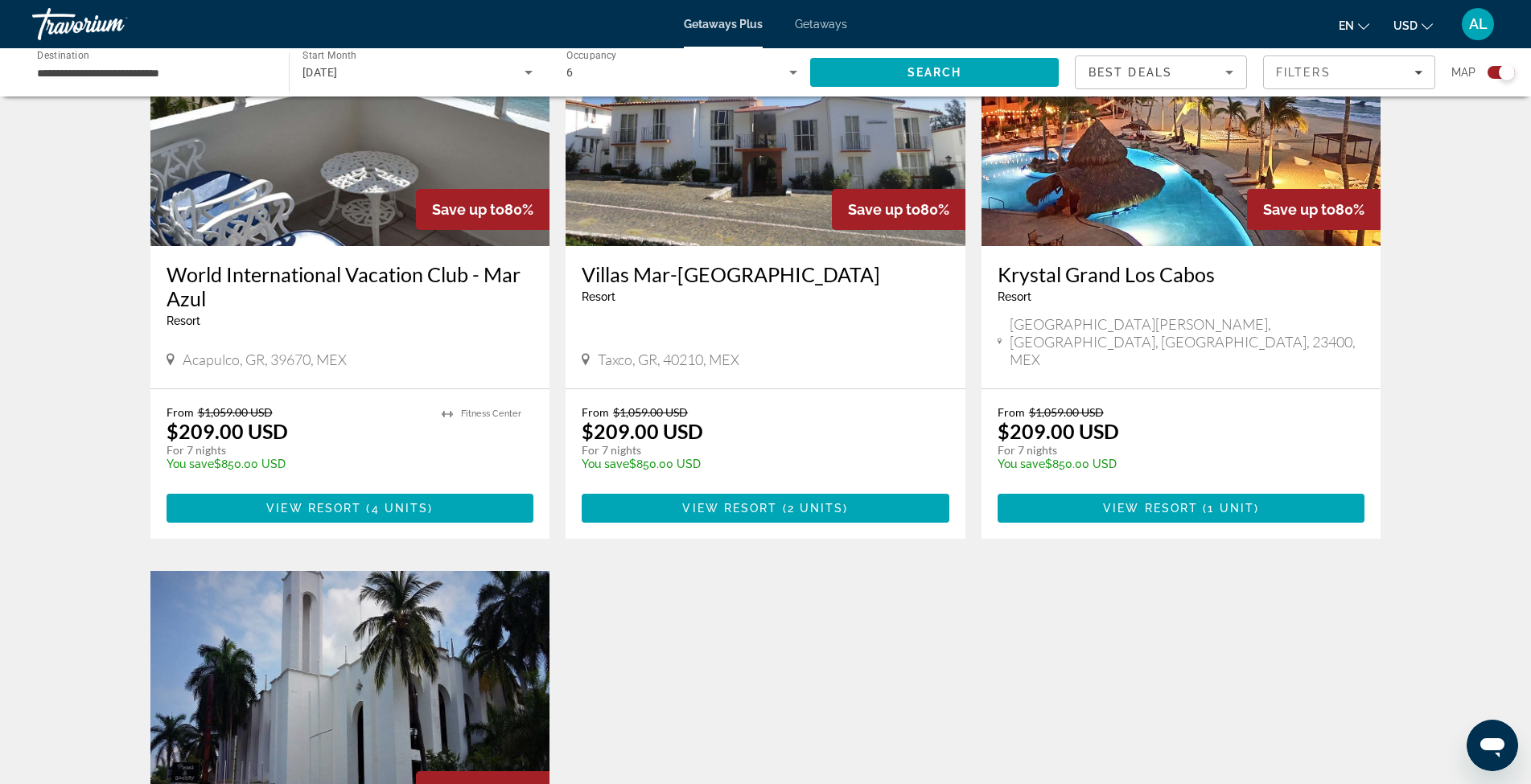
scroll to position [1126, 0]
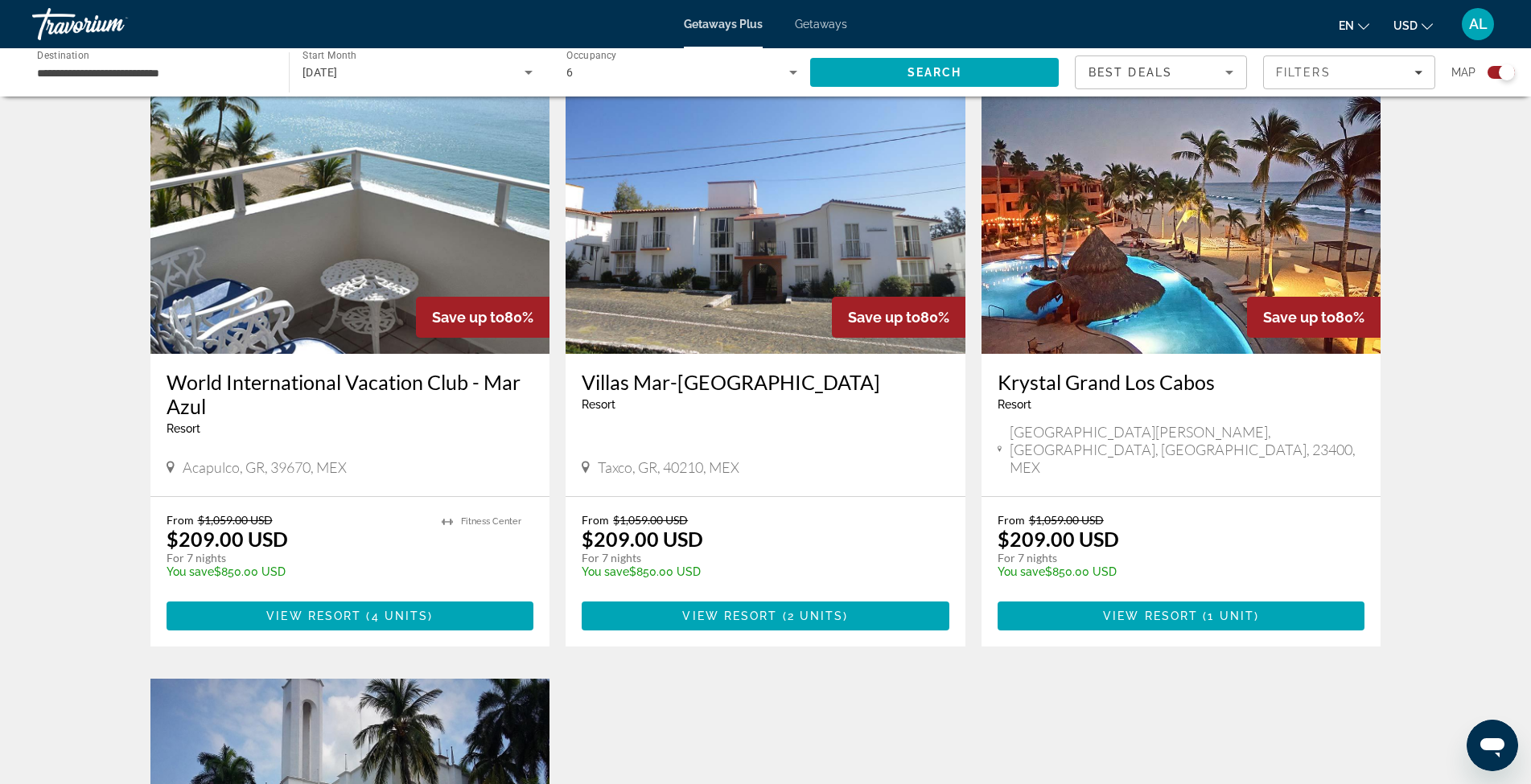
click at [1126, 221] on img "Main content" at bounding box center [1181, 225] width 400 height 257
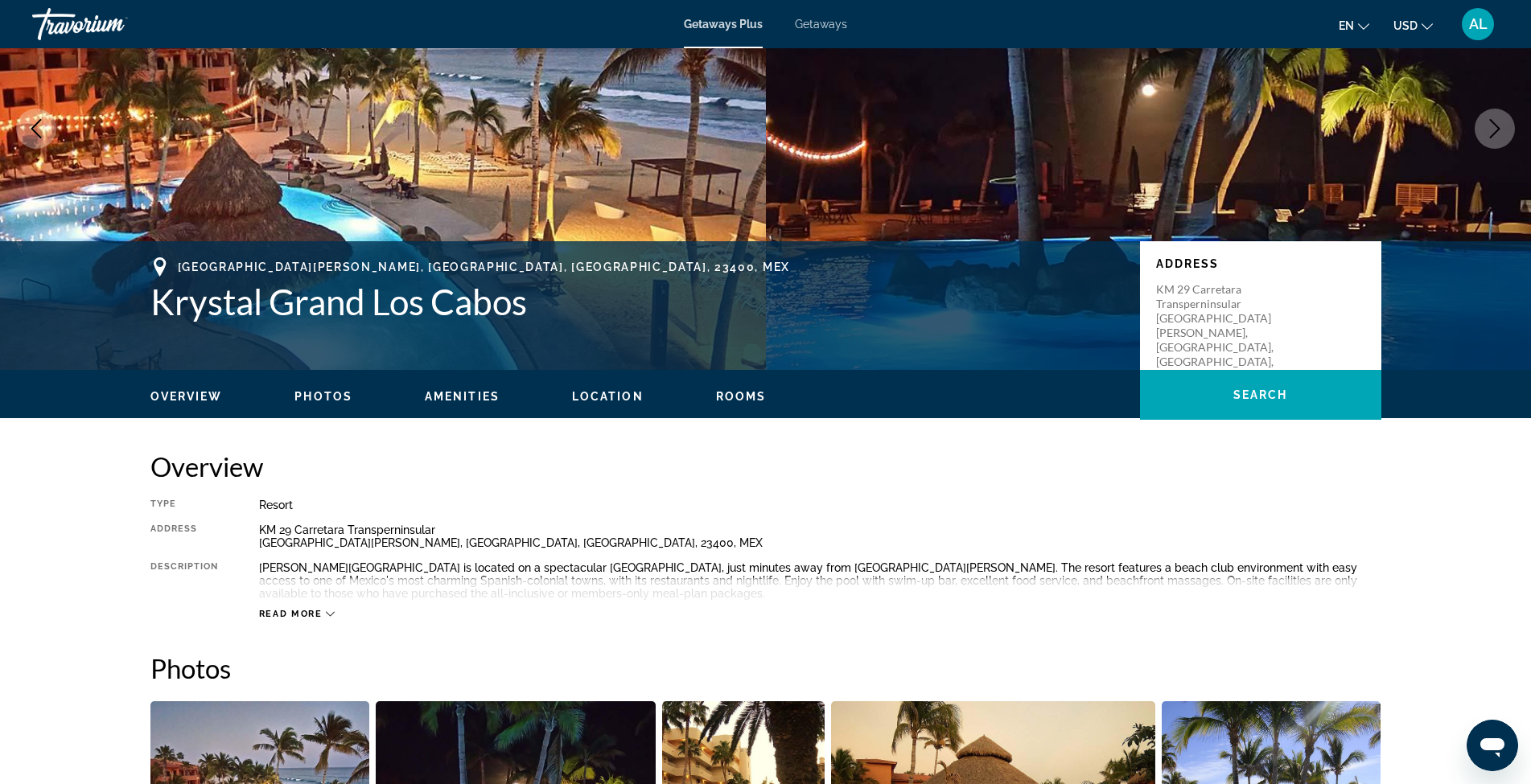
scroll to position [215, 0]
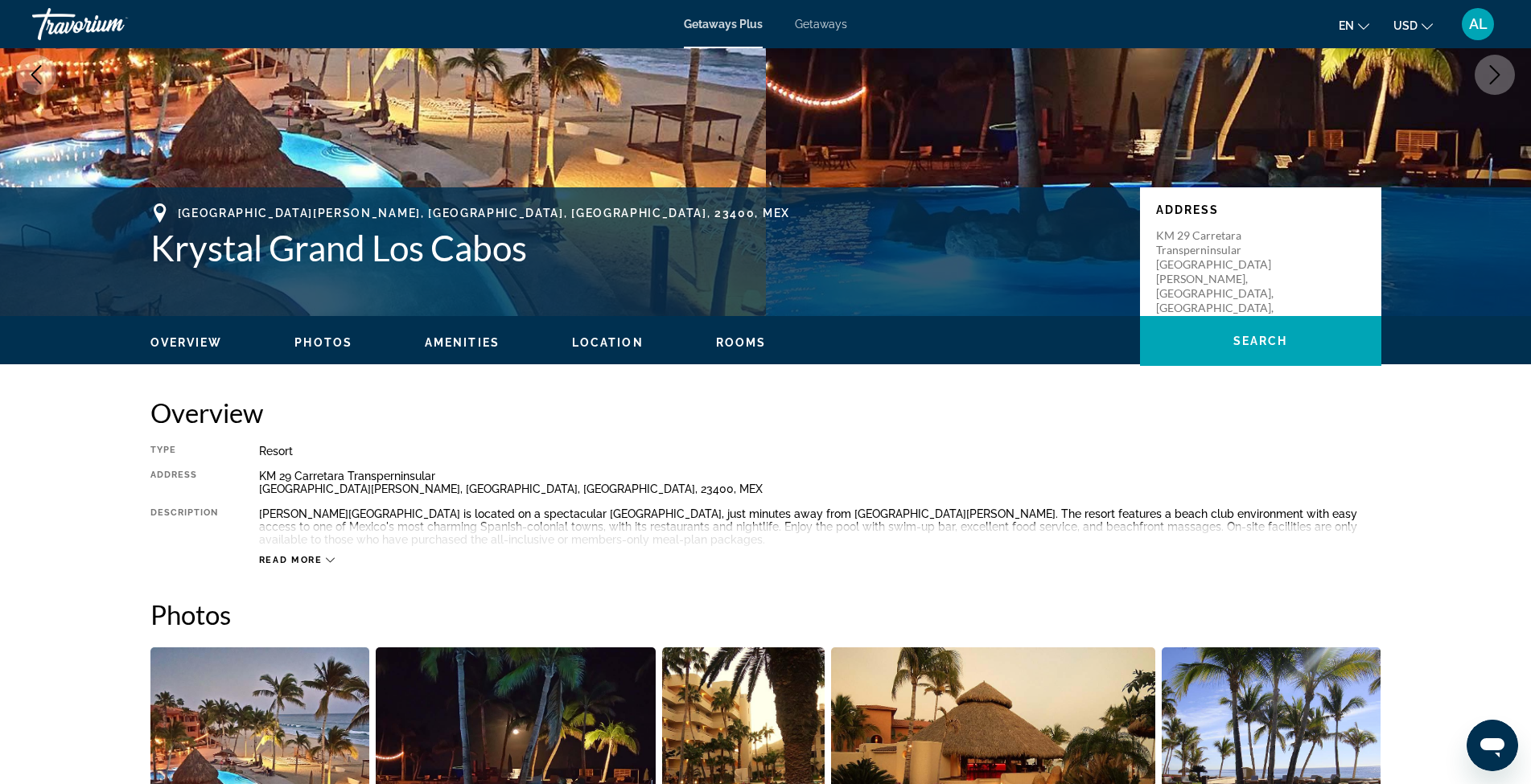
click at [324, 562] on div "Read more" at bounding box center [297, 559] width 76 height 11
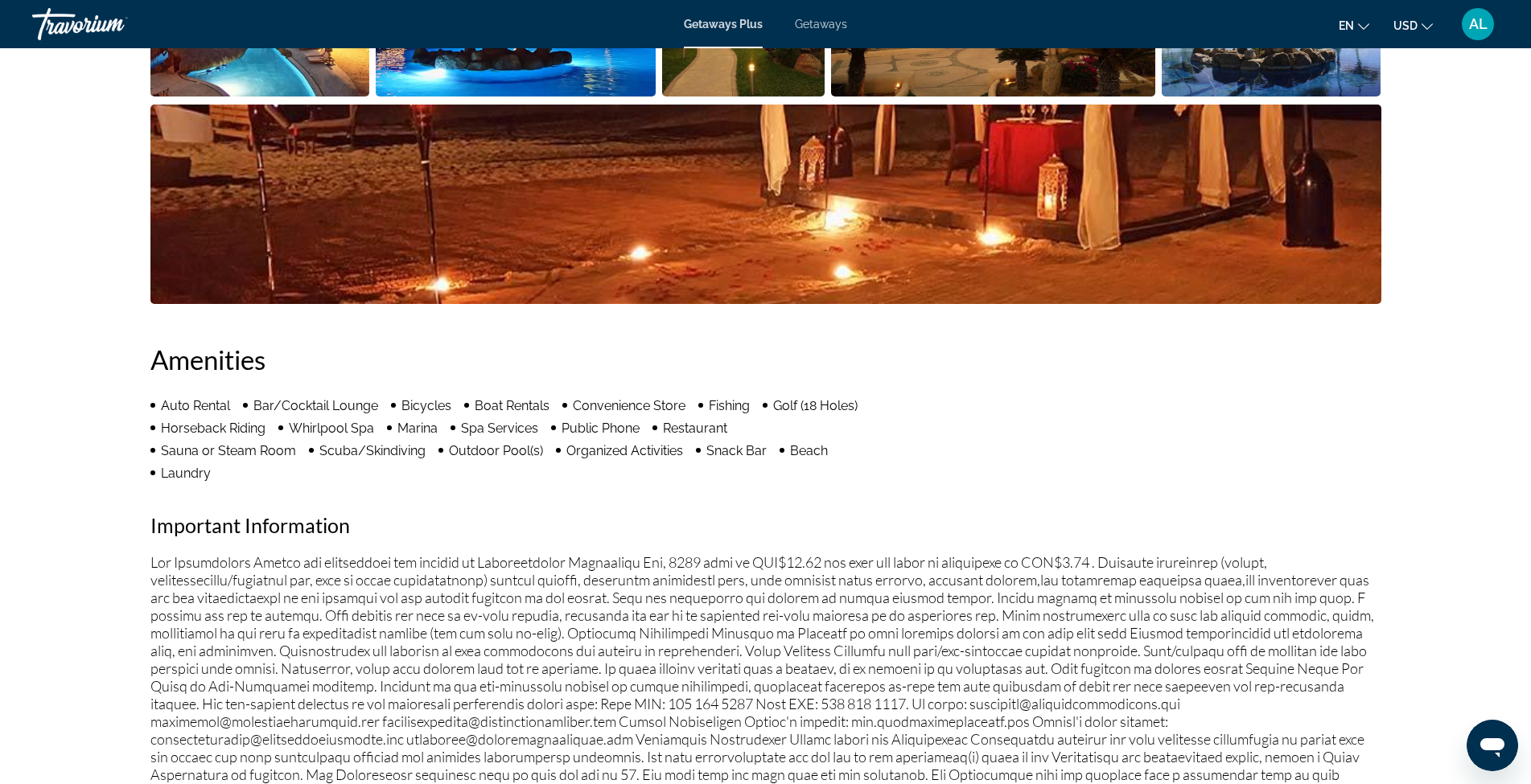
scroll to position [804, 0]
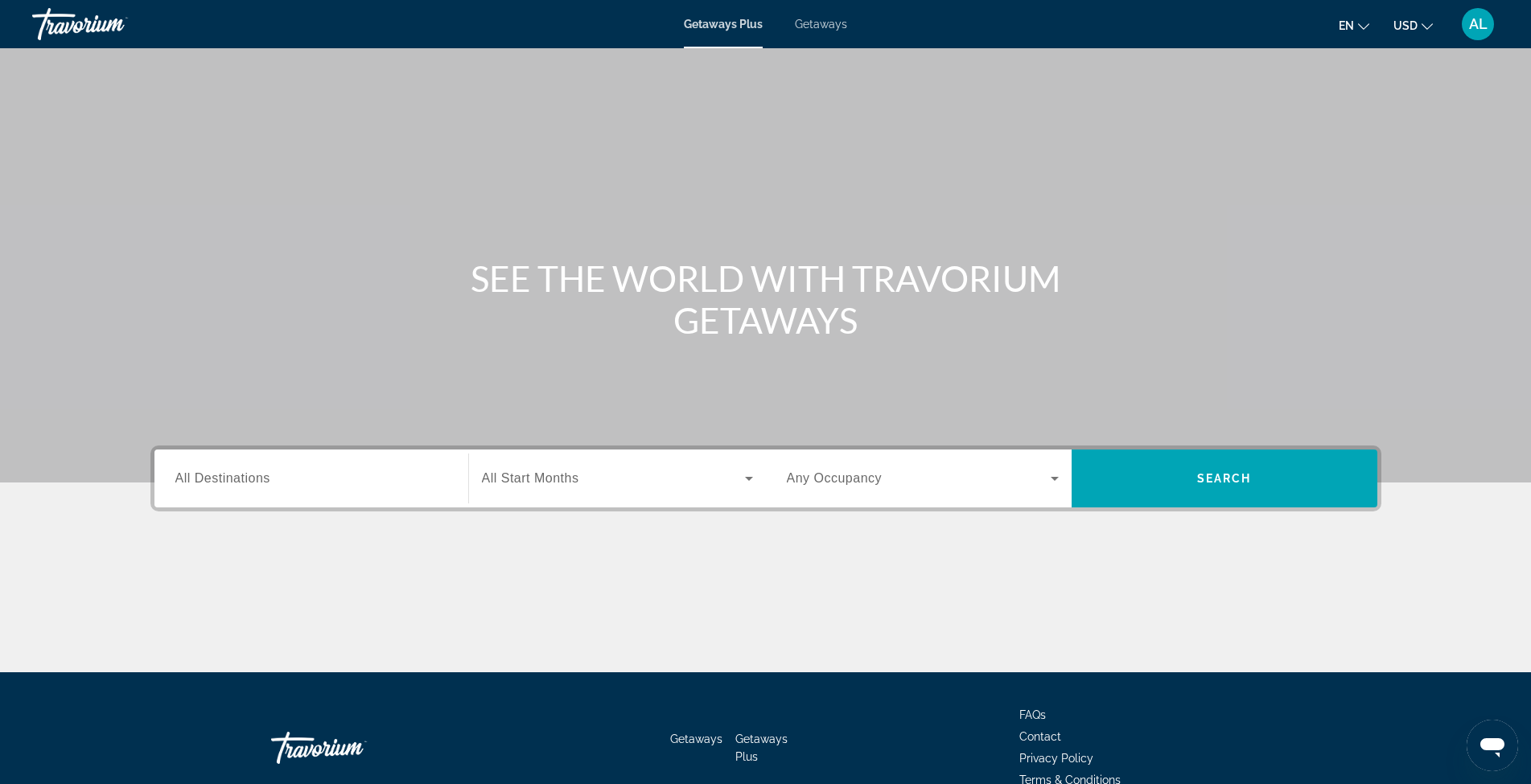
click at [367, 487] on div "Search widget" at bounding box center [311, 478] width 272 height 46
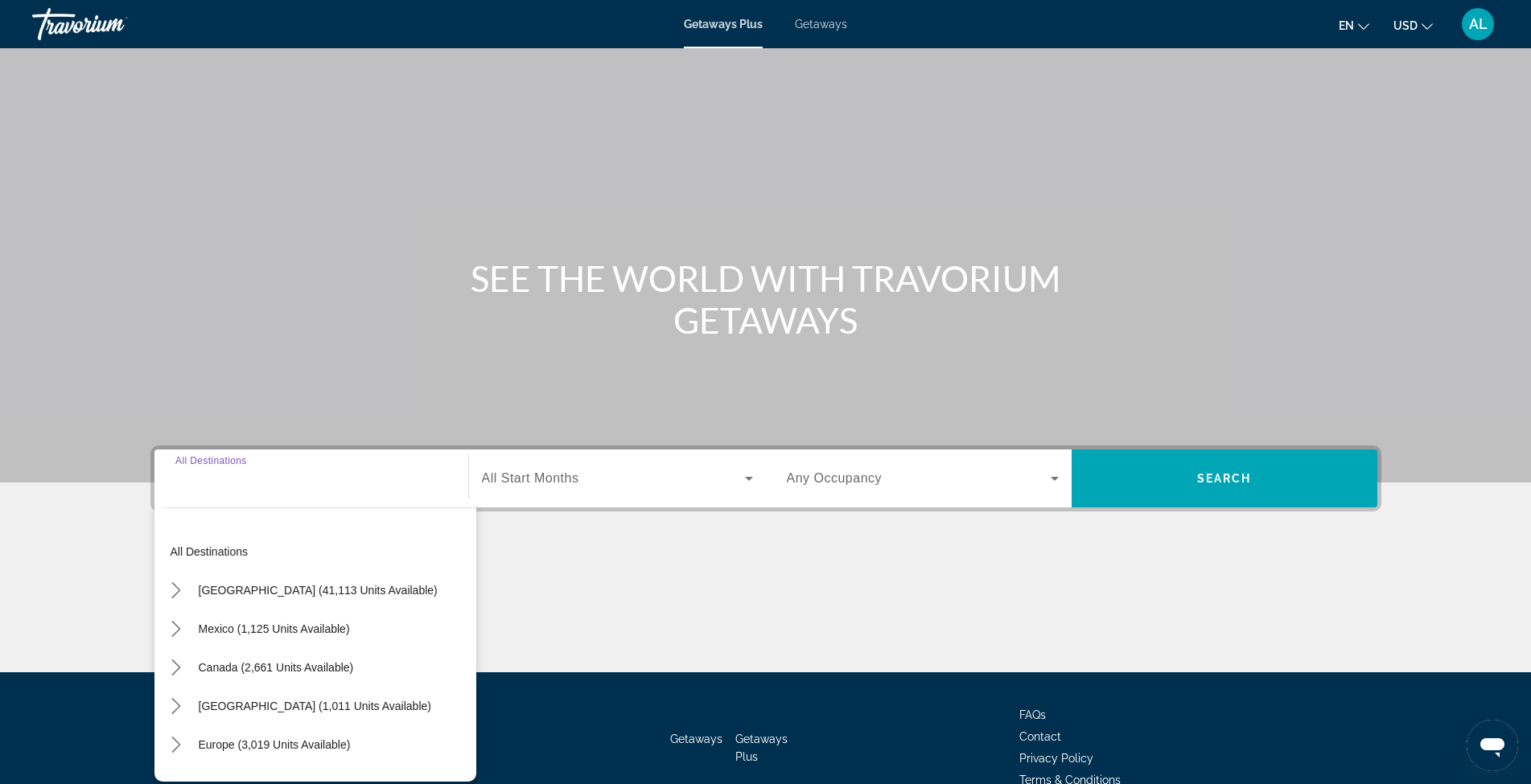
scroll to position [85, 0]
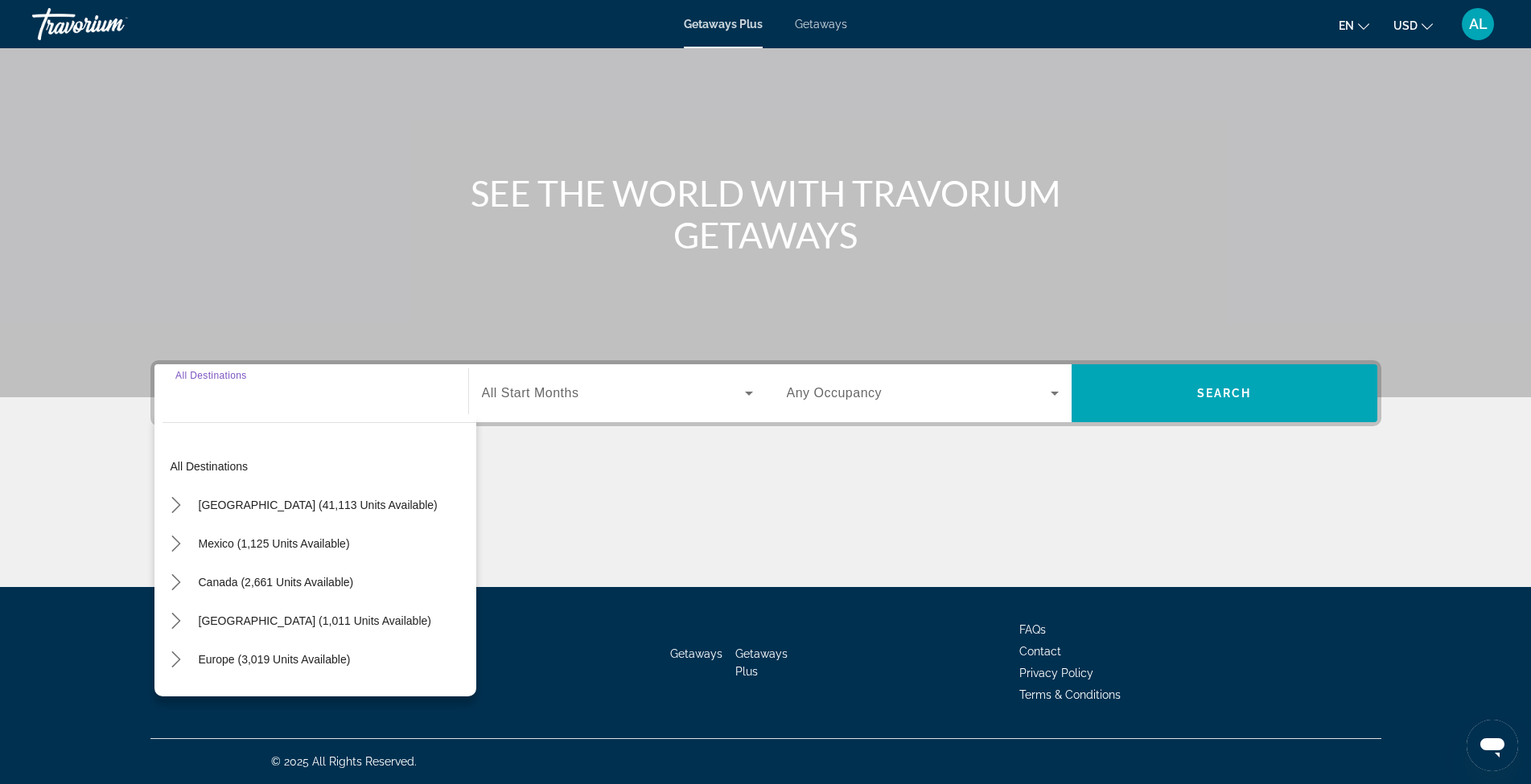
click at [237, 403] on div "Search widget" at bounding box center [311, 393] width 272 height 46
click at [212, 398] on input "Destination All Destinations" at bounding box center [311, 394] width 272 height 19
